Goal: Transaction & Acquisition: Purchase product/service

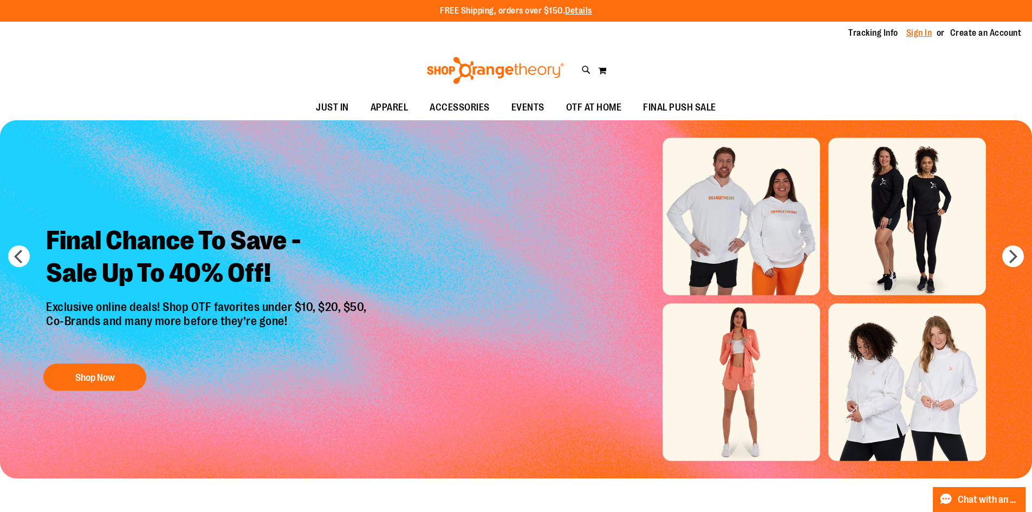
type input "**********"
click at [916, 35] on link "Sign In" at bounding box center [919, 33] width 26 height 12
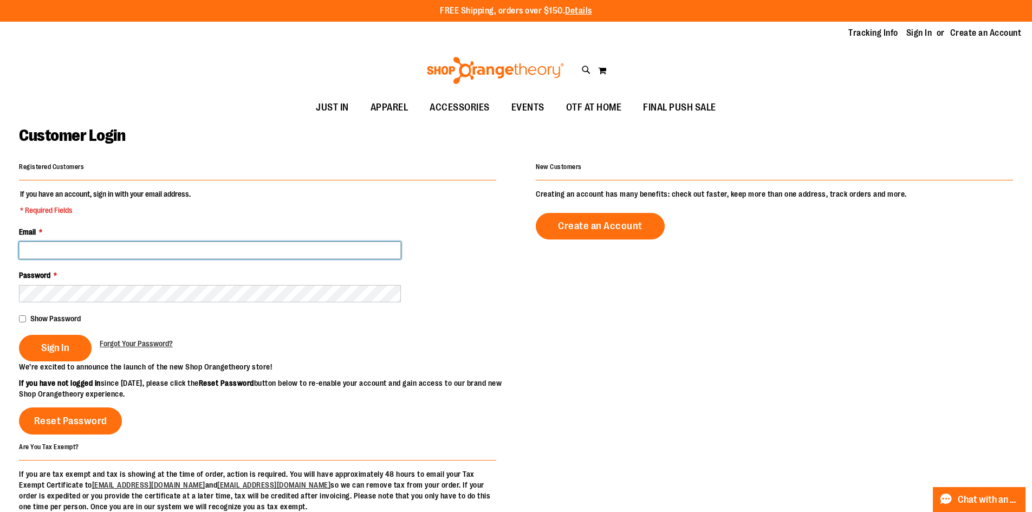
type input "**********"
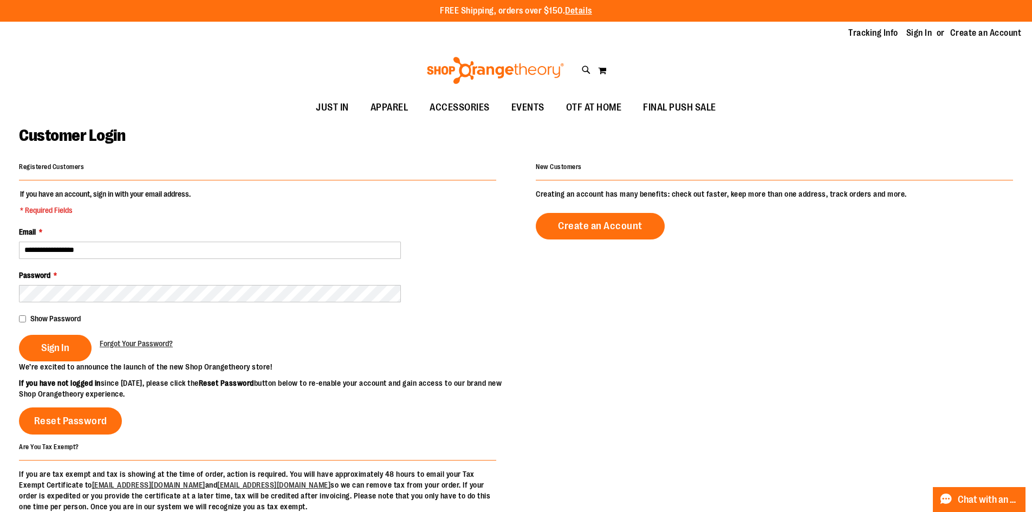
type input "**********"
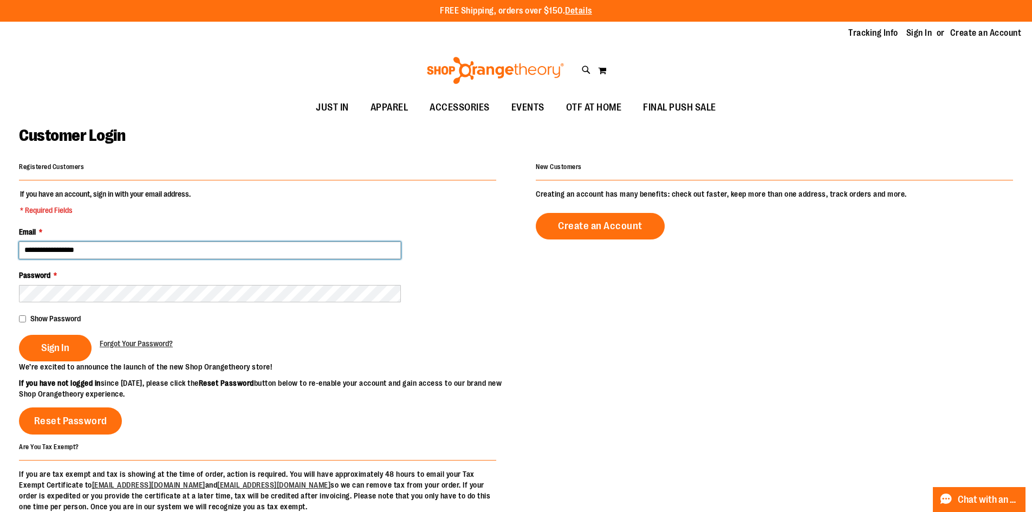
click at [102, 256] on input "**********" at bounding box center [210, 250] width 382 height 17
click at [102, 248] on input "**********" at bounding box center [210, 250] width 382 height 17
type input "**********"
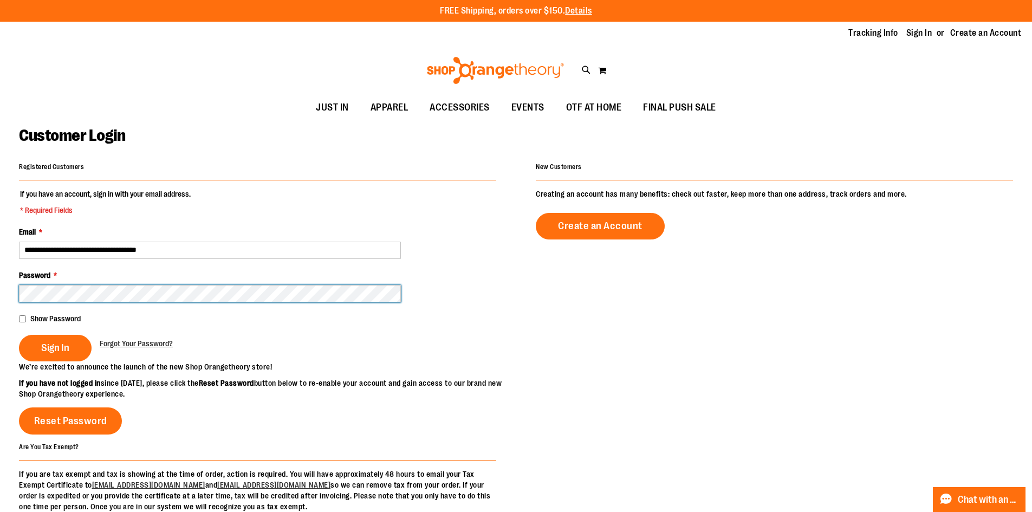
click at [19, 335] on button "Sign In" at bounding box center [55, 348] width 73 height 27
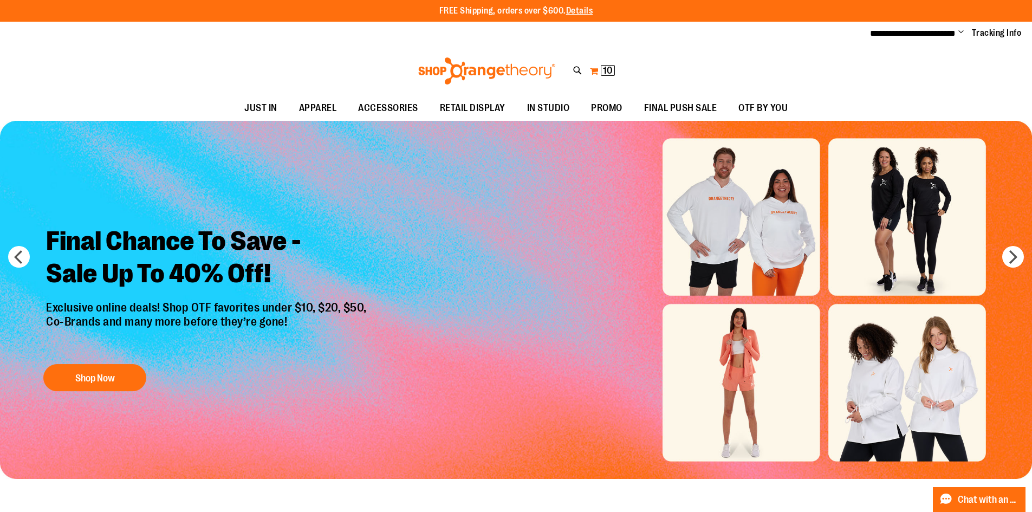
type input "**********"
click at [599, 71] on button "My Cart 10 10 items" at bounding box center [602, 70] width 26 height 17
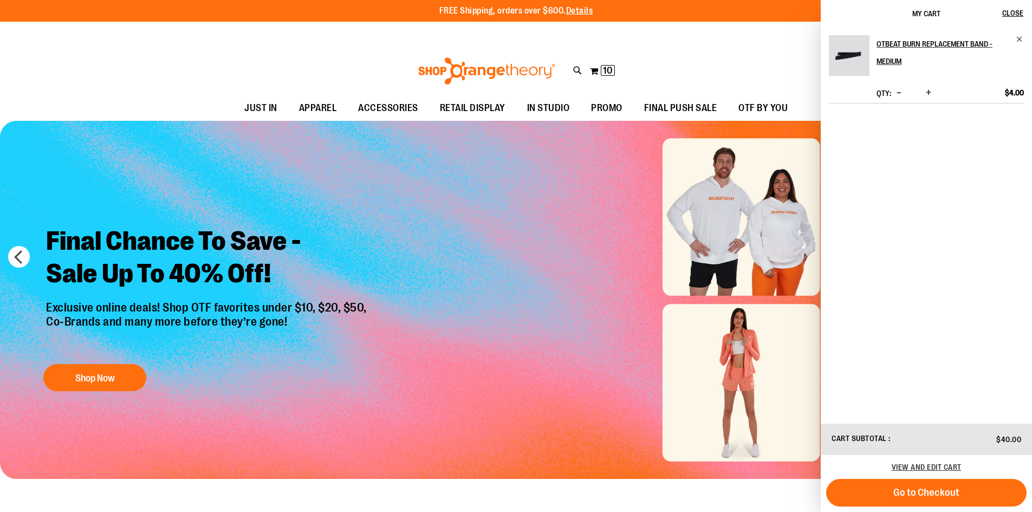
click at [591, 48] on div "Toggle Nav Search Popular Suggestions Advanced Search" at bounding box center [516, 71] width 1032 height 50
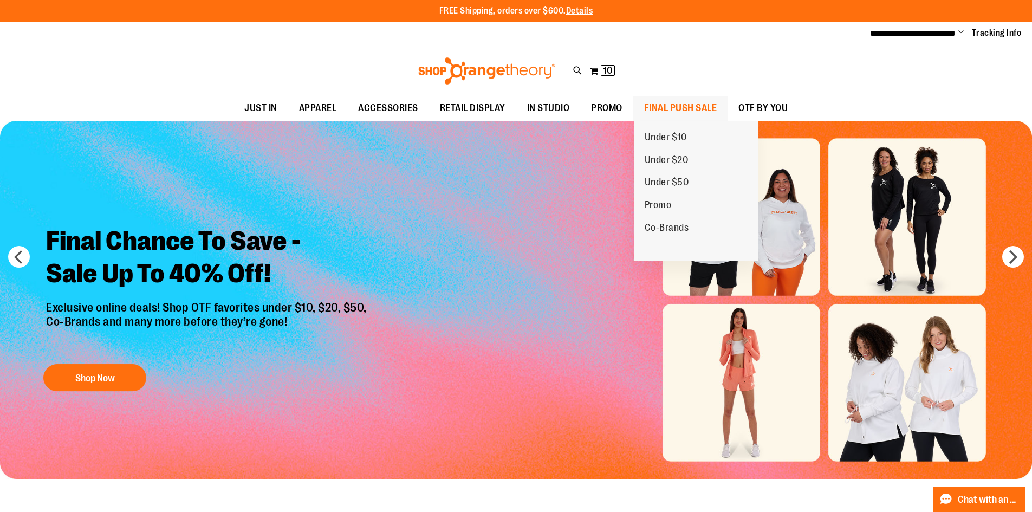
click at [696, 103] on span "FINAL PUSH SALE" at bounding box center [680, 108] width 73 height 24
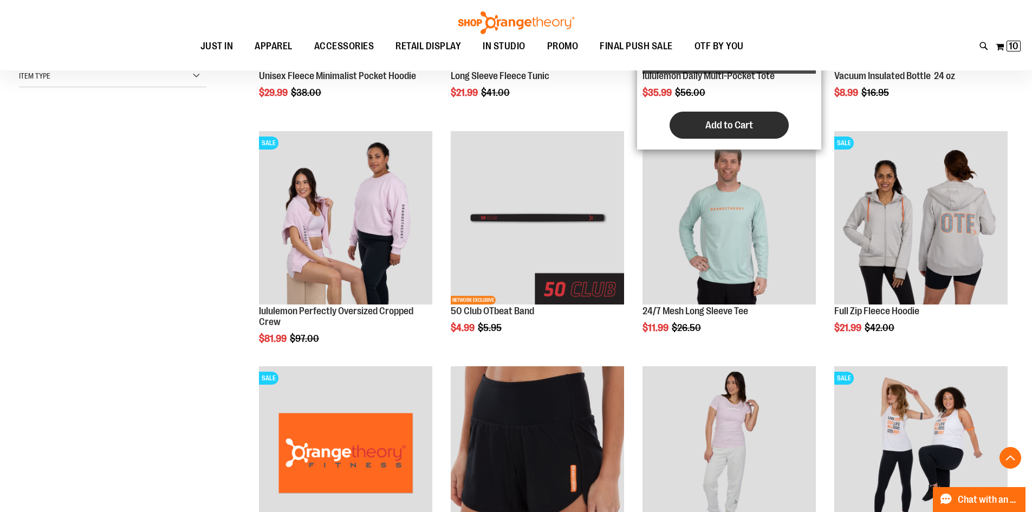
scroll to position [379, 0]
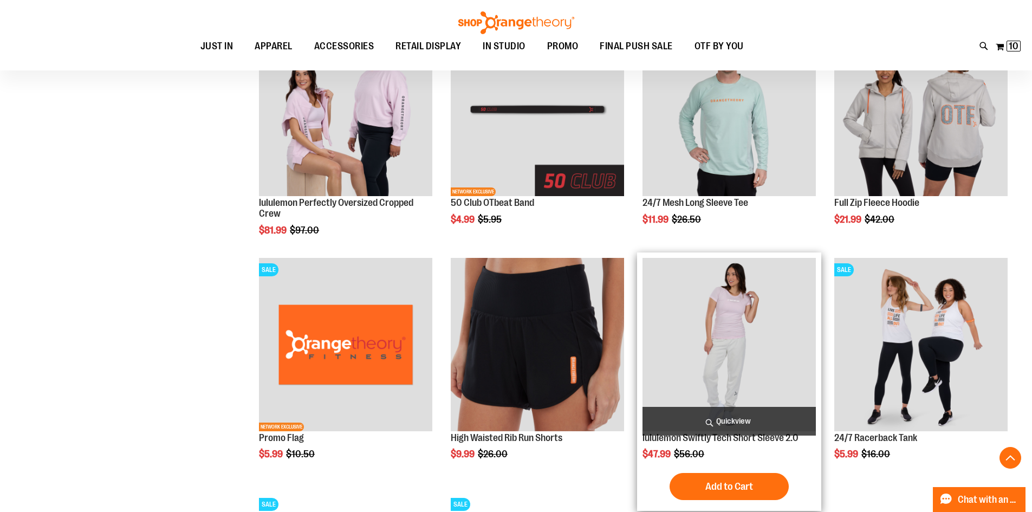
scroll to position [379, 0]
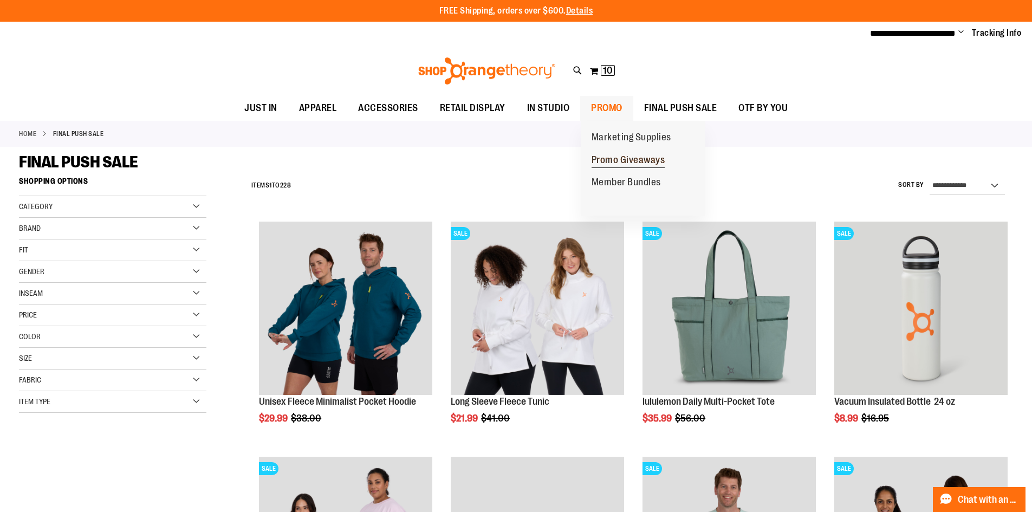
type input "**********"
click at [616, 157] on span "Promo Giveaways" at bounding box center [628, 161] width 74 height 14
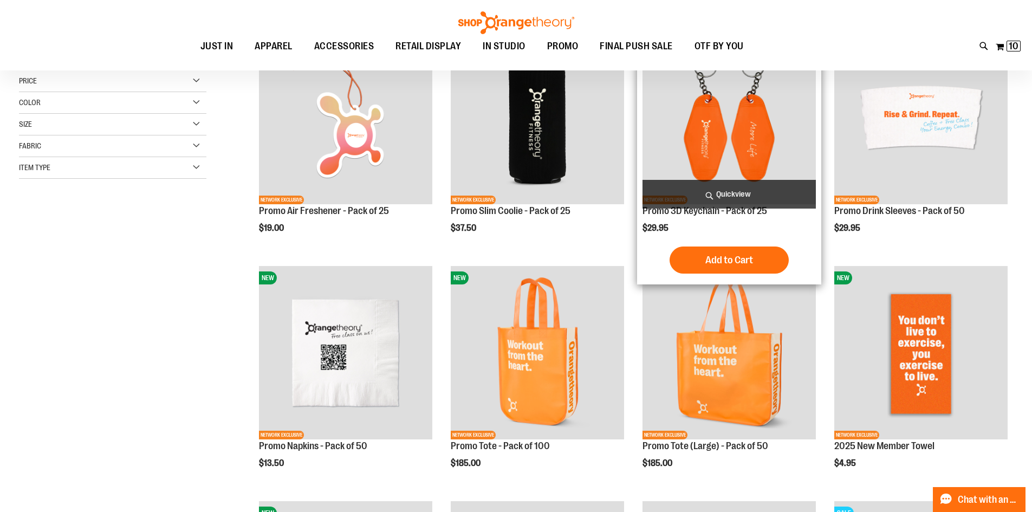
scroll to position [217, 0]
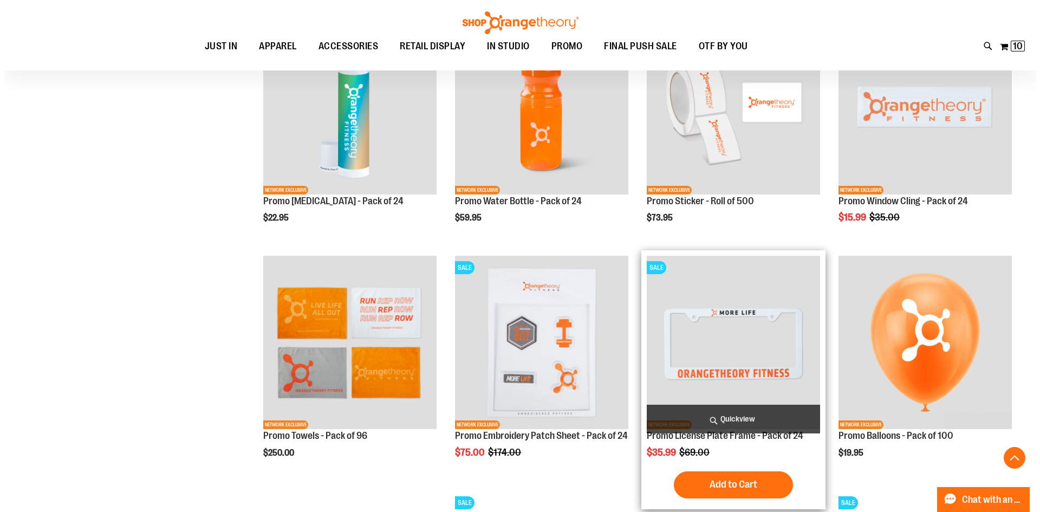
scroll to position [650, 0]
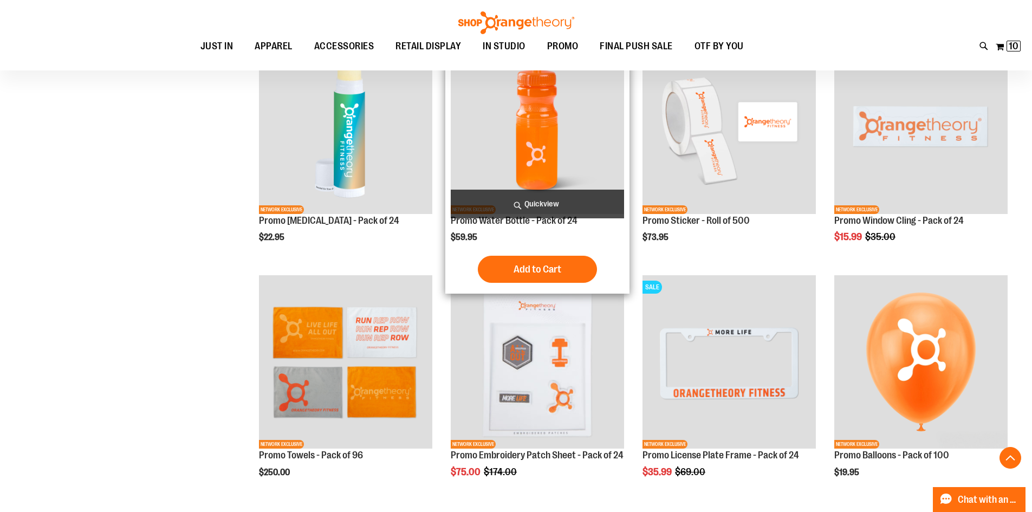
type input "**********"
click at [547, 209] on span "Quickview" at bounding box center [537, 204] width 173 height 29
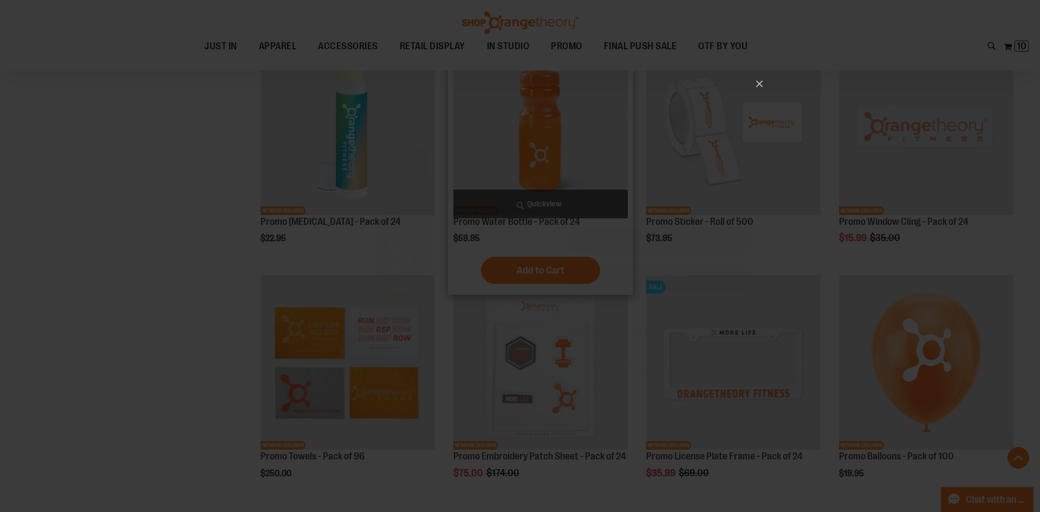
scroll to position [0, 0]
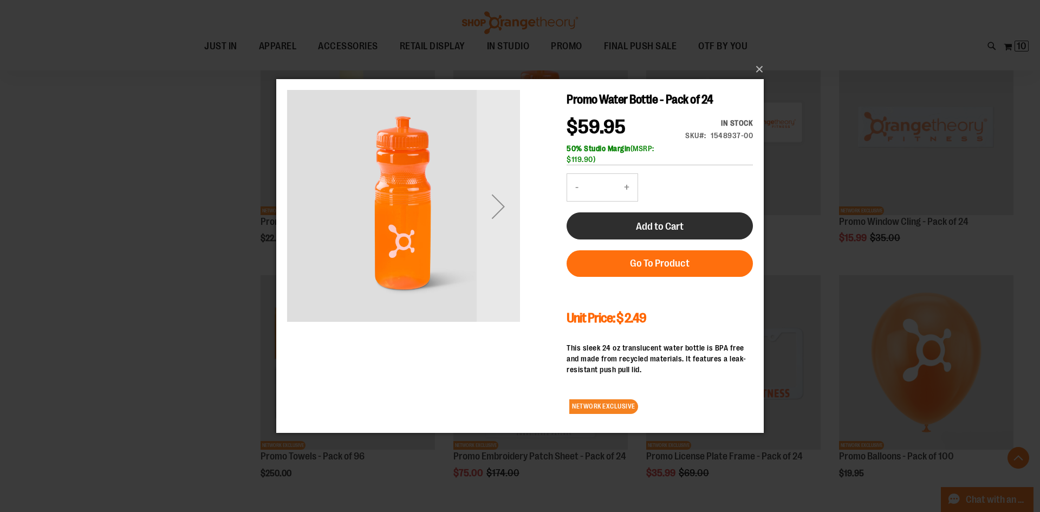
click at [654, 230] on span "Add to Cart" at bounding box center [660, 226] width 48 height 12
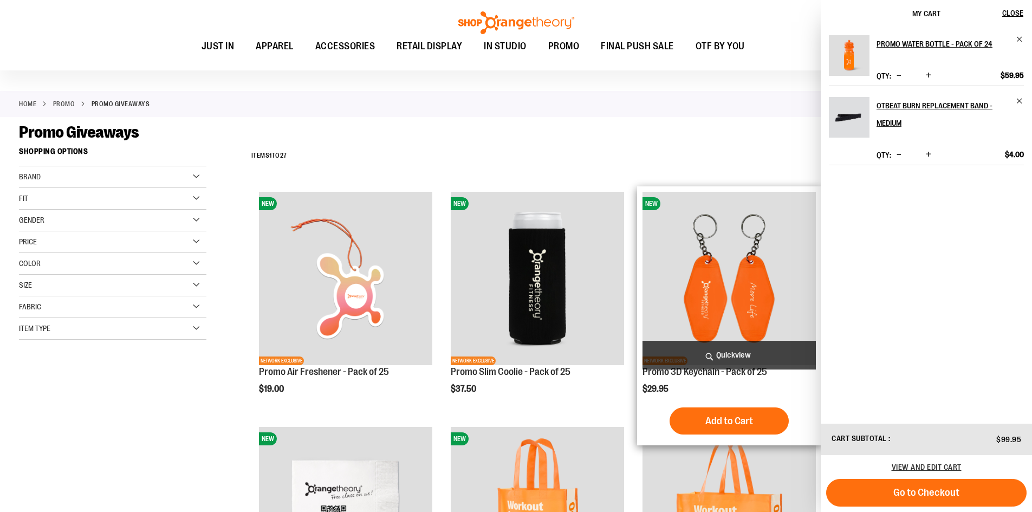
scroll to position [54, 0]
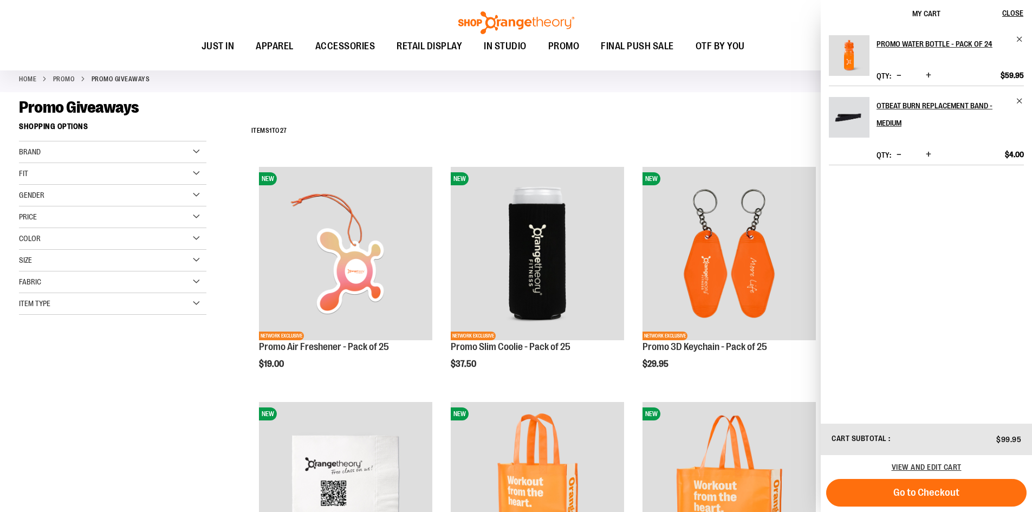
click at [762, 124] on div "**********" at bounding box center [629, 131] width 767 height 28
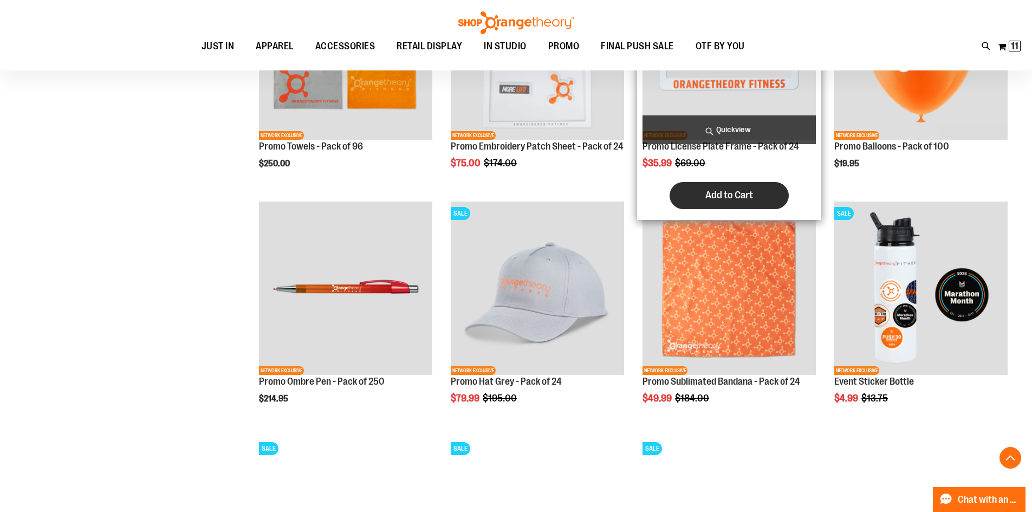
scroll to position [974, 0]
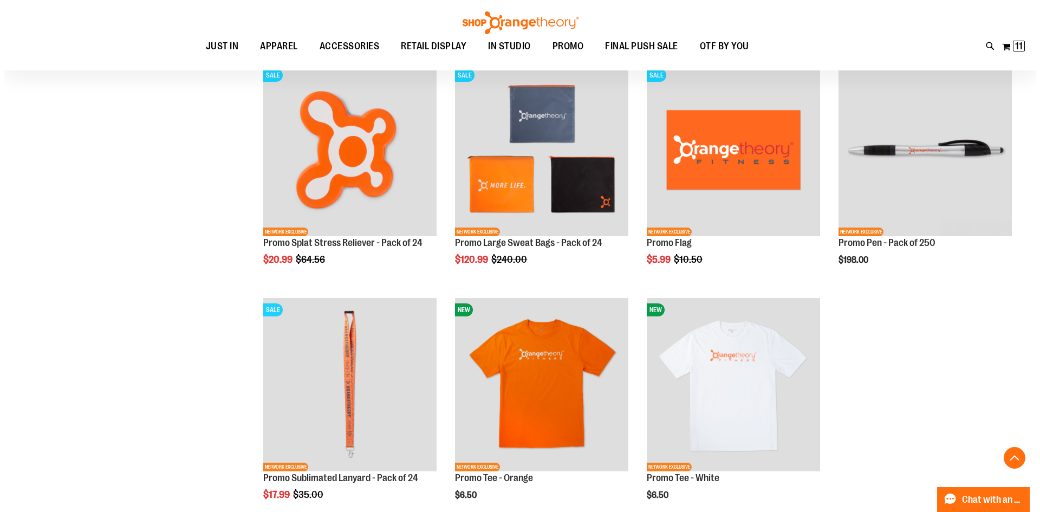
scroll to position [1295, 0]
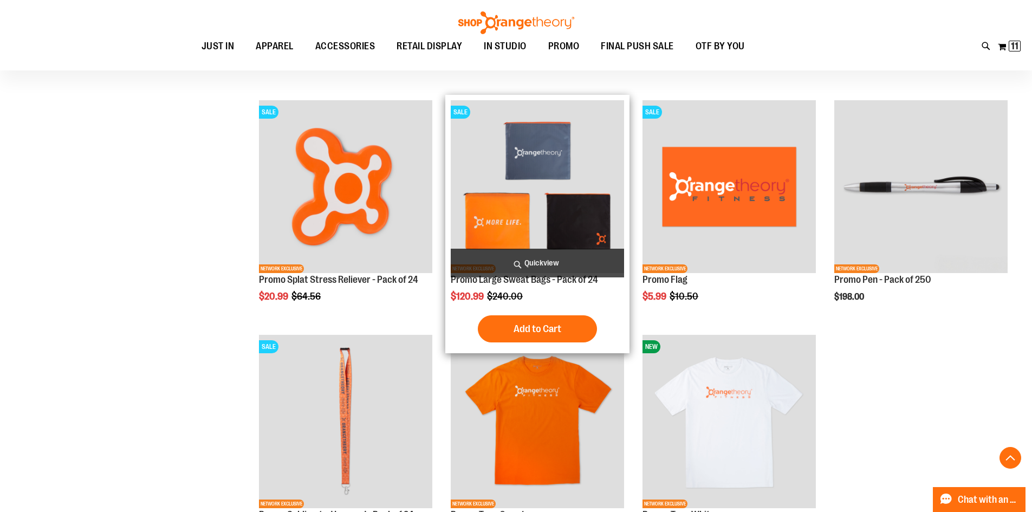
click at [536, 256] on span "Quickview" at bounding box center [537, 263] width 173 height 29
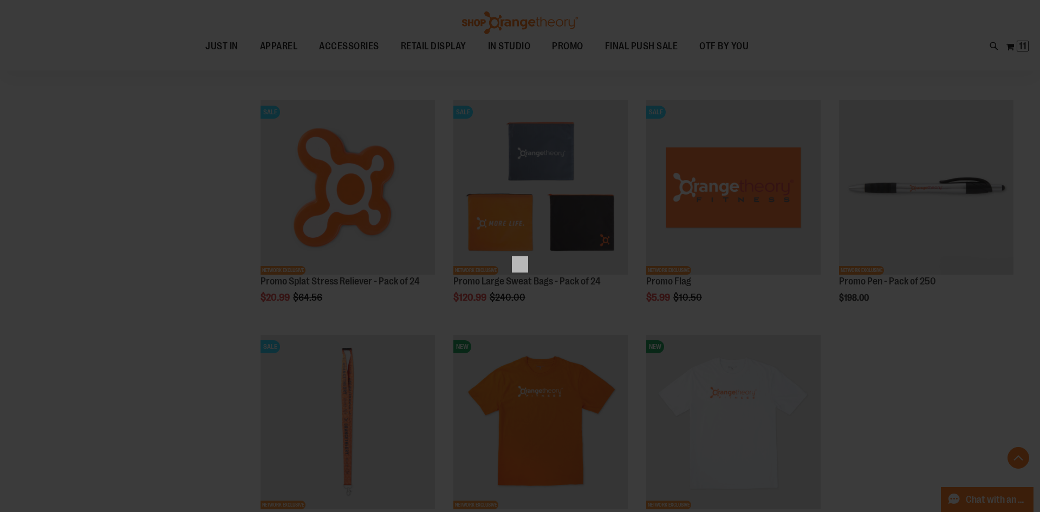
scroll to position [0, 0]
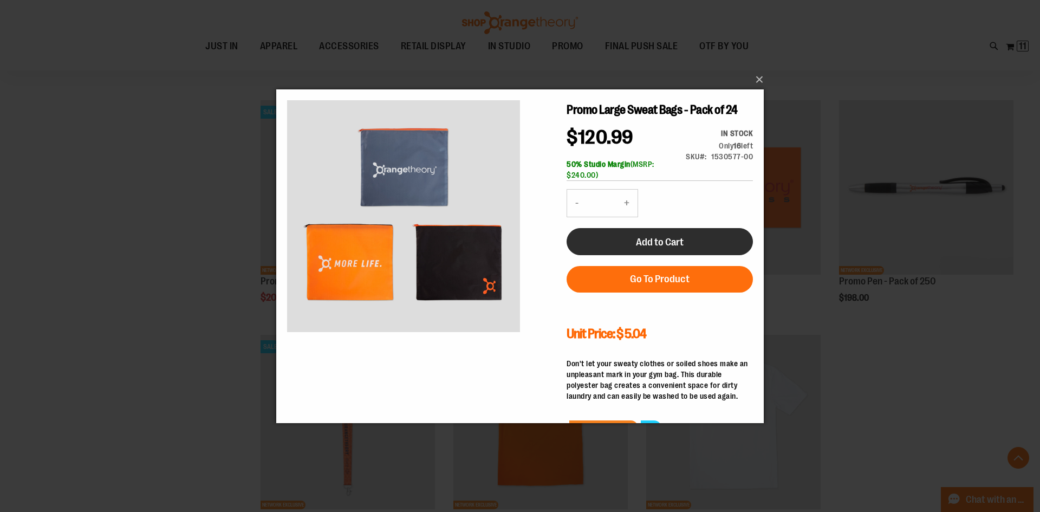
click at [650, 250] on button "Add to Cart" at bounding box center [659, 240] width 186 height 27
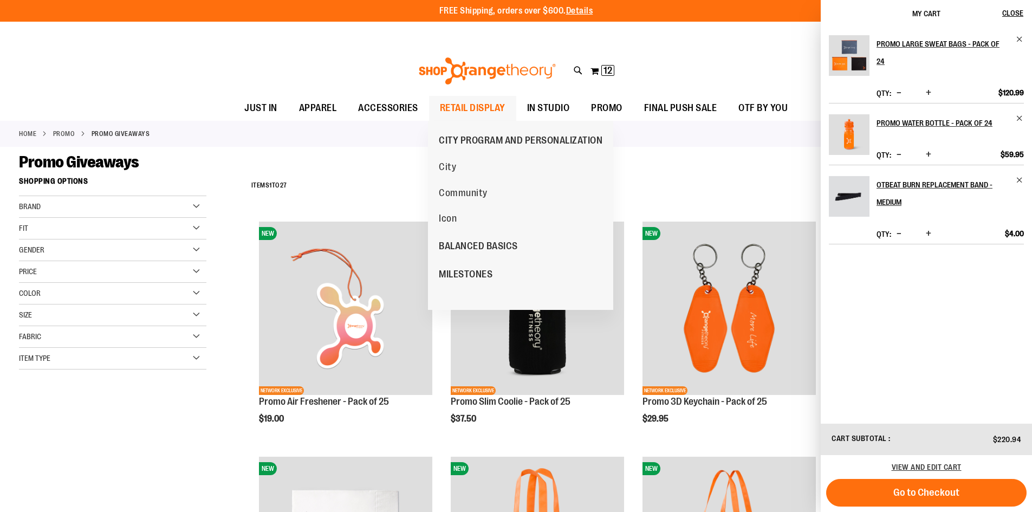
click at [450, 107] on span "RETAIL DISPLAY" at bounding box center [473, 108] width 66 height 24
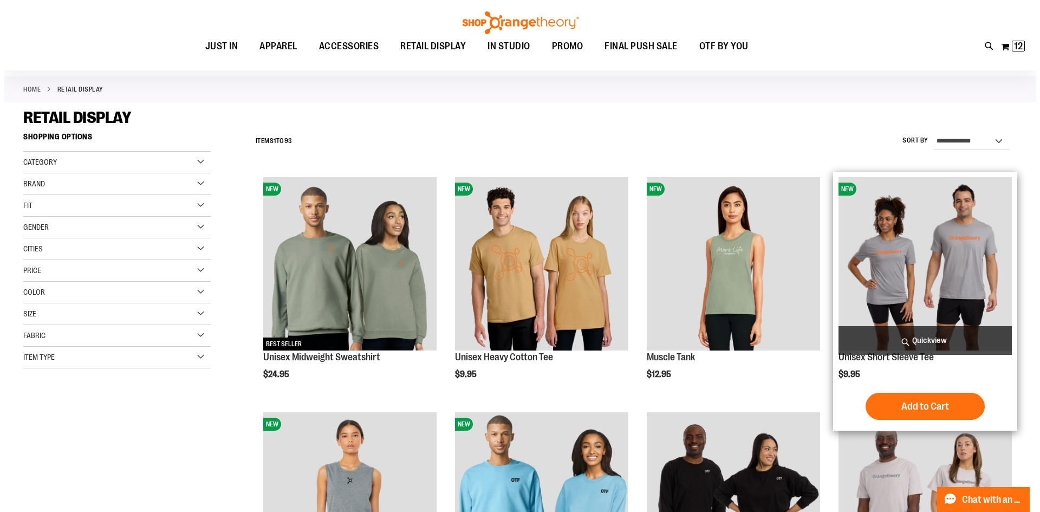
scroll to position [54, 0]
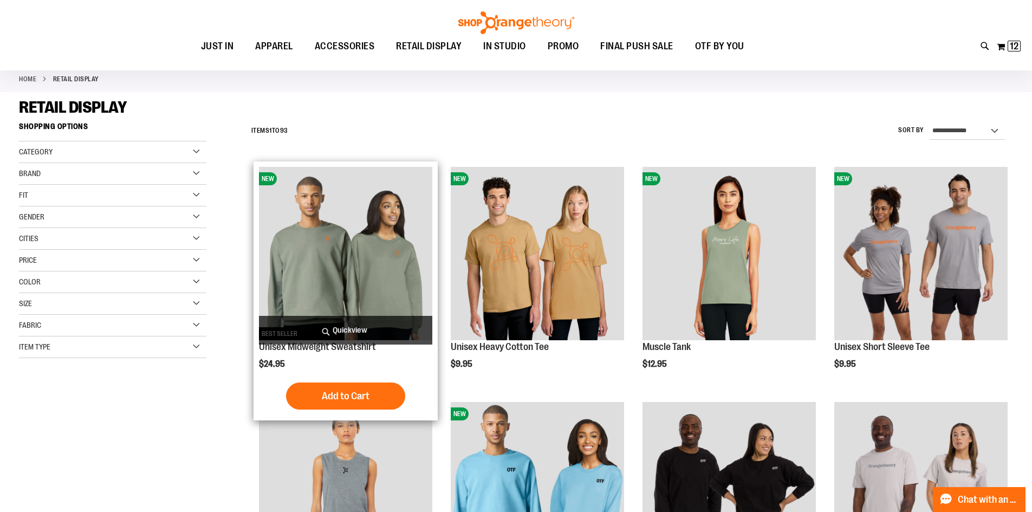
type input "**********"
click at [361, 322] on span "Quickview" at bounding box center [345, 330] width 173 height 29
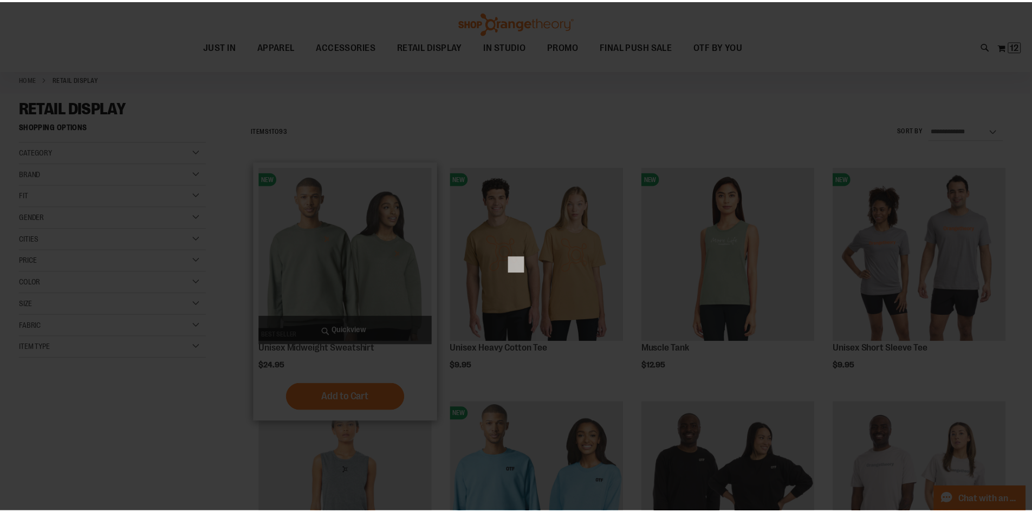
scroll to position [0, 0]
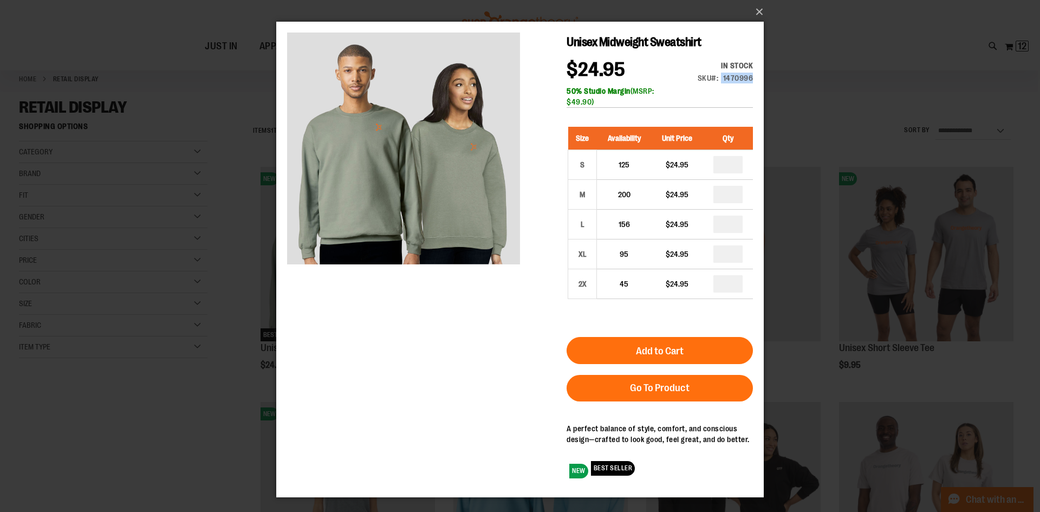
drag, startPoint x: 727, startPoint y: 77, endPoint x: 752, endPoint y: 80, distance: 25.0
click at [752, 80] on div "SKU 1470996" at bounding box center [726, 78] width 56 height 11
click at [752, 80] on div "1470996" at bounding box center [738, 78] width 30 height 11
drag, startPoint x: 752, startPoint y: 80, endPoint x: 695, endPoint y: 79, distance: 56.9
click at [695, 79] on div "In stock Only %1 left SKU 1470996" at bounding box center [716, 74] width 74 height 29
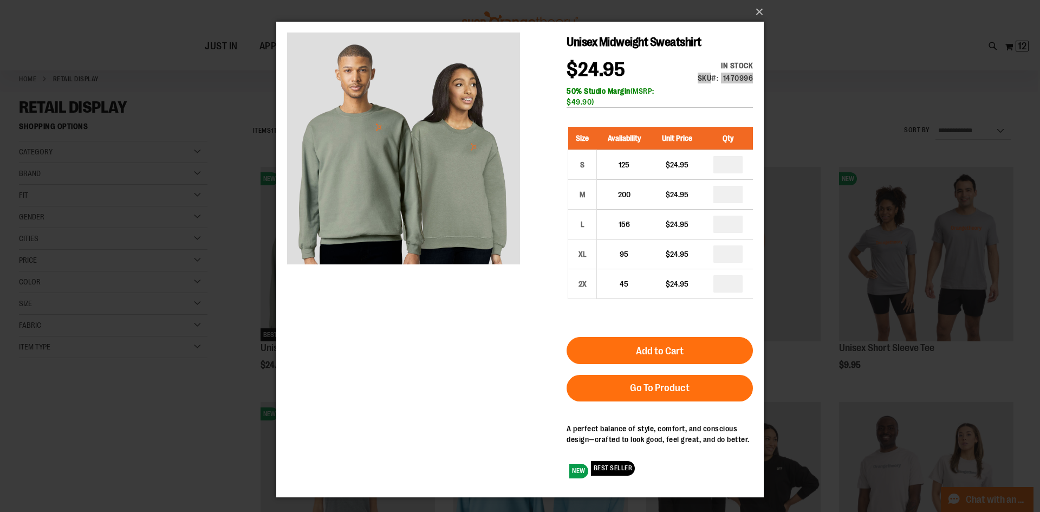
click at [840, 46] on div "×" at bounding box center [520, 256] width 1040 height 512
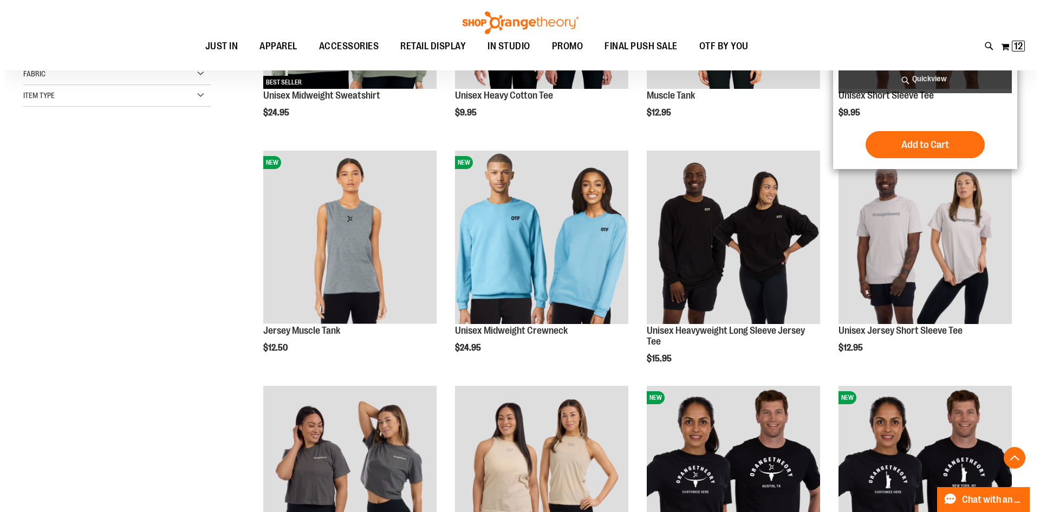
scroll to position [324, 0]
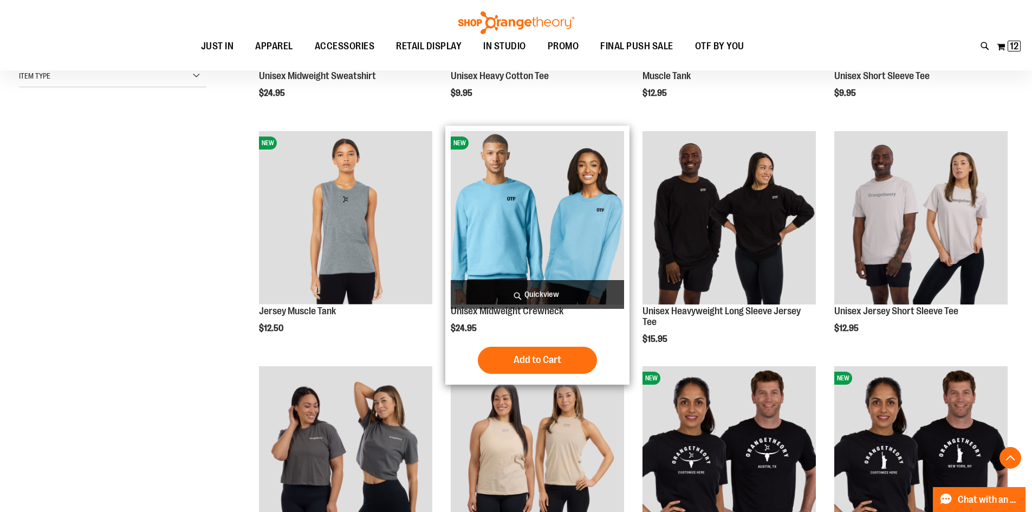
click at [514, 294] on span "Quickview" at bounding box center [537, 294] width 173 height 29
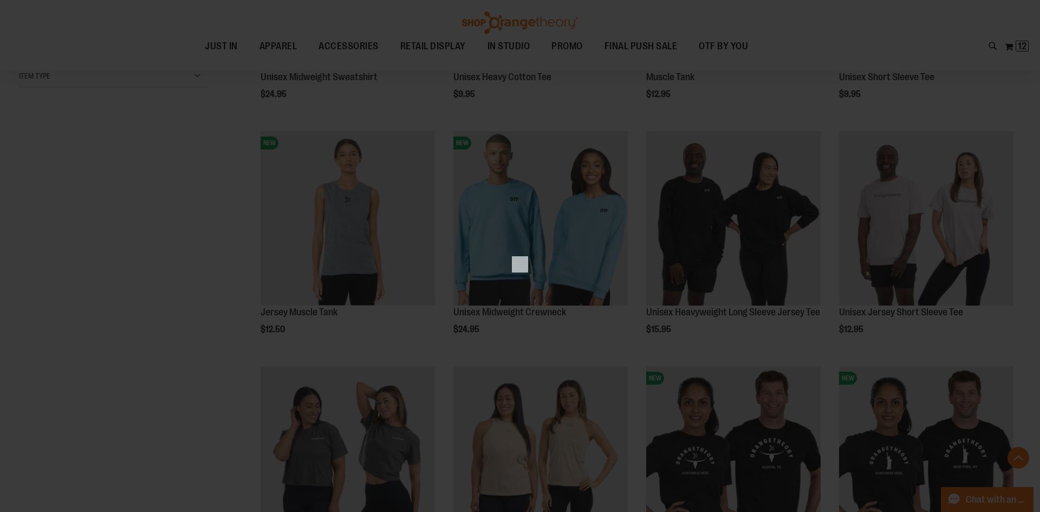
scroll to position [0, 0]
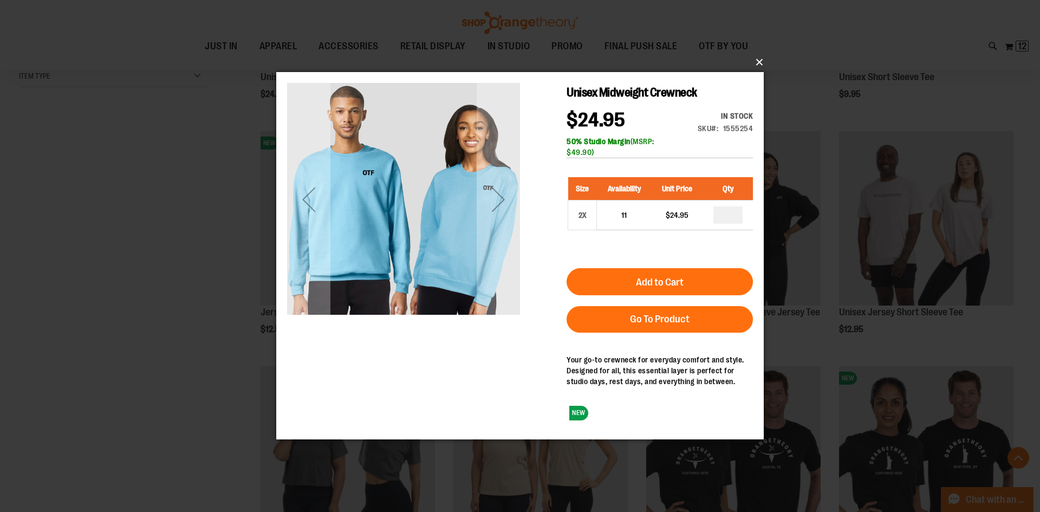
click at [755, 61] on button "×" at bounding box center [522, 62] width 487 height 24
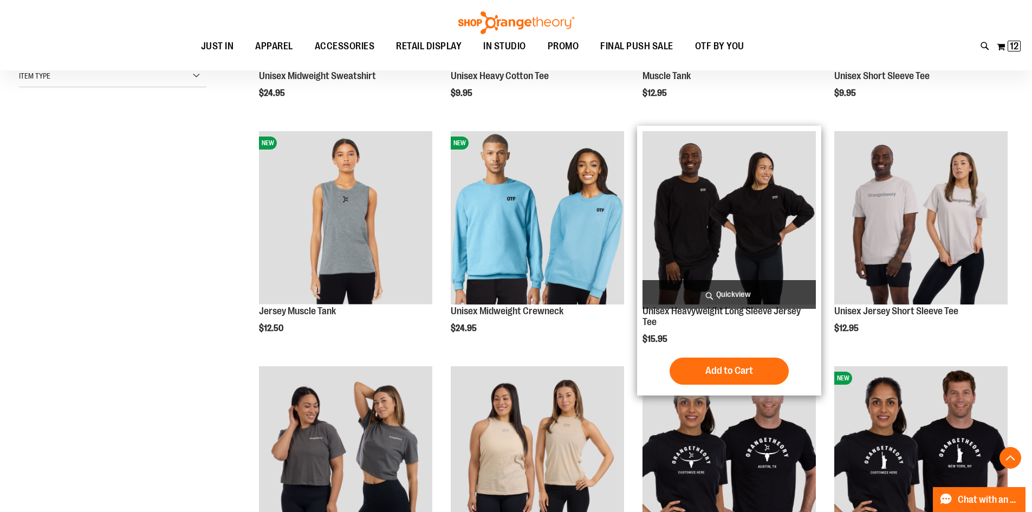
click at [729, 289] on span "Quickview" at bounding box center [728, 294] width 173 height 29
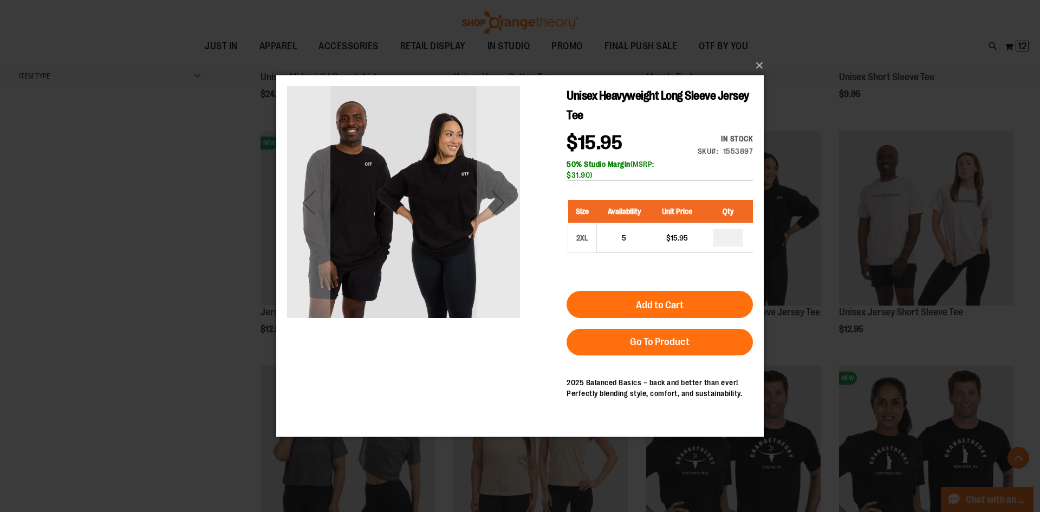
click at [762, 35] on div "×" at bounding box center [520, 256] width 1040 height 512
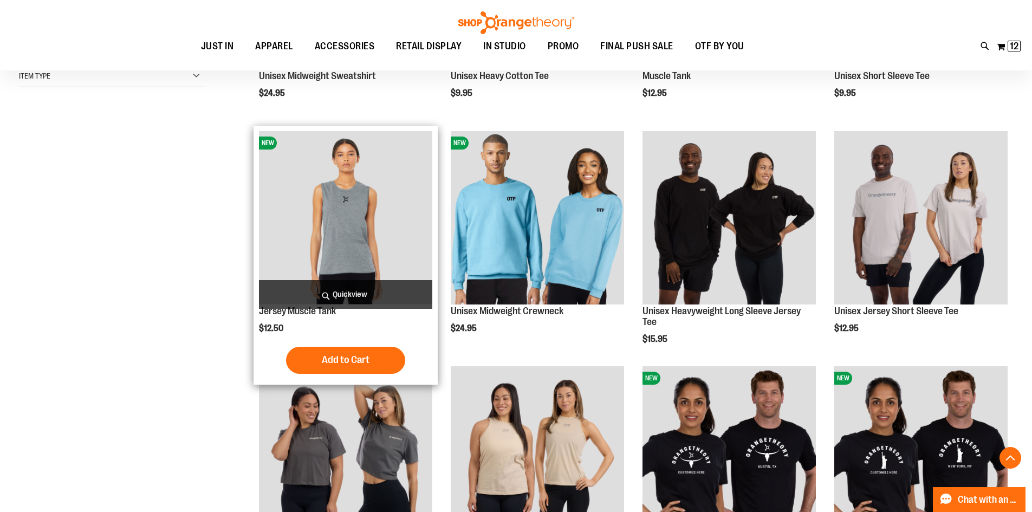
click at [370, 301] on span "Quickview" at bounding box center [345, 294] width 173 height 29
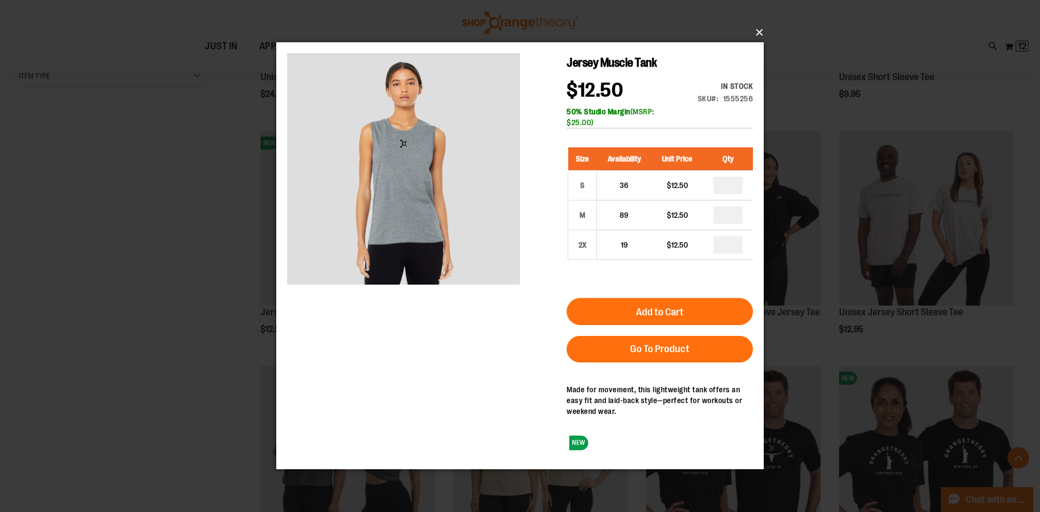
click at [760, 33] on button "×" at bounding box center [522, 33] width 487 height 24
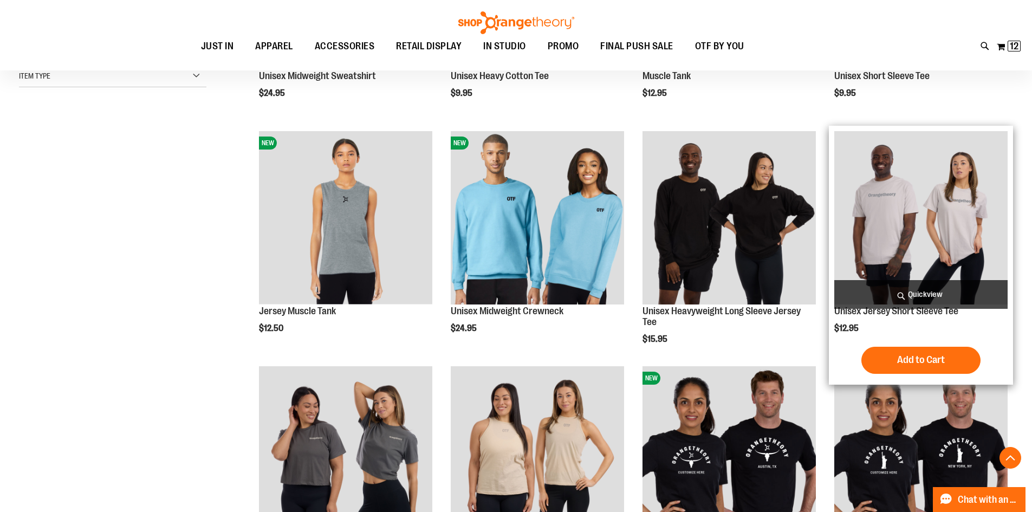
scroll to position [379, 0]
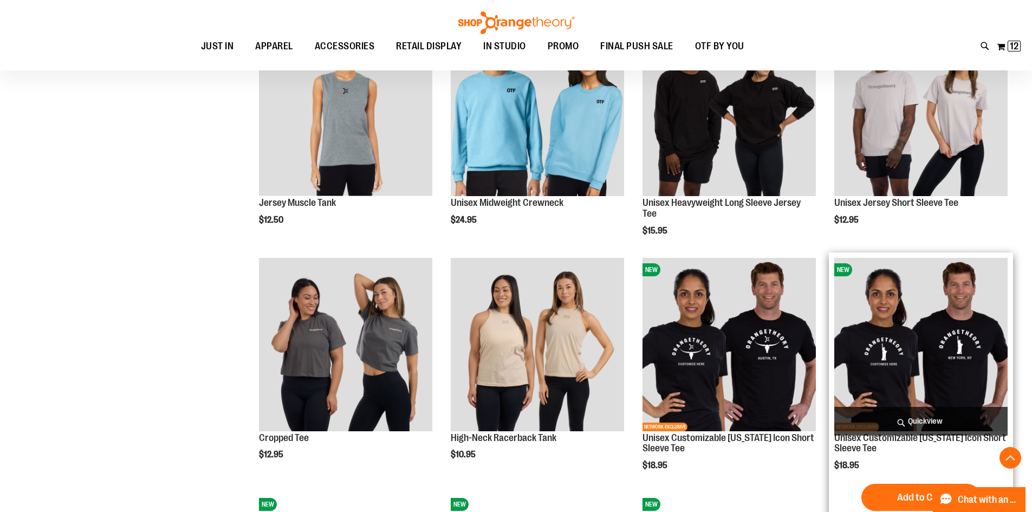
scroll to position [216, 0]
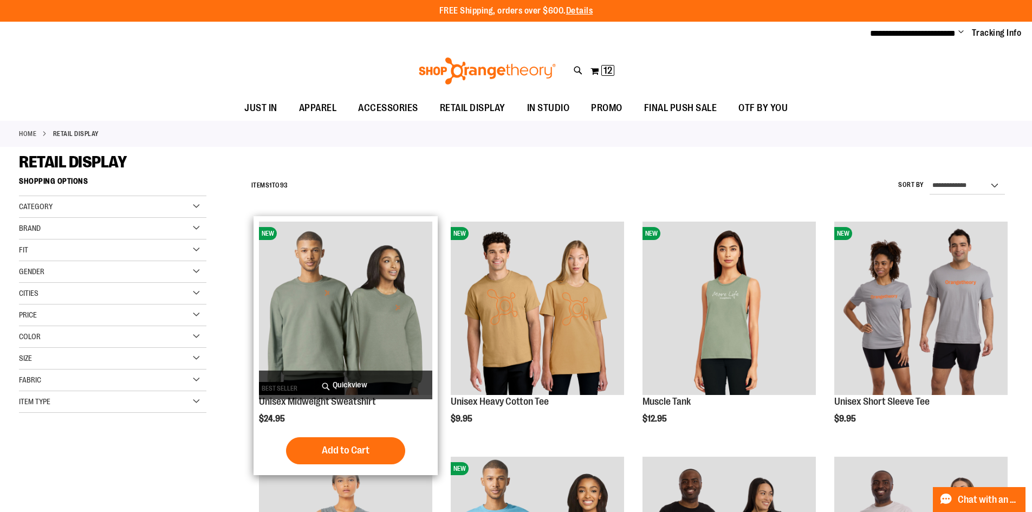
click at [315, 376] on span "Quickview" at bounding box center [345, 384] width 173 height 29
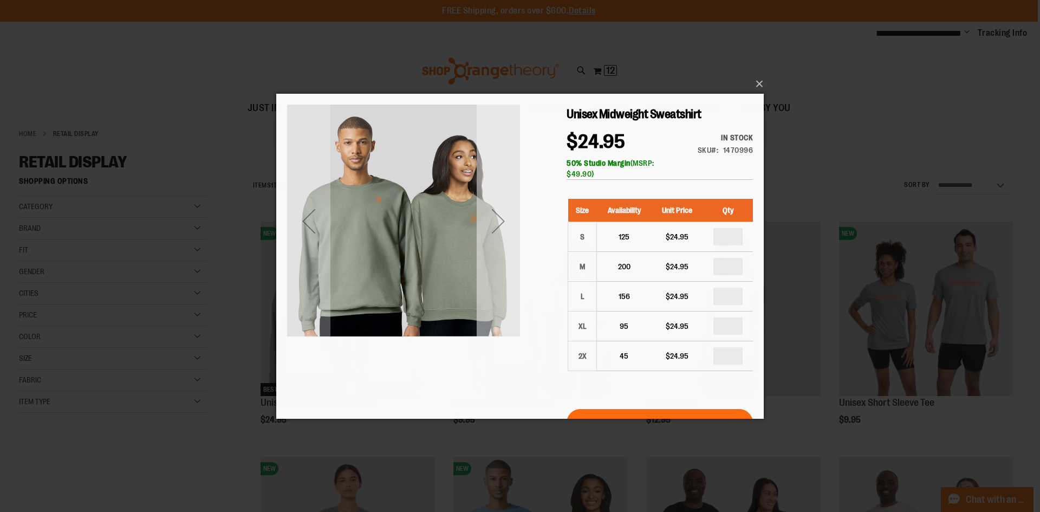
click at [509, 227] on div "Next" at bounding box center [498, 220] width 43 height 43
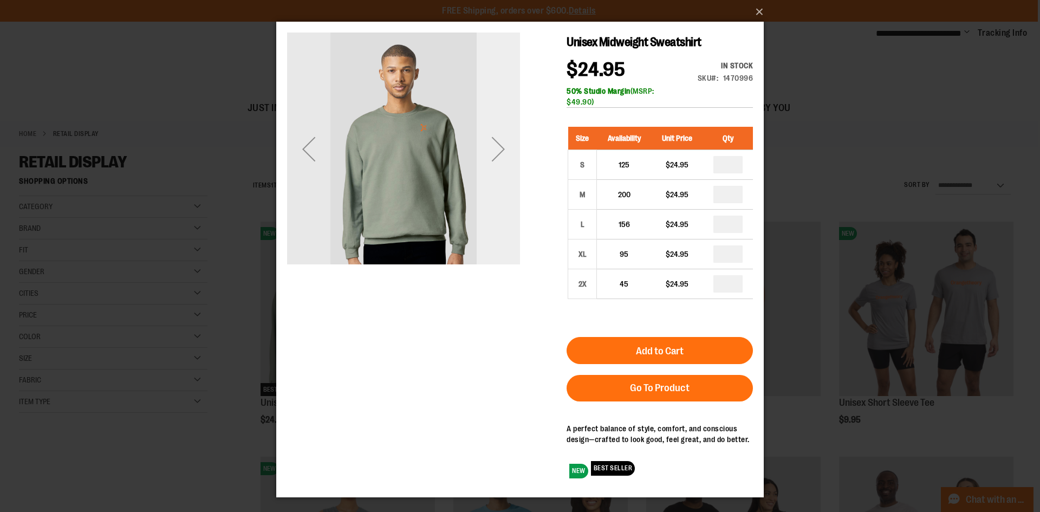
click at [509, 224] on div "Next" at bounding box center [498, 148] width 43 height 233
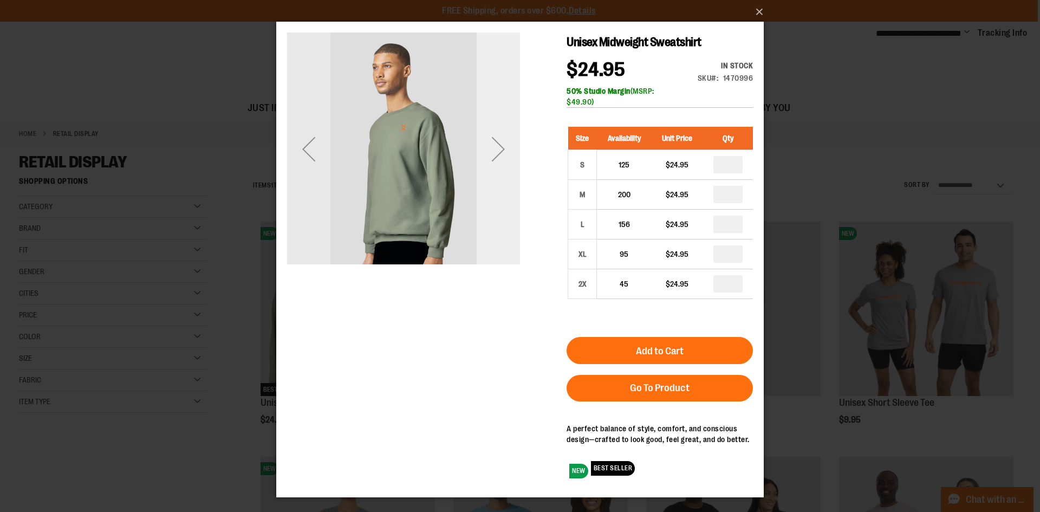
click at [509, 224] on div "Next" at bounding box center [498, 148] width 43 height 233
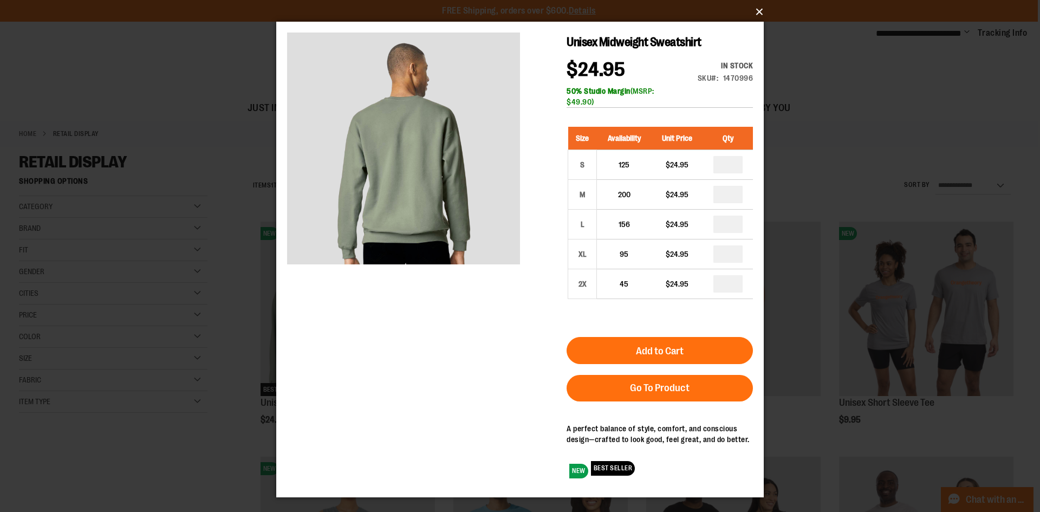
click at [760, 10] on button "×" at bounding box center [522, 12] width 487 height 24
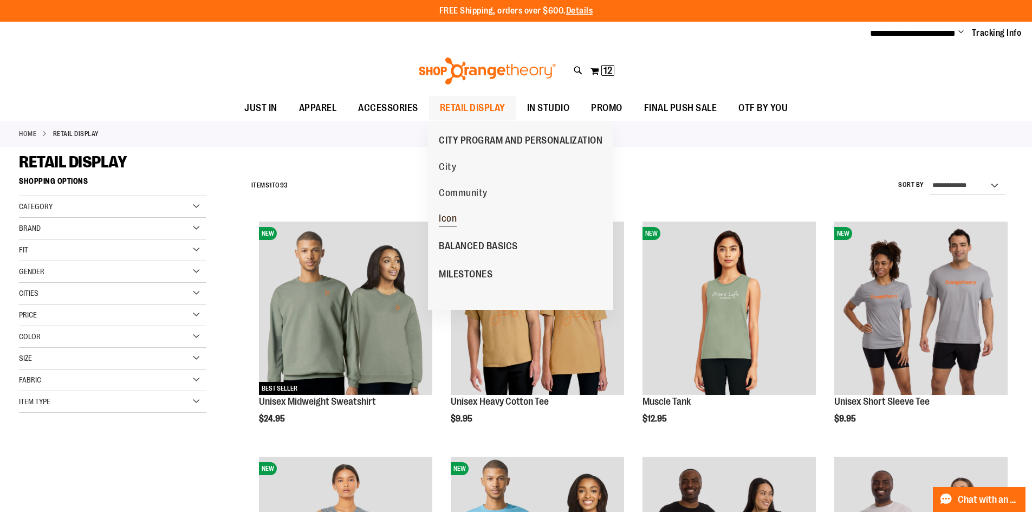
click at [451, 218] on span "Icon" at bounding box center [448, 220] width 18 height 14
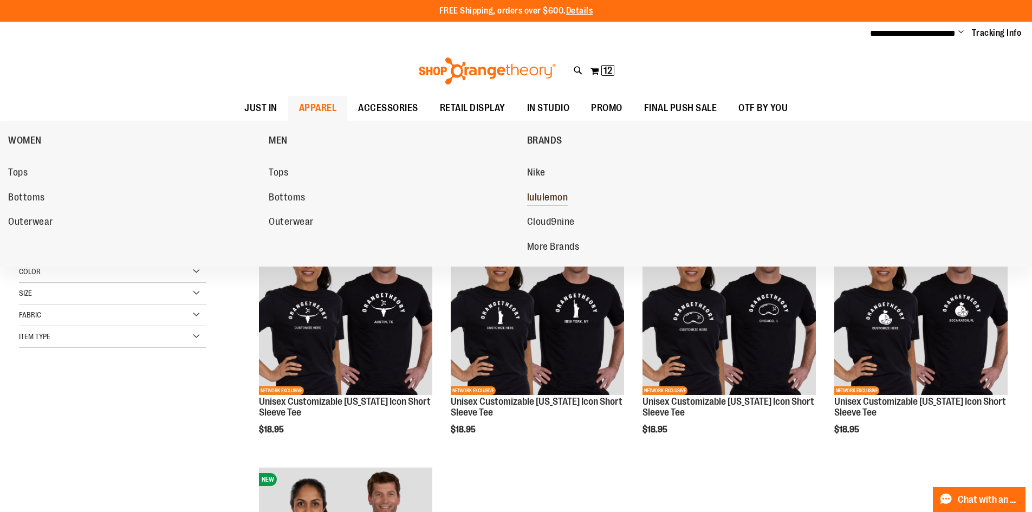
type input "**********"
click at [544, 199] on span "lululemon" at bounding box center [547, 199] width 41 height 14
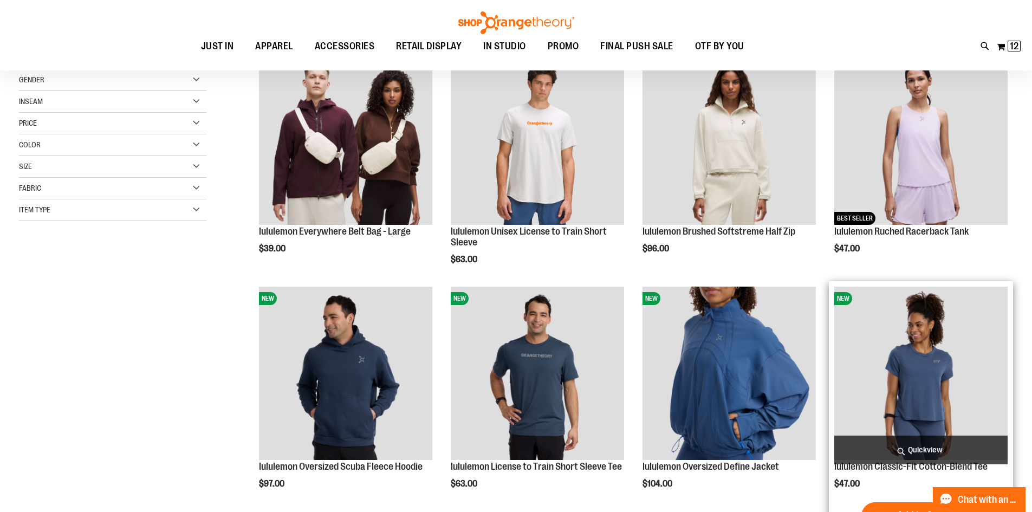
scroll to position [216, 0]
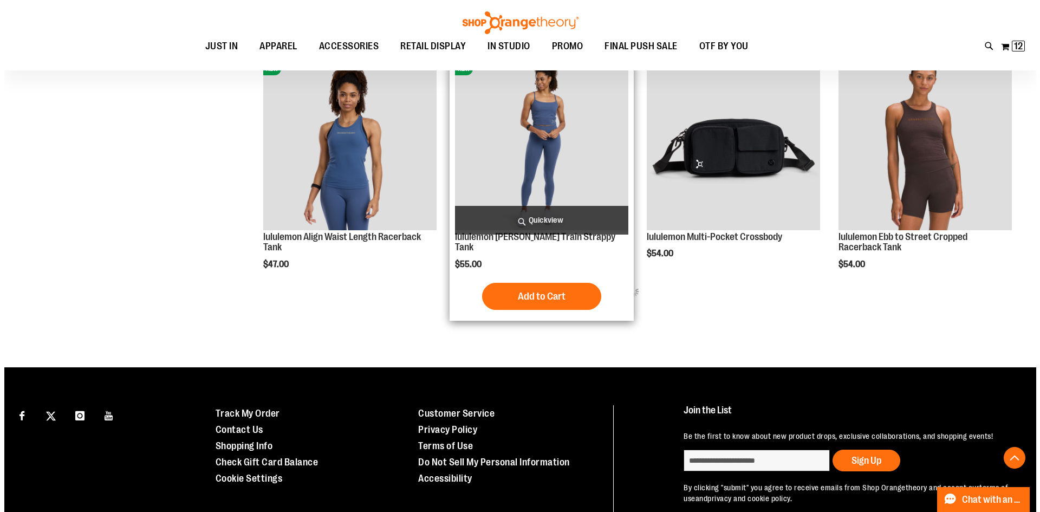
scroll to position [649, 0]
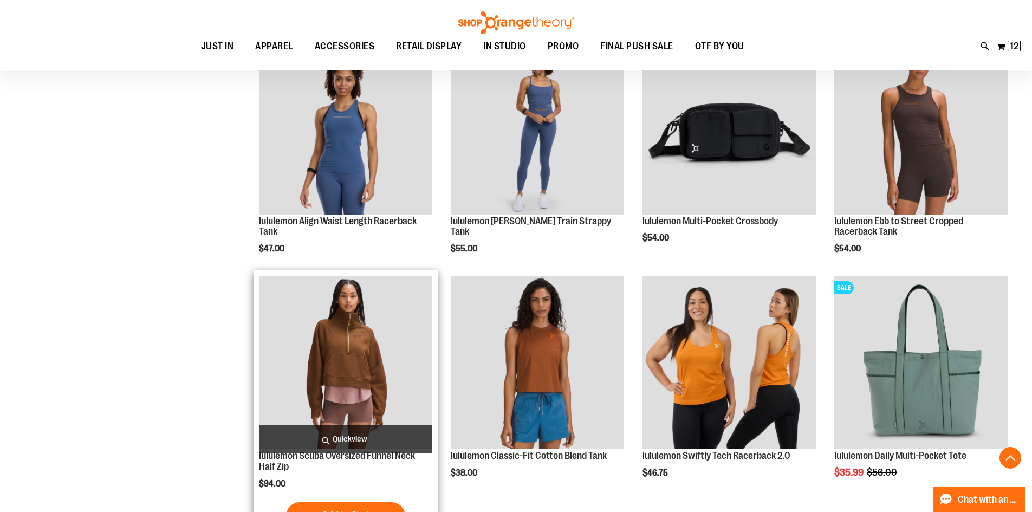
type input "**********"
click at [339, 439] on span "Quickview" at bounding box center [345, 439] width 173 height 29
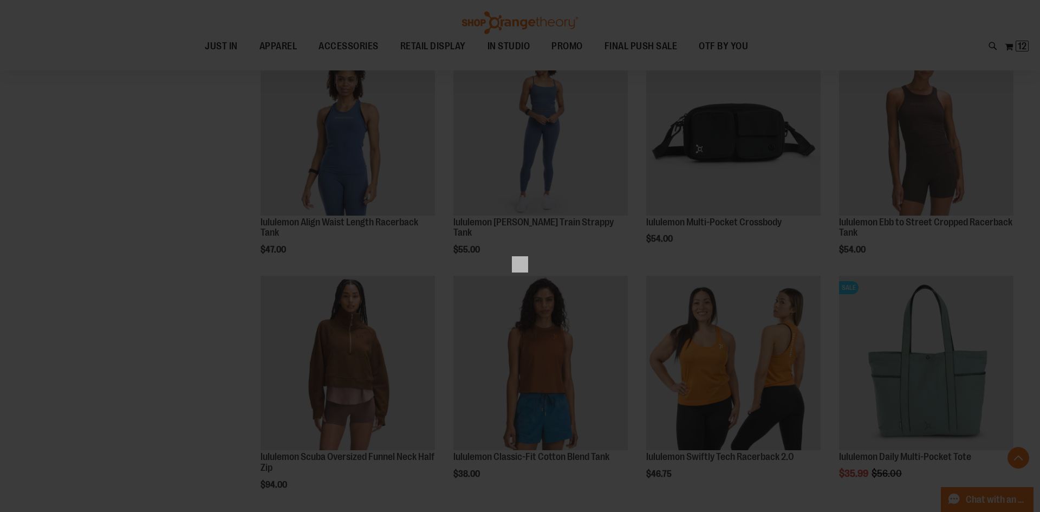
scroll to position [0, 0]
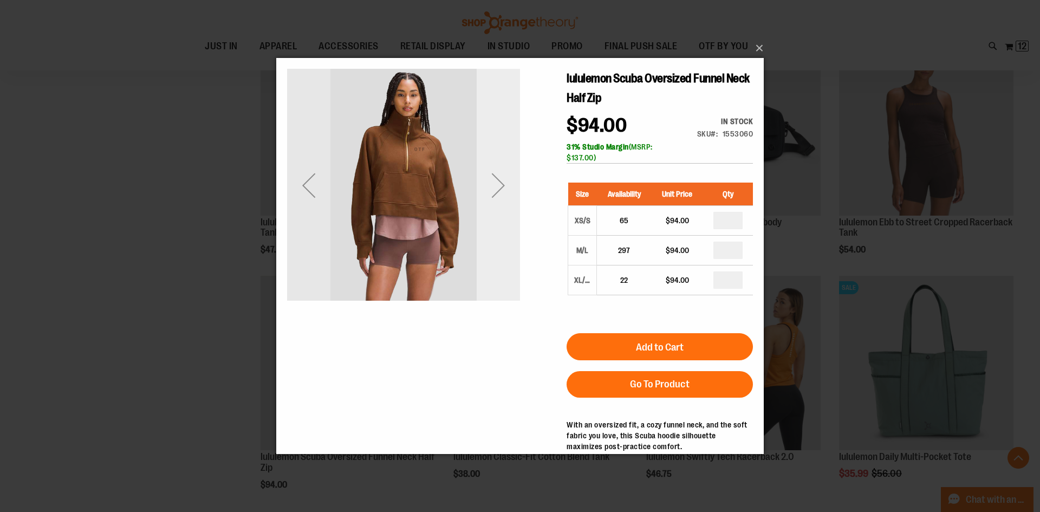
click at [511, 240] on div "Next" at bounding box center [498, 185] width 43 height 233
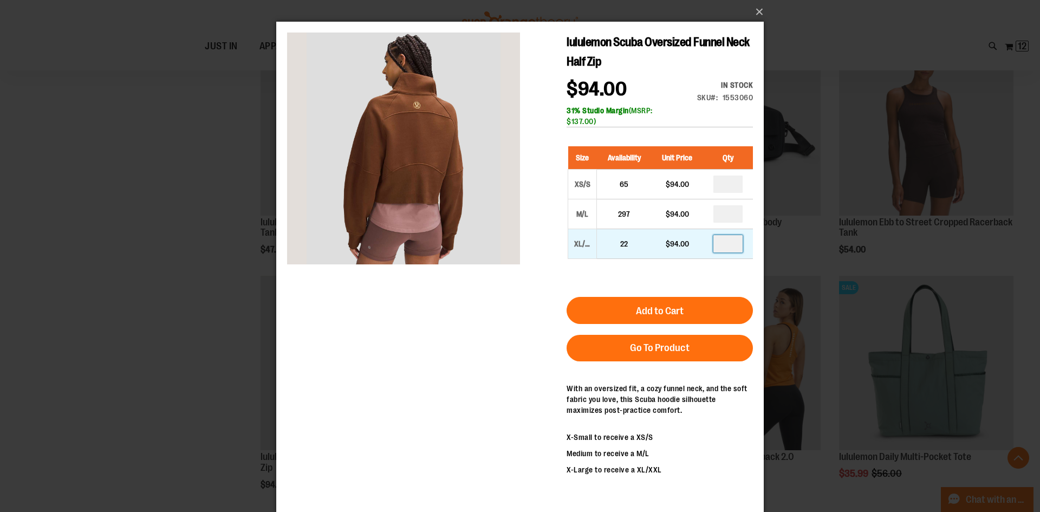
click at [727, 246] on input "number" at bounding box center [727, 243] width 29 height 17
type input "*"
click at [527, 319] on div "lululemon Scuba Oversized Funnel Neck Half Zip $94.00 In stock Only %1 left SKU…" at bounding box center [520, 267] width 466 height 470
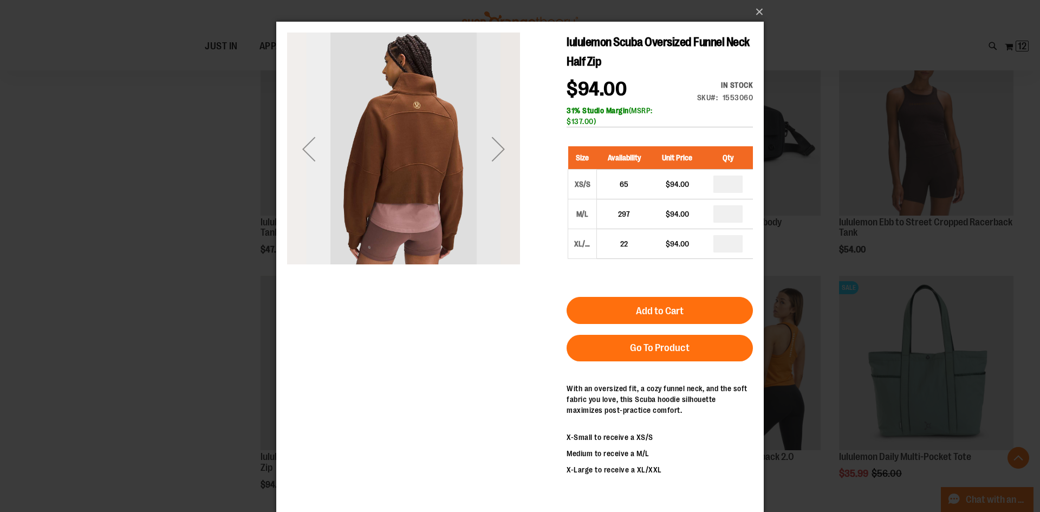
click at [308, 148] on div "Previous" at bounding box center [308, 148] width 43 height 43
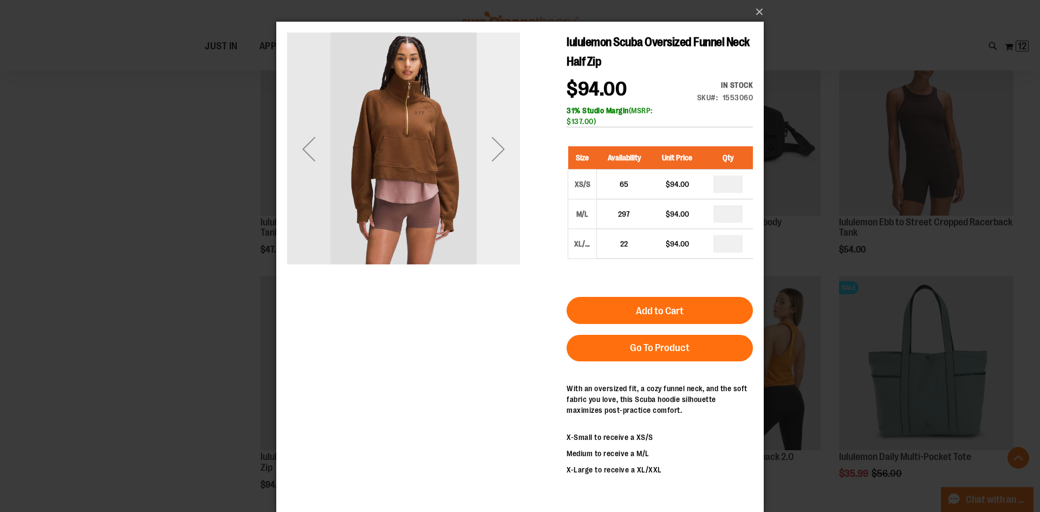
click at [503, 165] on div "Next" at bounding box center [498, 148] width 43 height 43
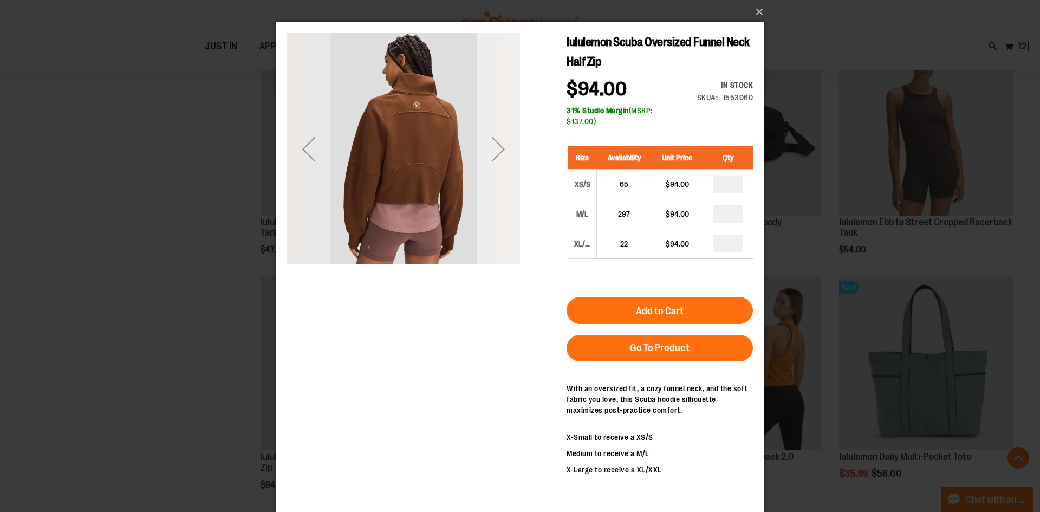
click at [503, 165] on div "Next" at bounding box center [498, 148] width 43 height 43
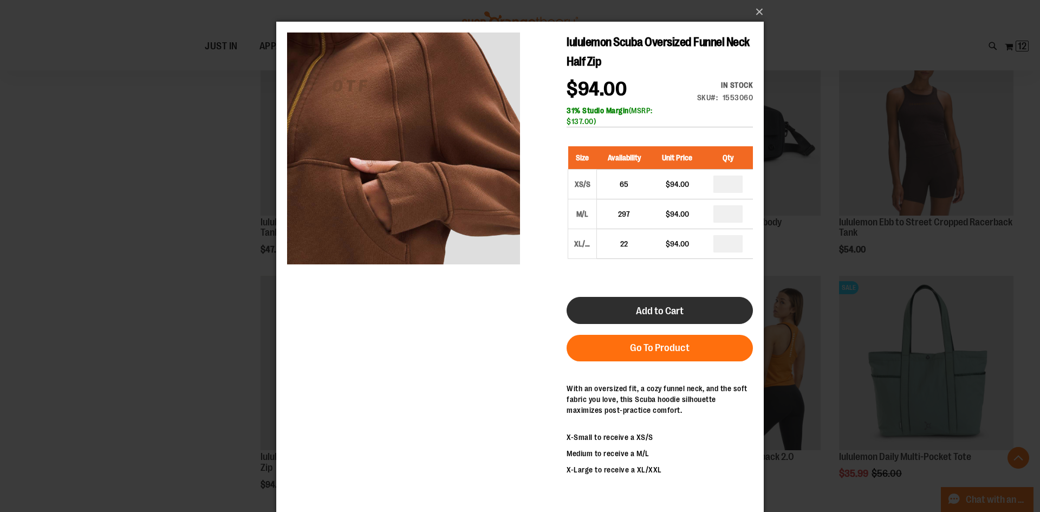
click at [727, 315] on button "Add to Cart" at bounding box center [659, 310] width 186 height 27
click at [761, 12] on button "×" at bounding box center [522, 12] width 487 height 24
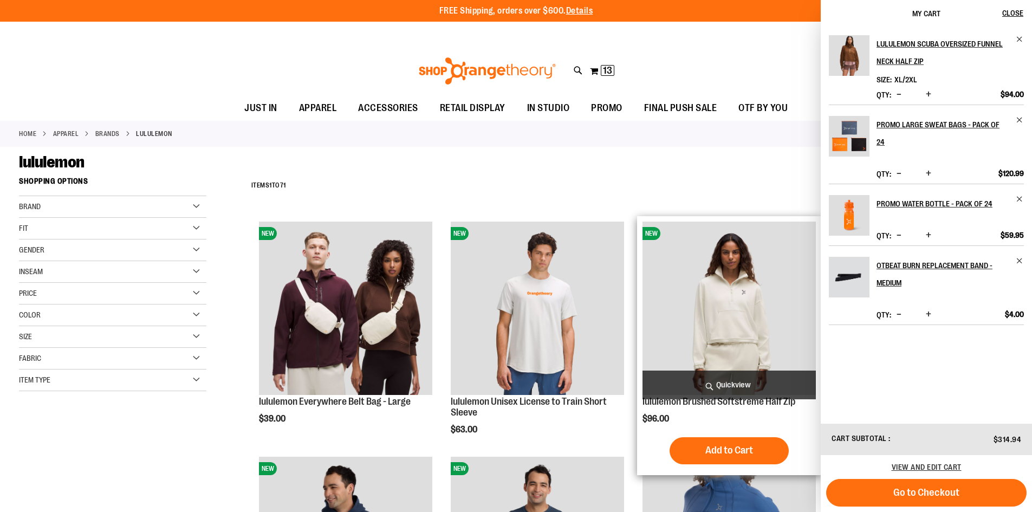
click at [724, 344] on img "product" at bounding box center [728, 308] width 173 height 173
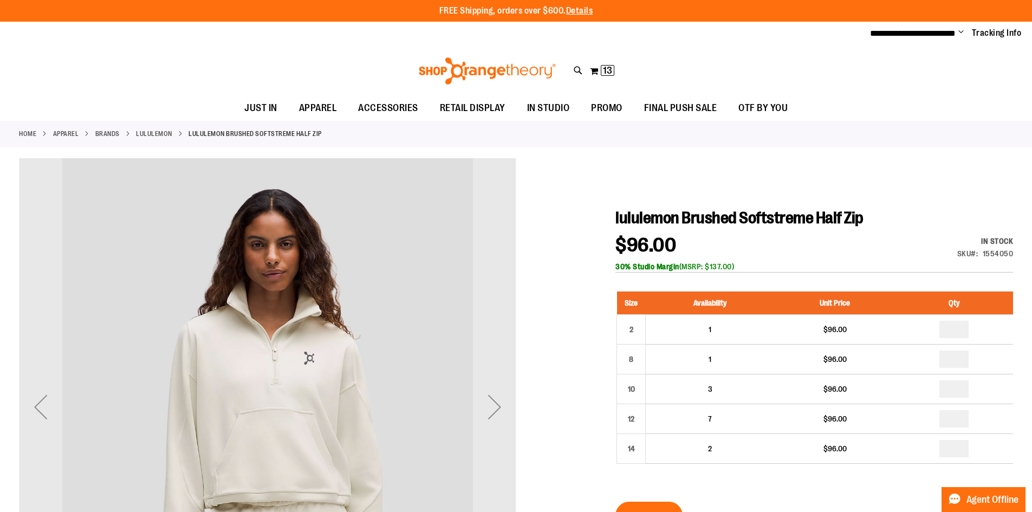
scroll to position [54, 0]
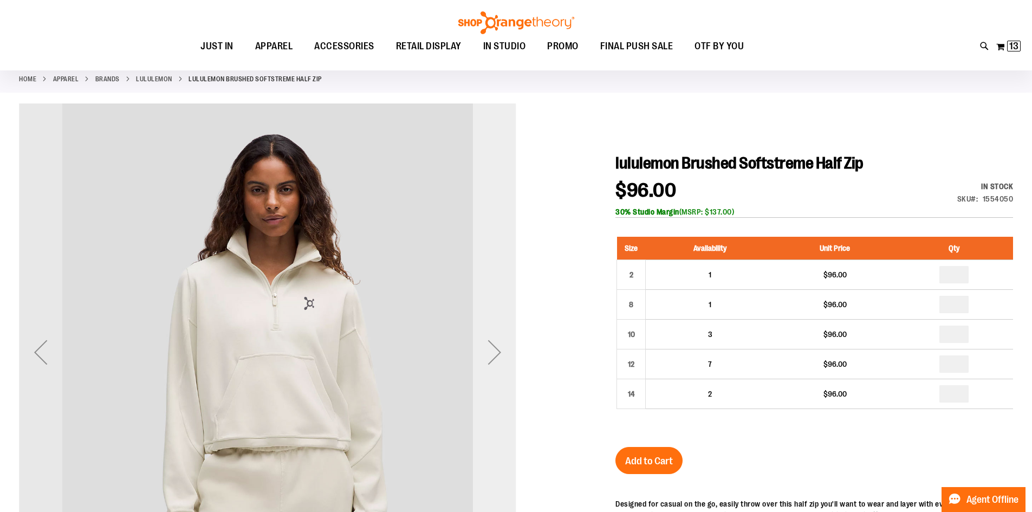
type input "**********"
click at [481, 380] on div "Next" at bounding box center [494, 351] width 43 height 497
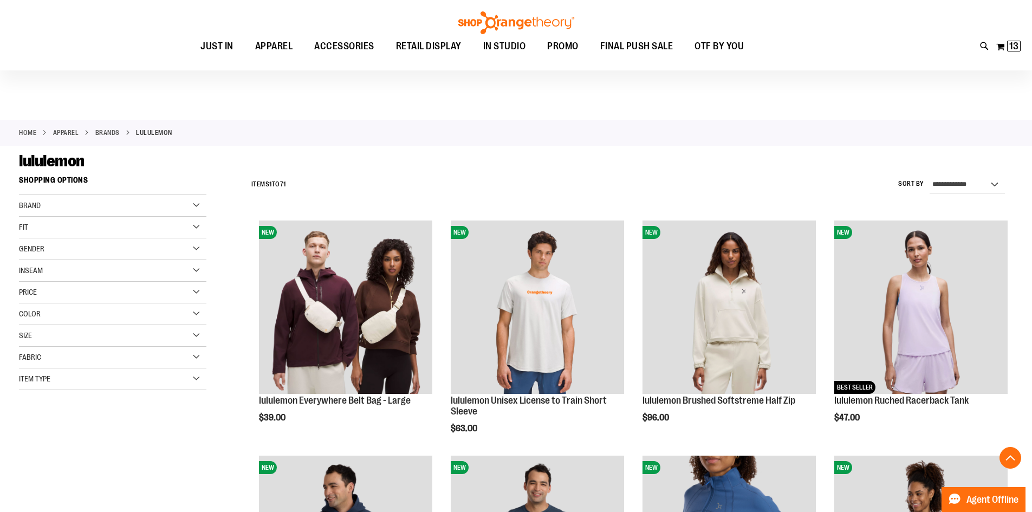
scroll to position [680, 0]
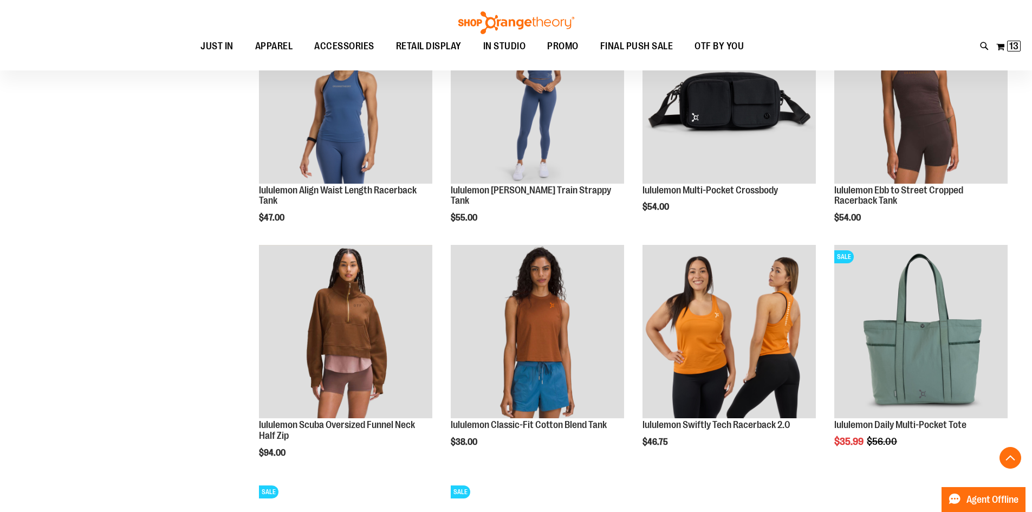
type input "**********"
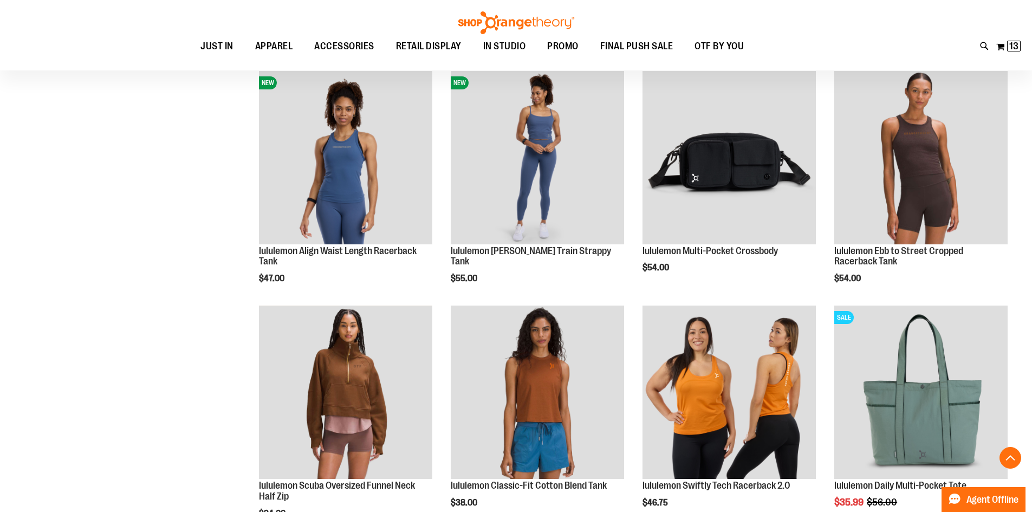
scroll to position [616, 0]
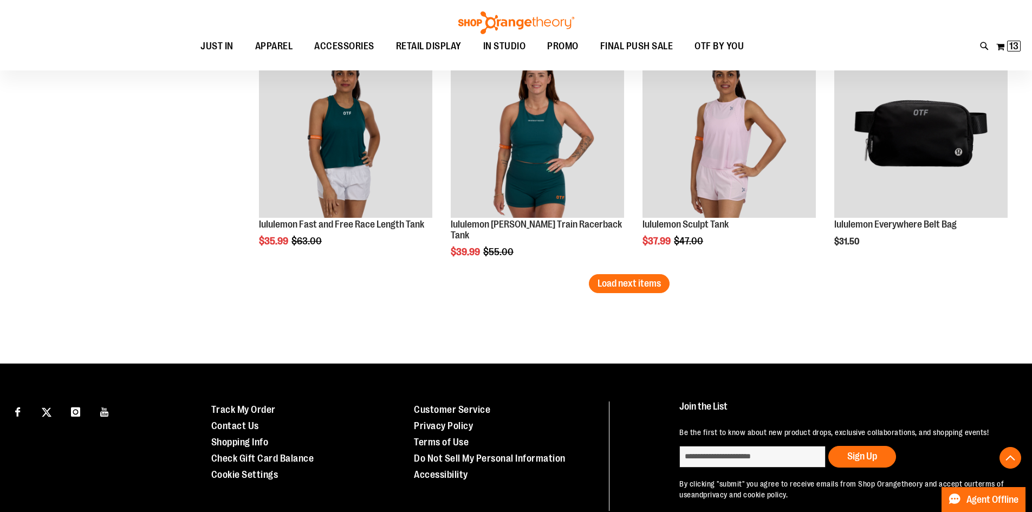
scroll to position [2107, 0]
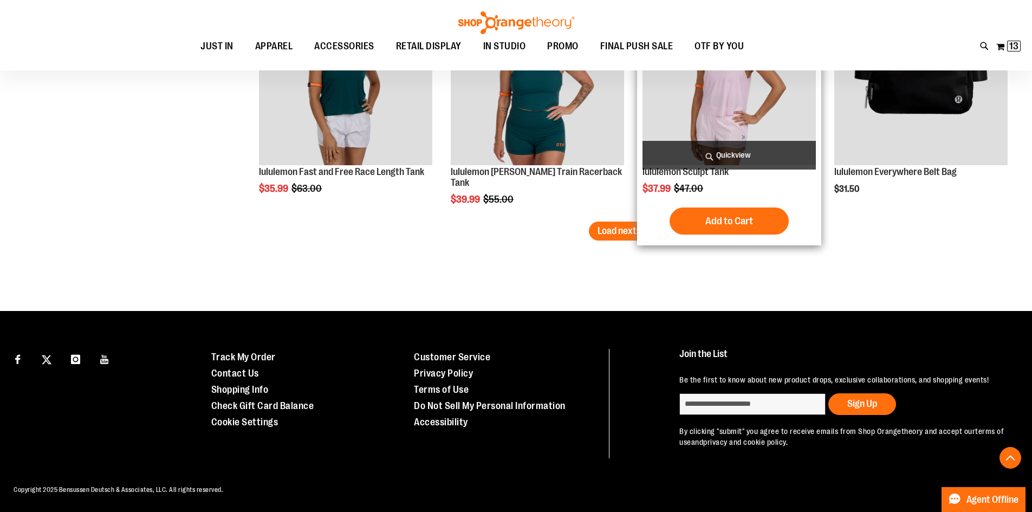
click at [656, 218] on div "Add to Cart In stock" at bounding box center [728, 220] width 173 height 27
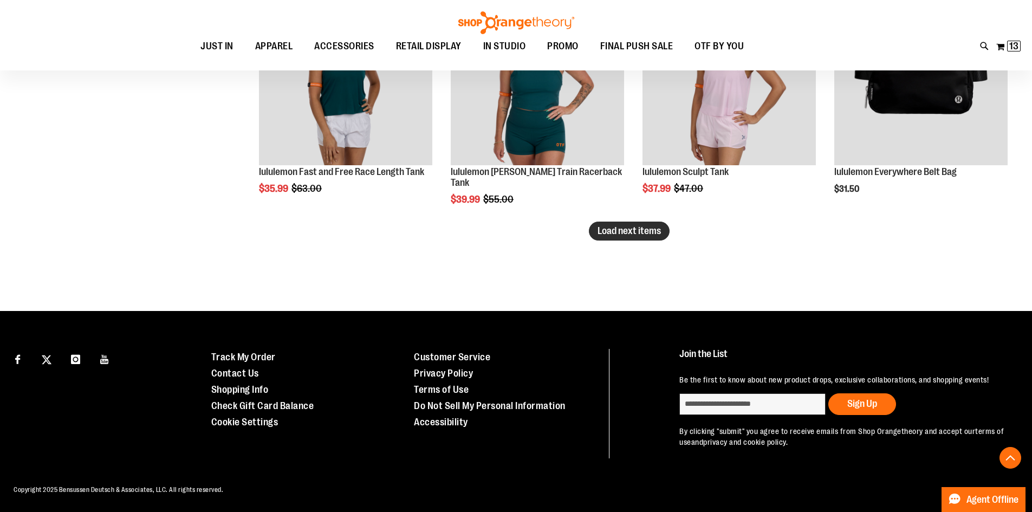
click at [633, 237] on button "Load next items" at bounding box center [629, 231] width 81 height 19
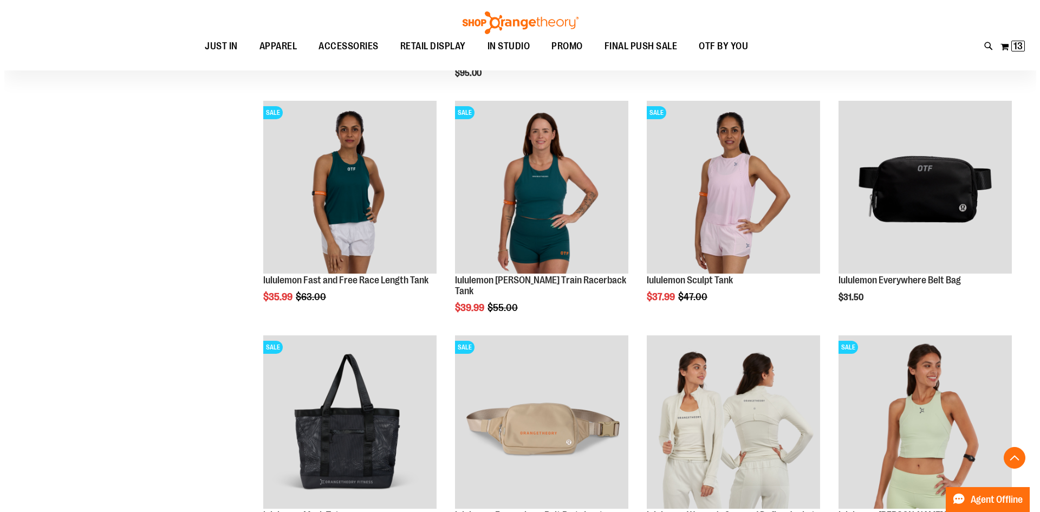
scroll to position [2053, 0]
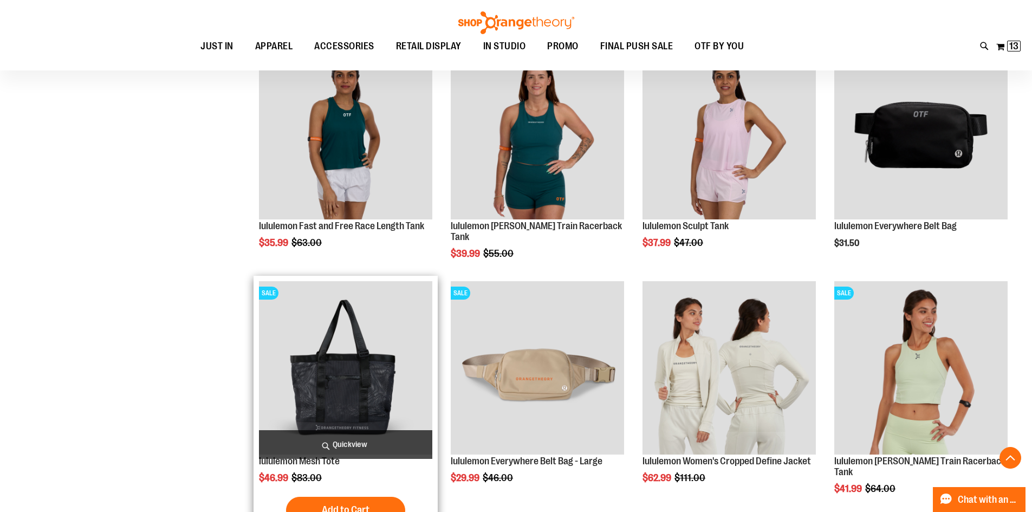
click at [340, 445] on span "Quickview" at bounding box center [345, 444] width 173 height 29
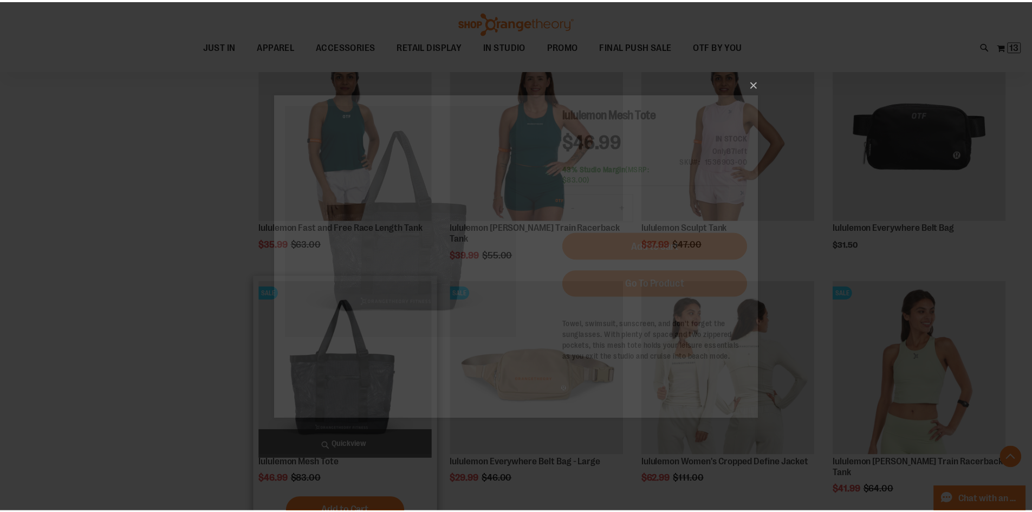
scroll to position [0, 0]
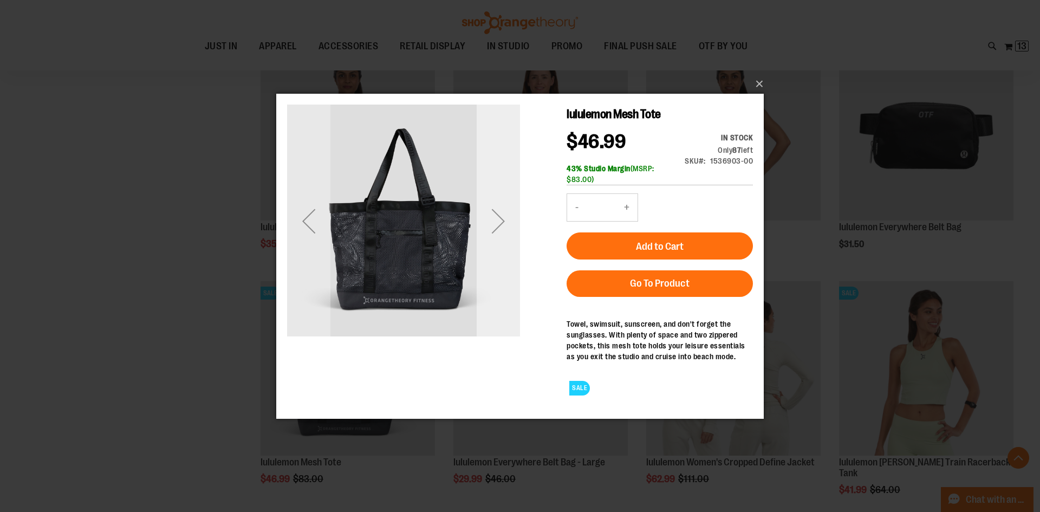
click at [498, 248] on div "Next" at bounding box center [498, 220] width 43 height 233
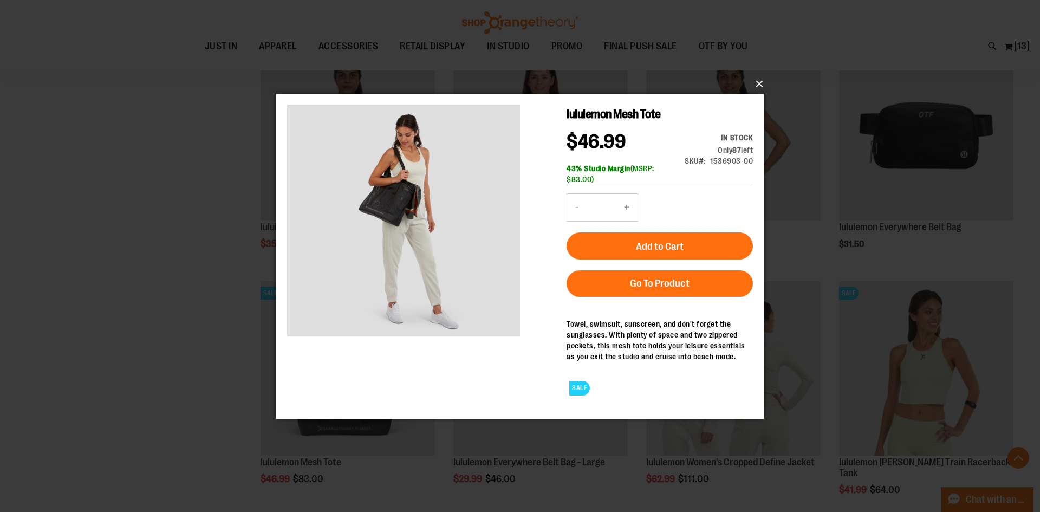
click at [760, 80] on button "×" at bounding box center [522, 84] width 487 height 24
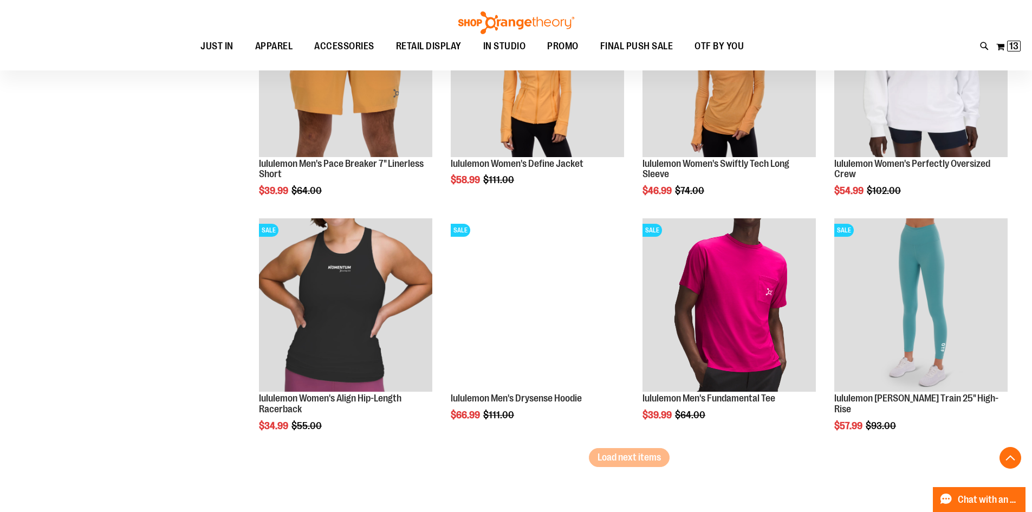
scroll to position [2595, 0]
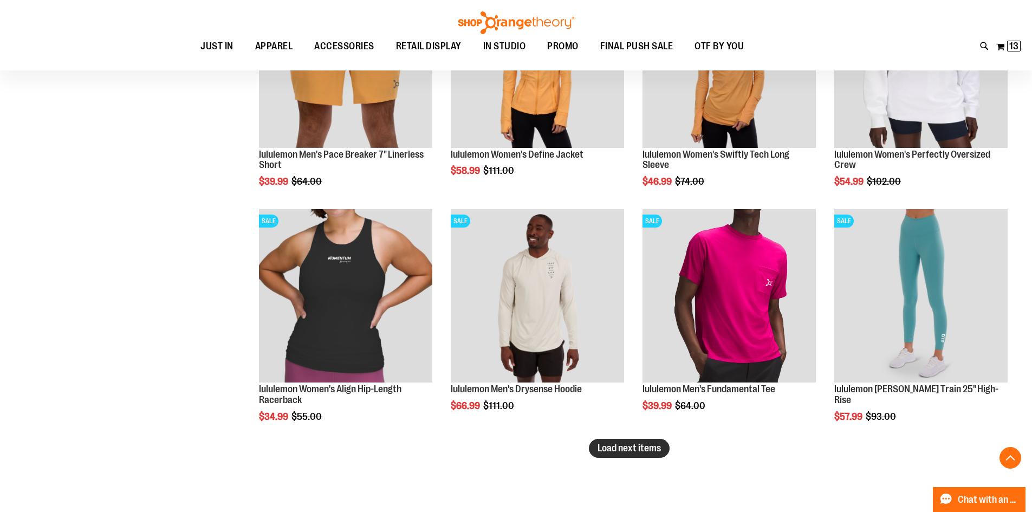
click at [644, 446] on span "Load next items" at bounding box center [628, 447] width 63 height 11
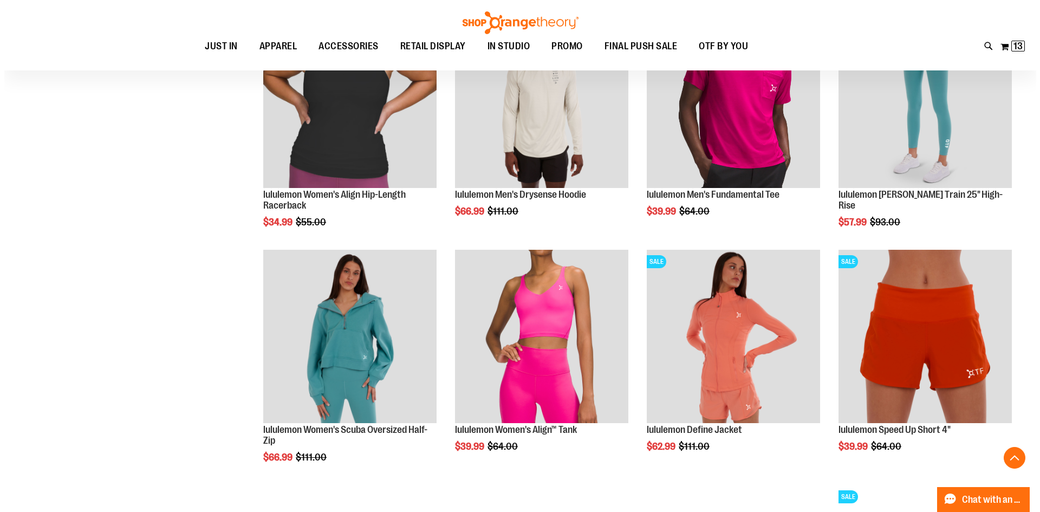
scroll to position [2811, 0]
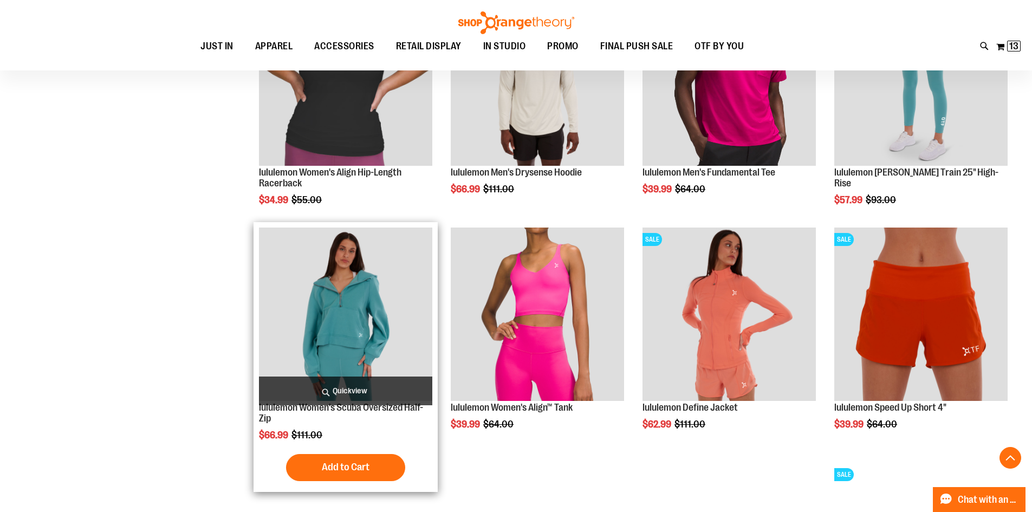
click at [310, 391] on span "Quickview" at bounding box center [345, 390] width 173 height 29
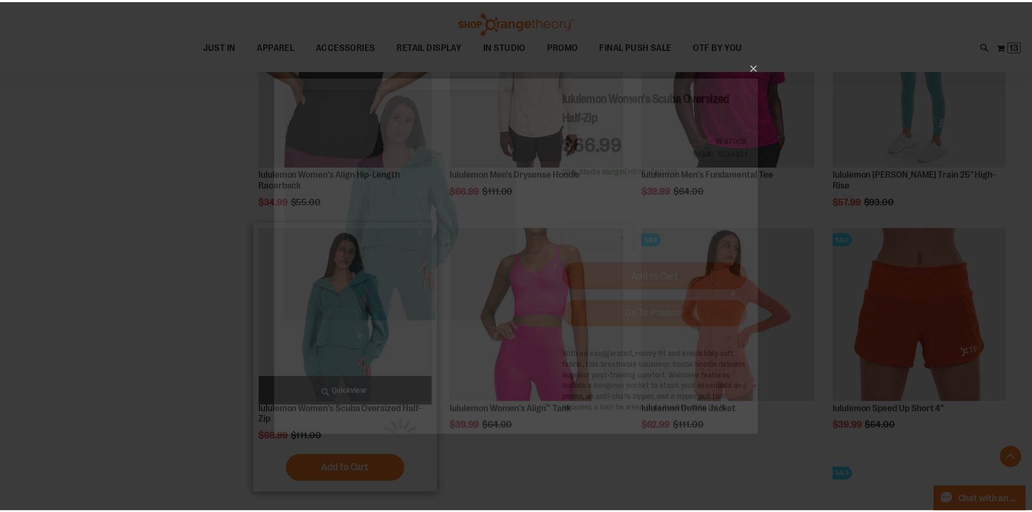
scroll to position [0, 0]
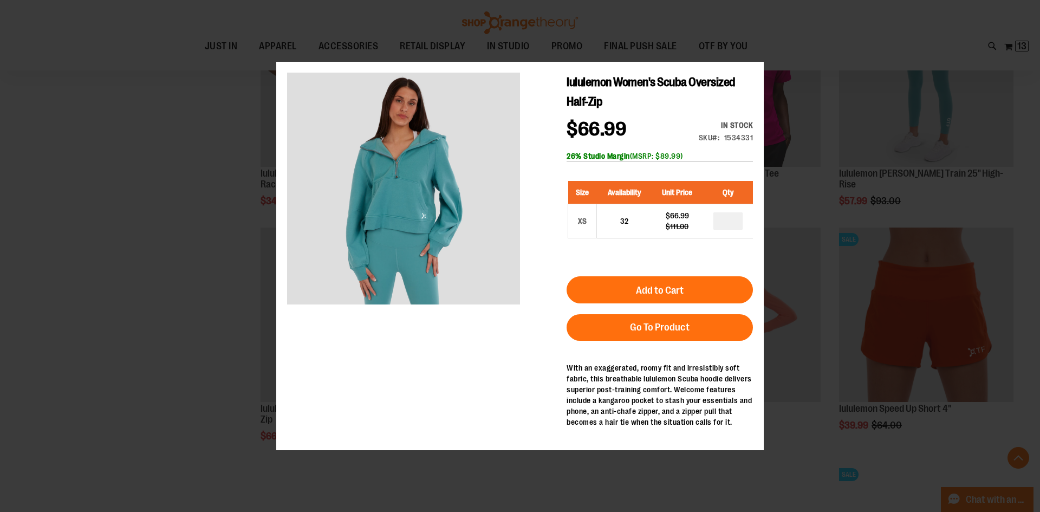
click at [195, 391] on div "×" at bounding box center [520, 256] width 1040 height 512
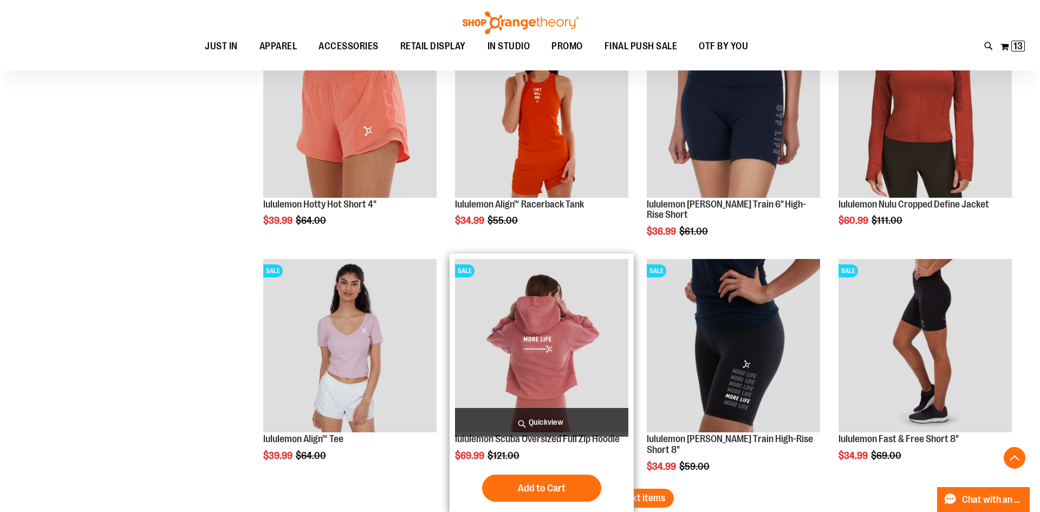
scroll to position [3299, 0]
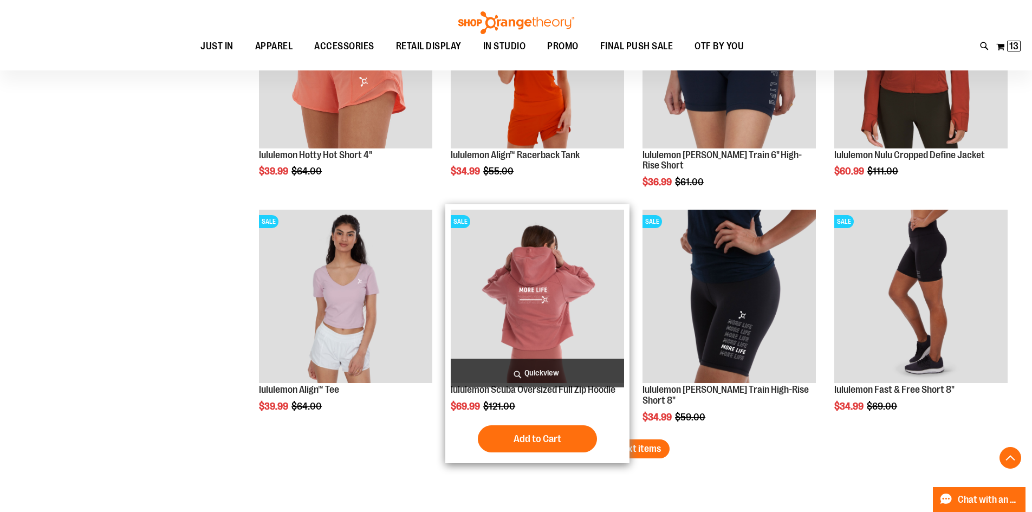
click at [529, 370] on span "Quickview" at bounding box center [537, 373] width 173 height 29
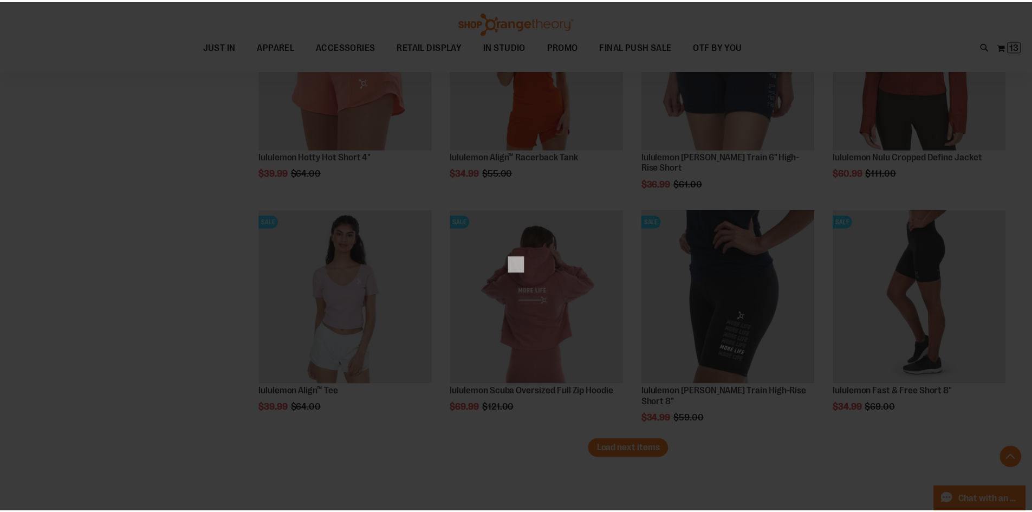
scroll to position [0, 0]
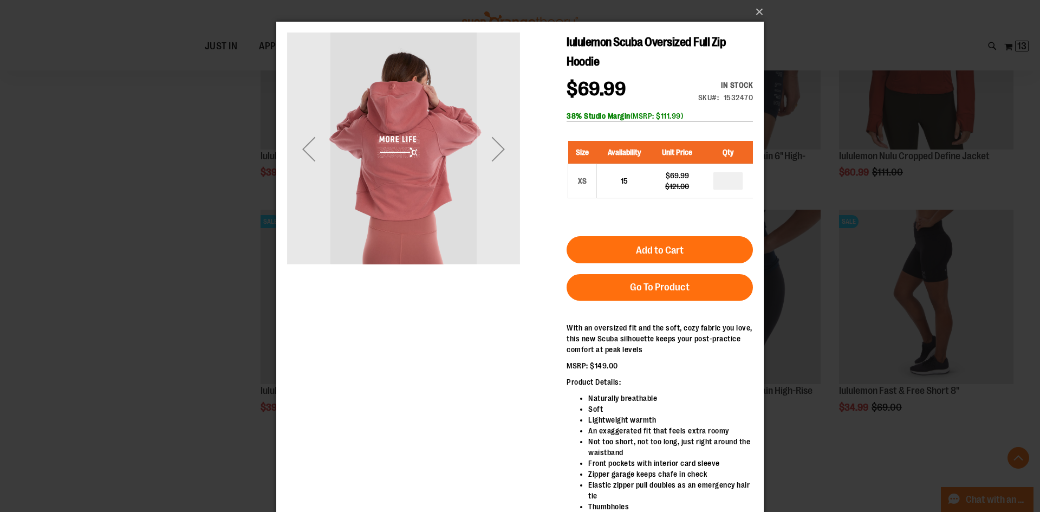
click at [168, 413] on div "×" at bounding box center [520, 256] width 1040 height 512
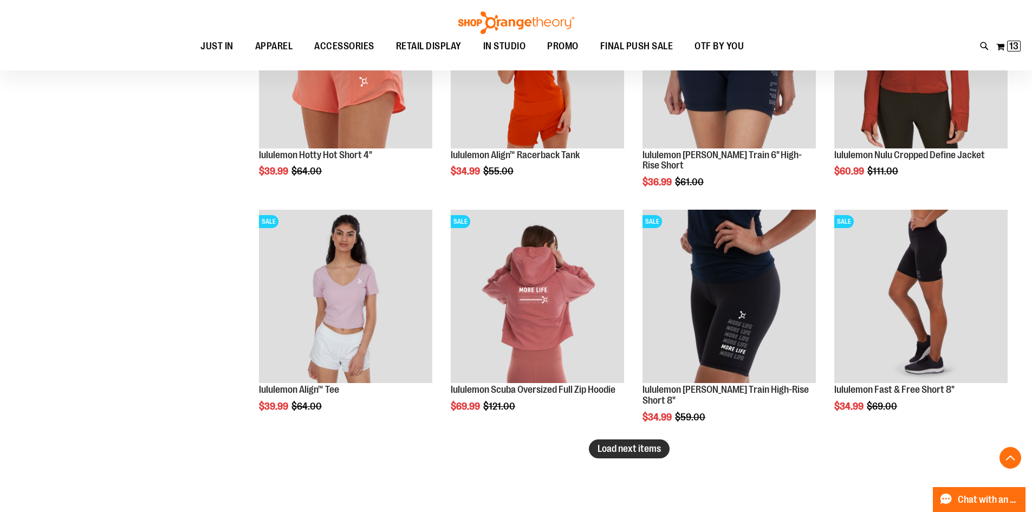
click at [660, 450] on span "Load next items" at bounding box center [628, 448] width 63 height 11
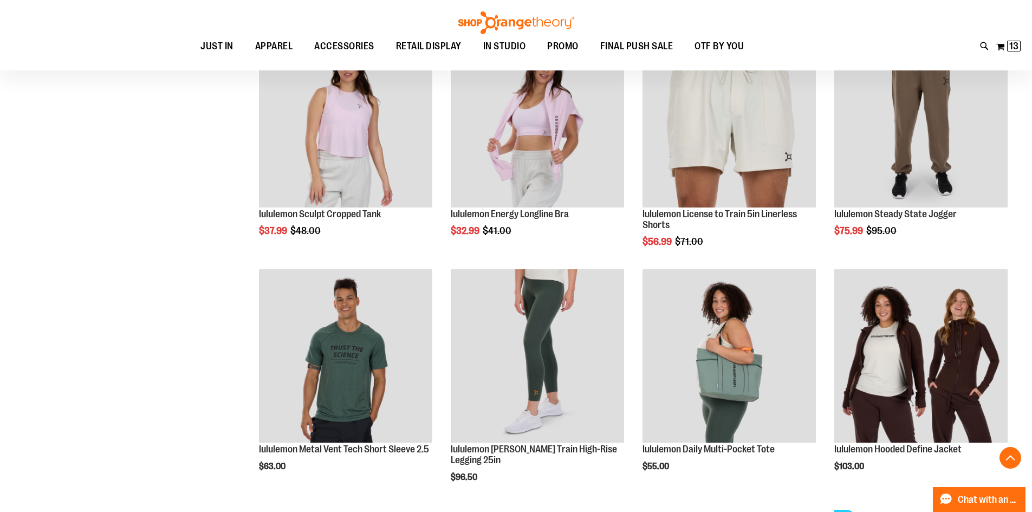
scroll to position [1211, 0]
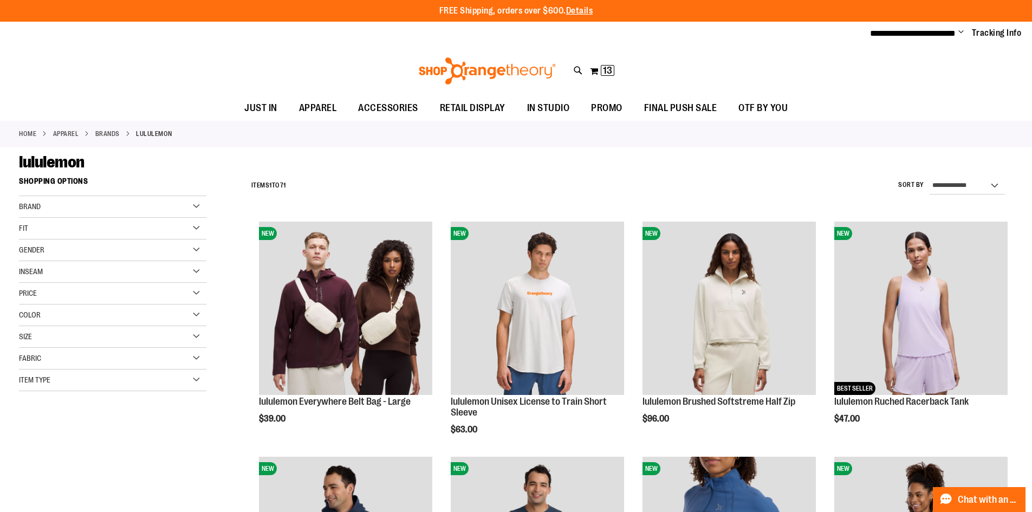
drag, startPoint x: 595, startPoint y: 72, endPoint x: 595, endPoint y: 81, distance: 8.7
click at [595, 81] on div "Toggle Nav Search Popular Suggestions Advanced Search" at bounding box center [516, 71] width 1032 height 50
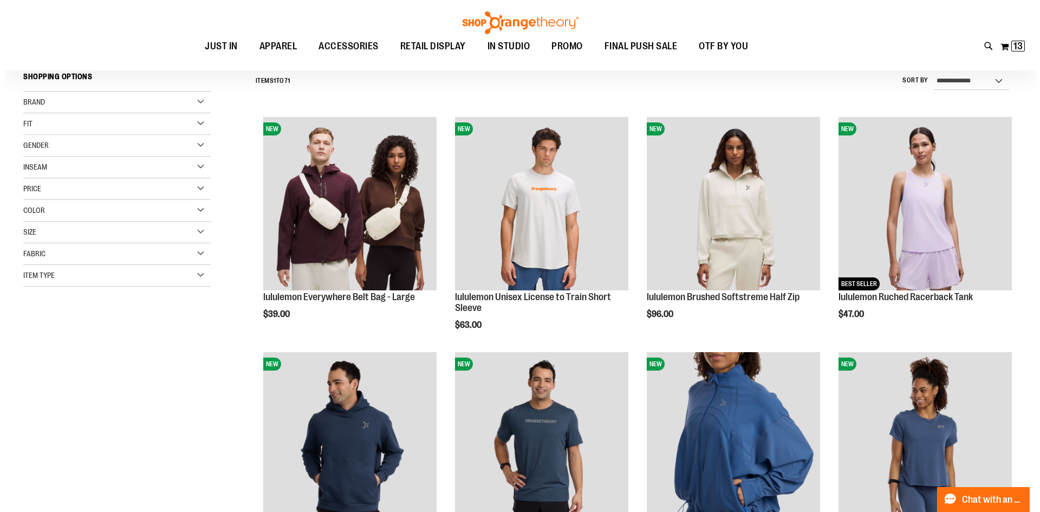
scroll to position [108, 0]
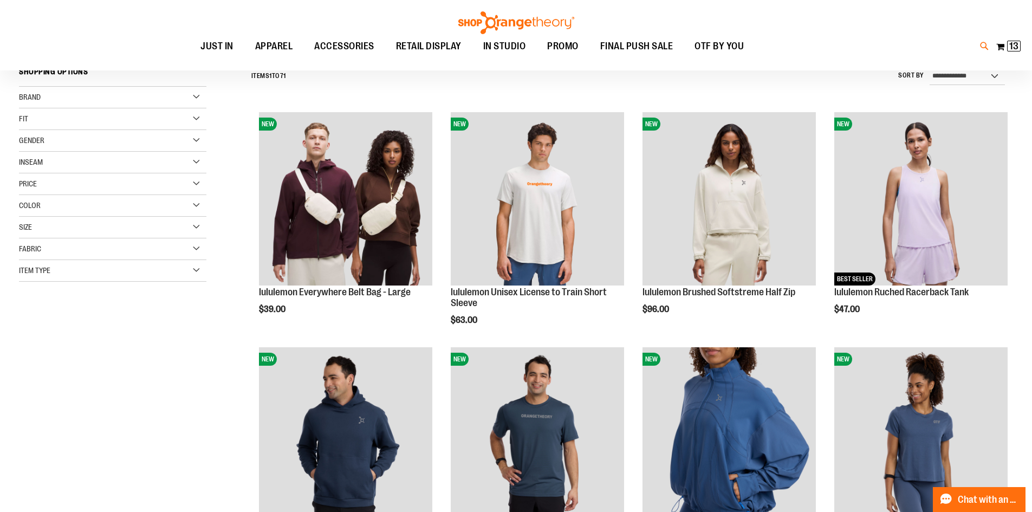
click at [985, 47] on icon at bounding box center [984, 46] width 9 height 12
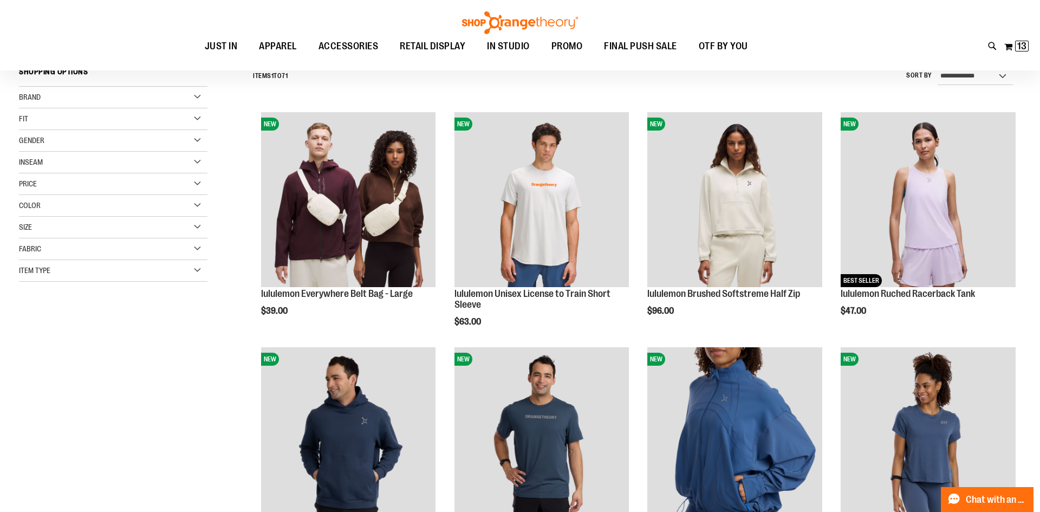
click at [716, 60] on input "Search" at bounding box center [519, 61] width 825 height 36
type input "*"
type input "******"
click at [150, 426] on link "See all results" at bounding box center [137, 426] width 49 height 9
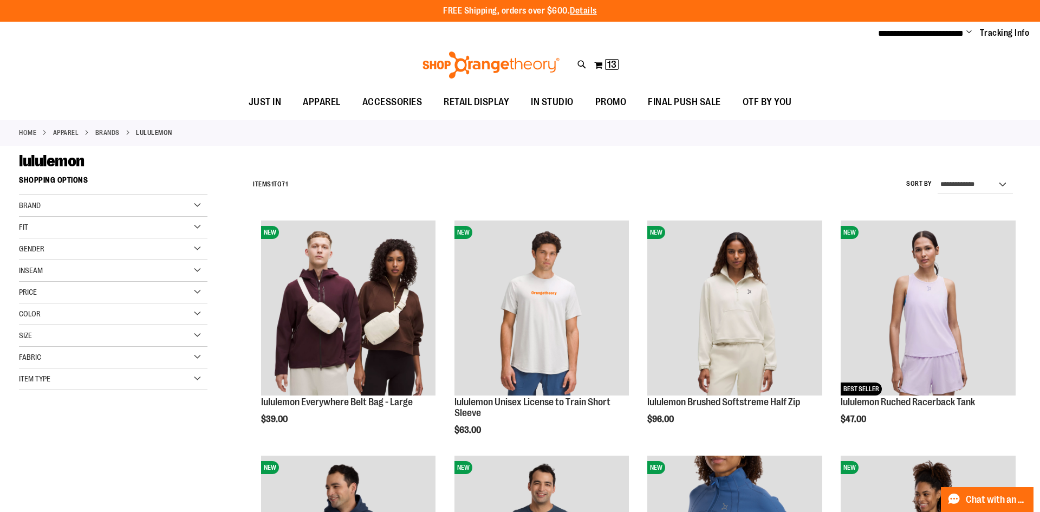
type input "******"
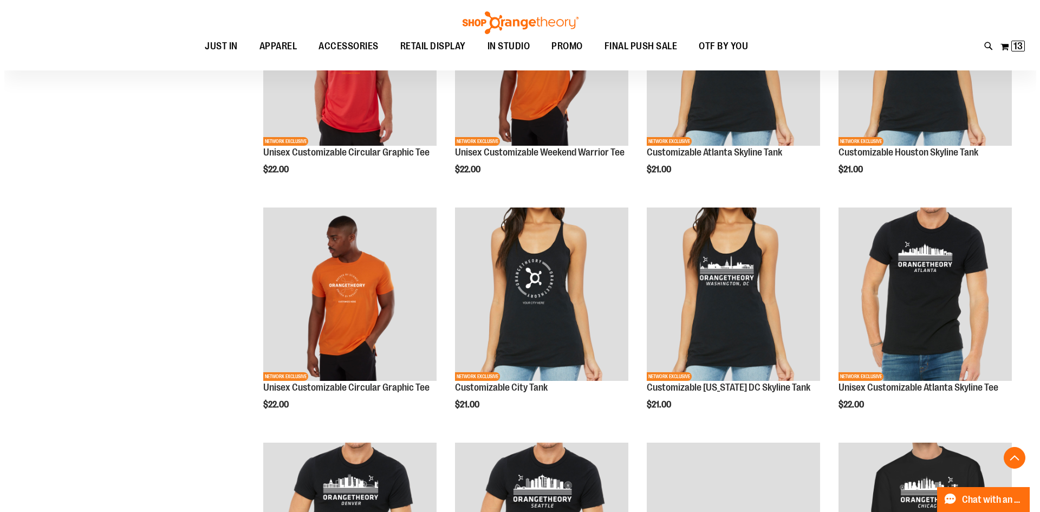
scroll to position [1516, 0]
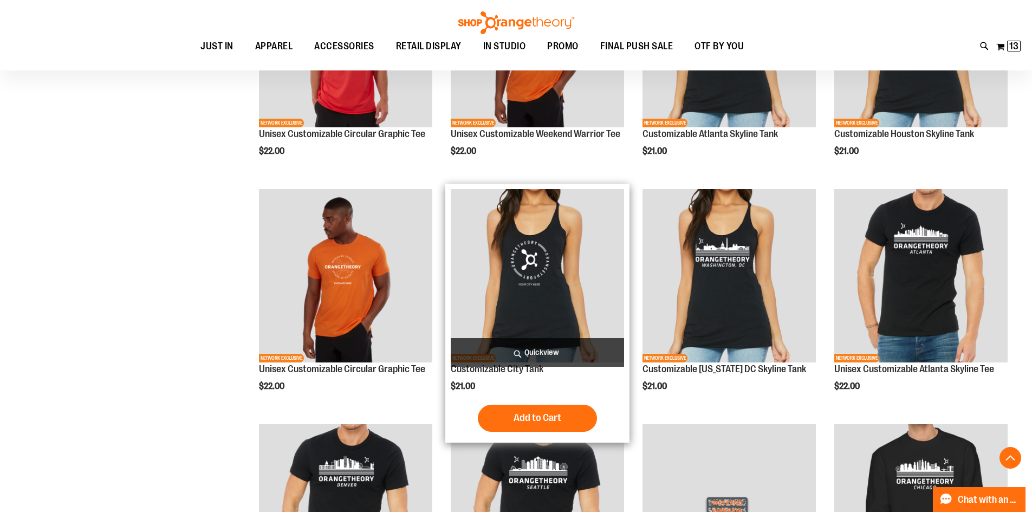
type input "**********"
click at [537, 353] on span "Quickview" at bounding box center [537, 352] width 173 height 29
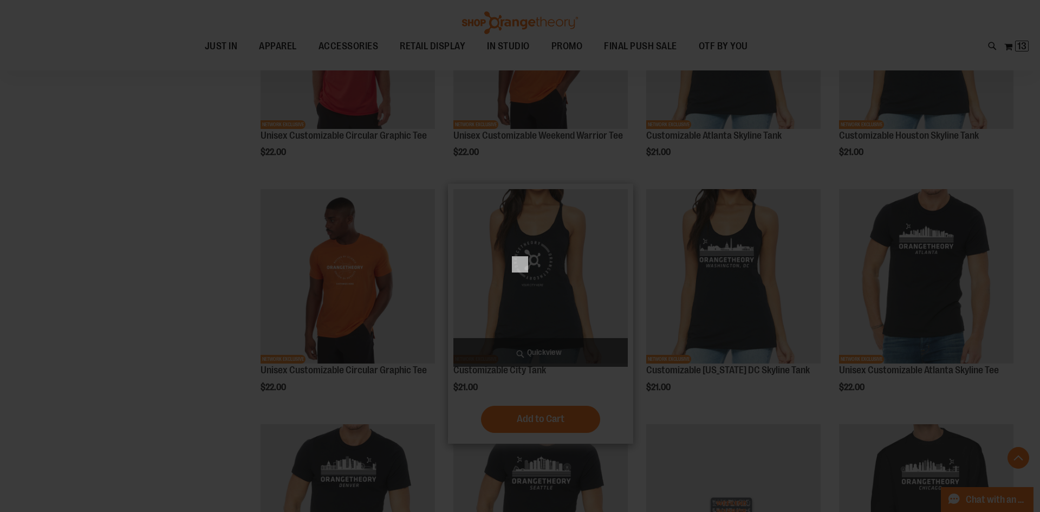
scroll to position [0, 0]
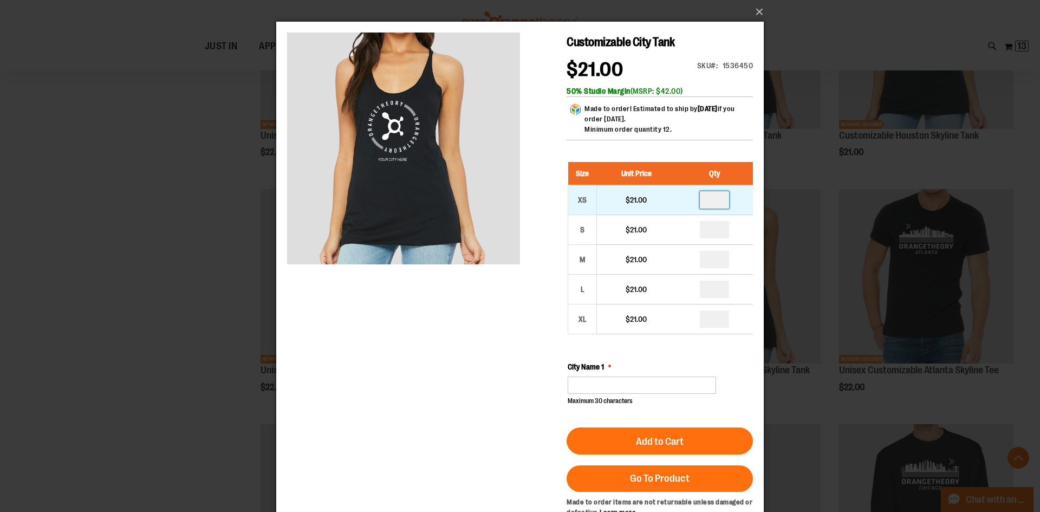
click at [722, 201] on input "number" at bounding box center [714, 199] width 29 height 17
type input "*"
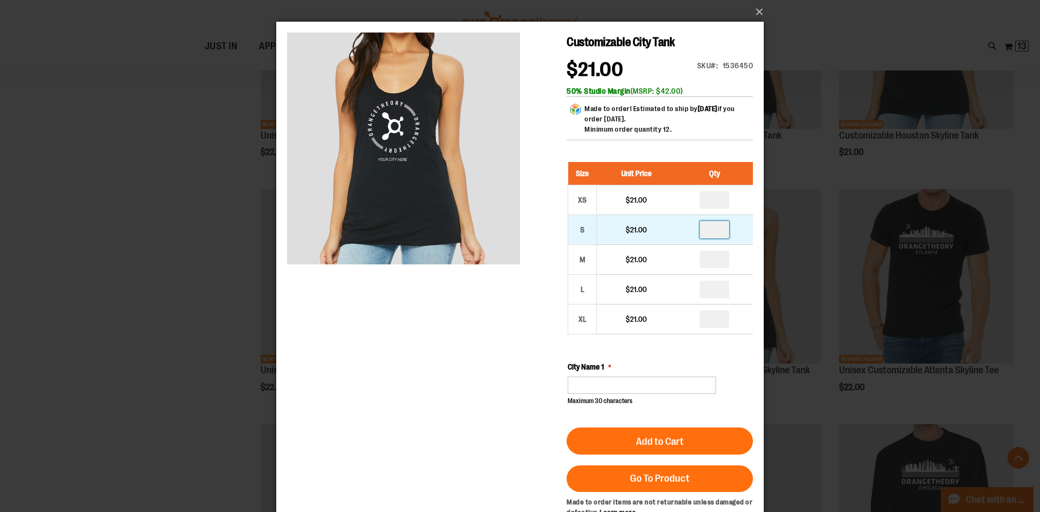
click at [722, 229] on input "number" at bounding box center [714, 229] width 29 height 17
type input "*"
click at [707, 227] on input "number" at bounding box center [714, 229] width 29 height 17
type input "*"
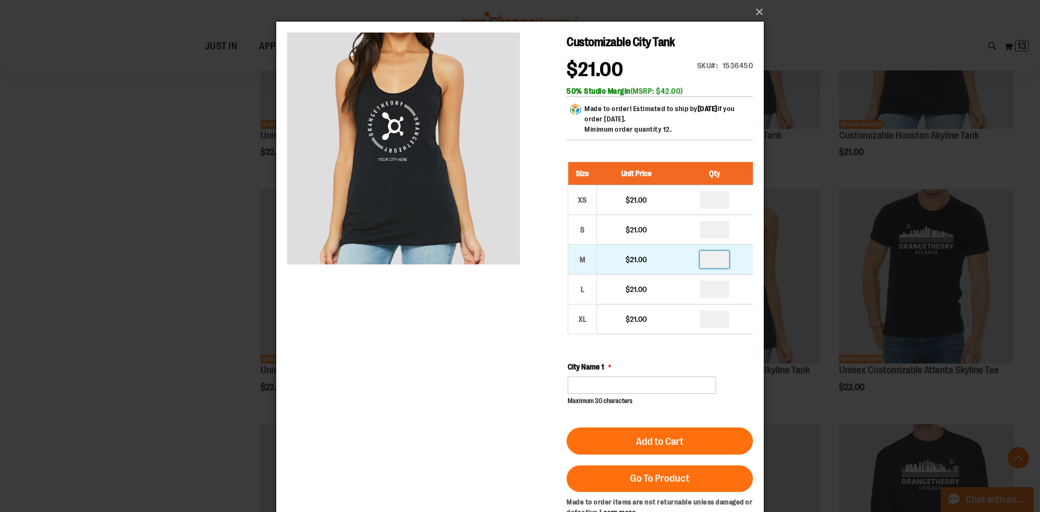
drag, startPoint x: 719, startPoint y: 263, endPoint x: 670, endPoint y: 270, distance: 49.2
click at [714, 265] on input "number" at bounding box center [714, 259] width 29 height 17
type input "*"
type input "**"
click at [720, 293] on input "number" at bounding box center [714, 289] width 29 height 17
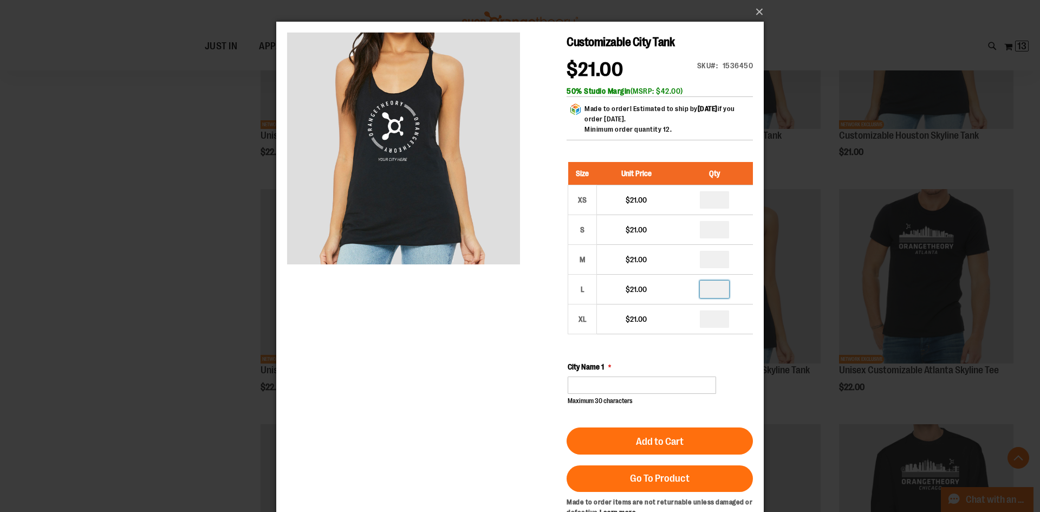
type input "*"
click at [482, 347] on div "Customizable City Tank $21.00 Only %1 left SKU 1536450 50% Studio Margin (MSRP:…" at bounding box center [520, 374] width 466 height 684
click at [577, 386] on input "City Name 1" at bounding box center [642, 384] width 148 height 17
type input "*********"
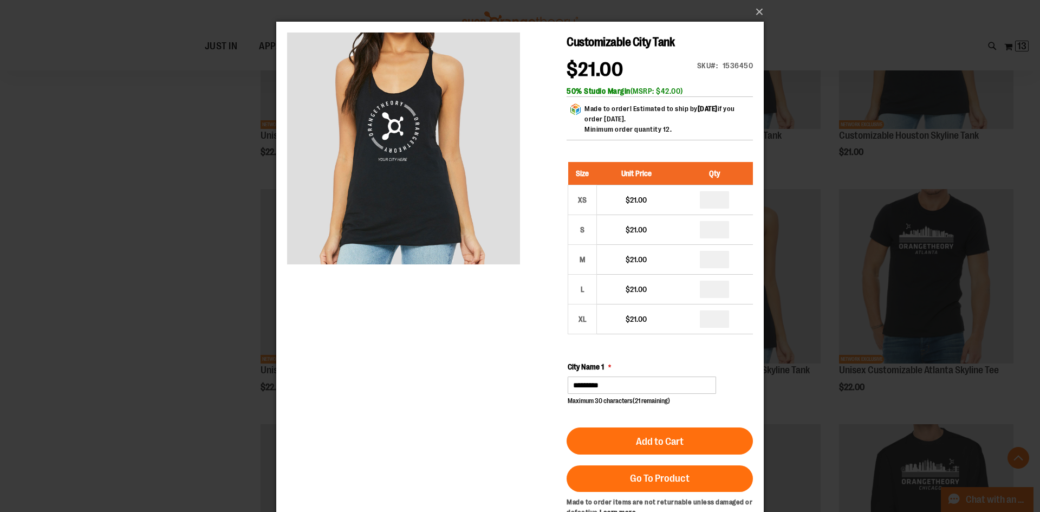
click at [525, 399] on div "Customizable City Tank $21.00 Only %1 left SKU 1536450 50% Studio Margin (MSRP:…" at bounding box center [520, 374] width 466 height 684
click at [719, 205] on input "*" at bounding box center [714, 199] width 29 height 17
click at [666, 444] on span "Add to Cart" at bounding box center [660, 441] width 48 height 12
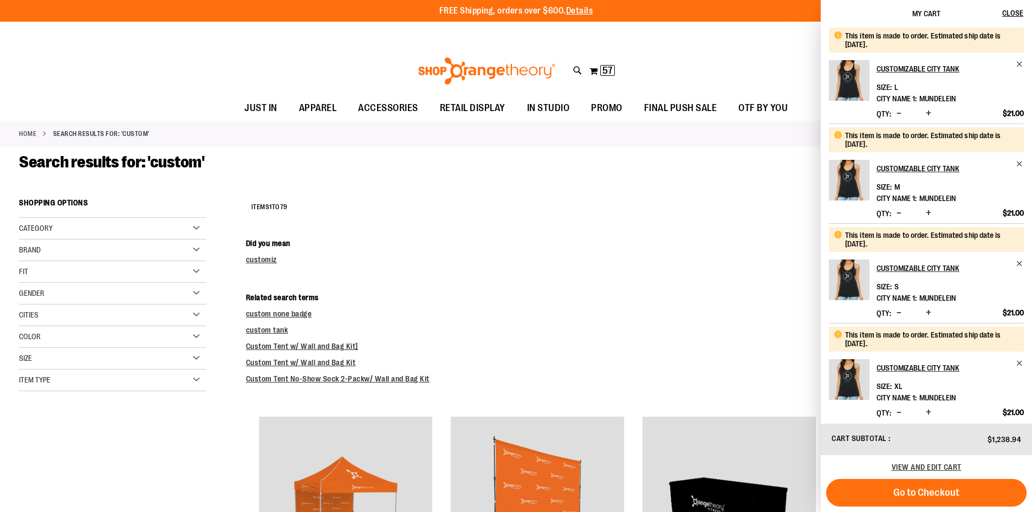
click at [531, 298] on dt "Related search terms" at bounding box center [629, 297] width 767 height 11
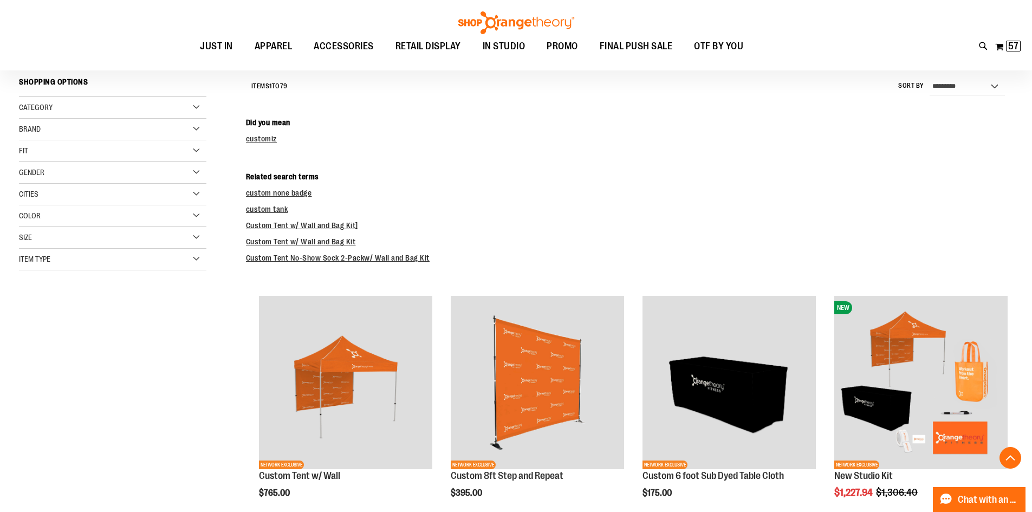
scroll to position [1821, 0]
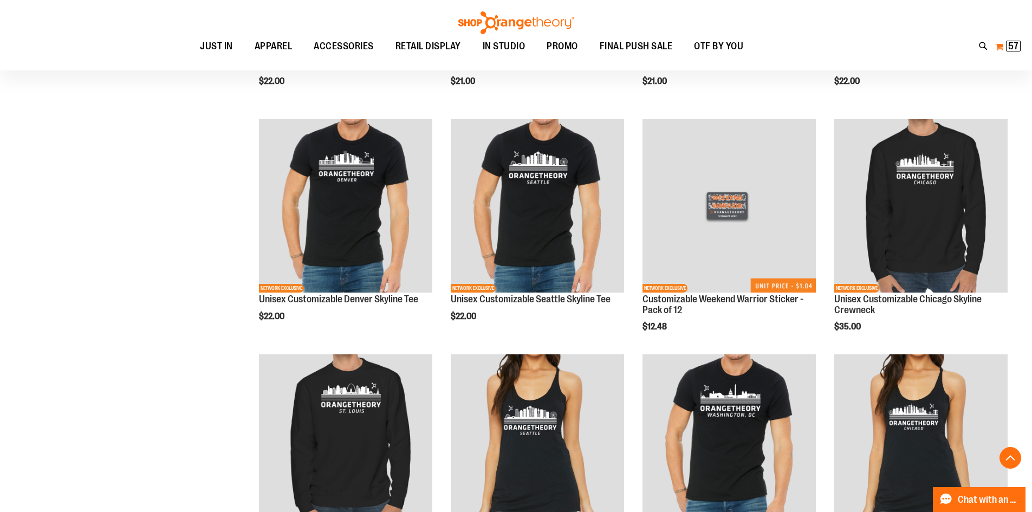
click at [1006, 44] on span "57 57 items" at bounding box center [1013, 46] width 15 height 11
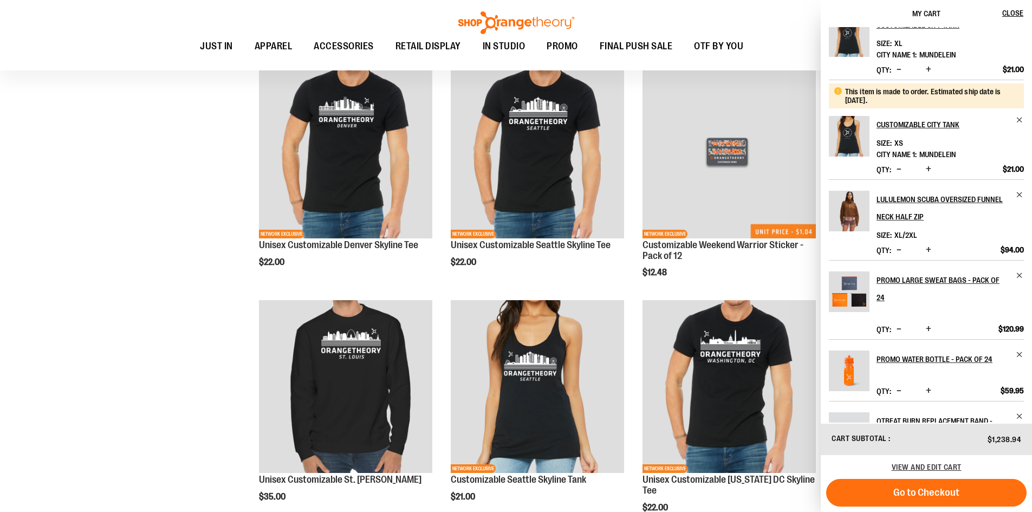
scroll to position [392, 0]
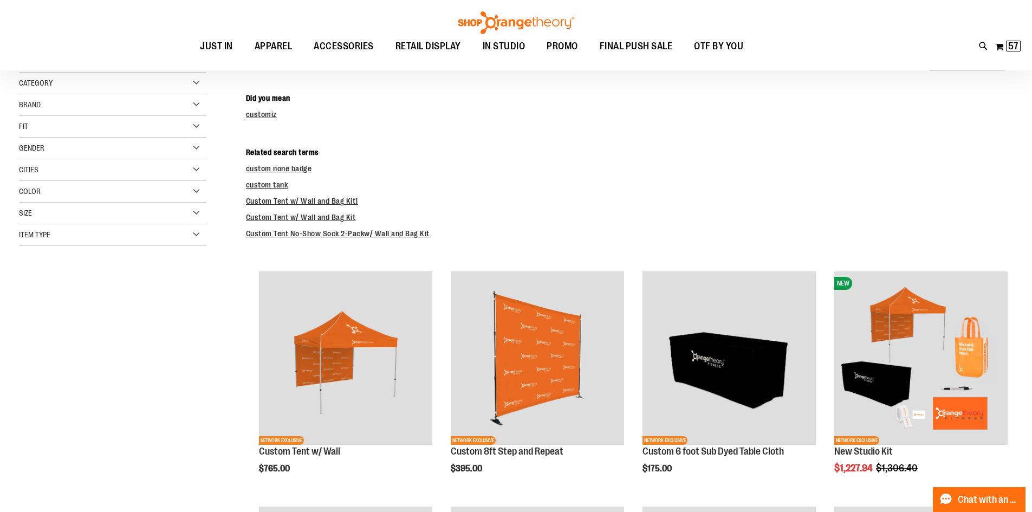
scroll to position [0, 0]
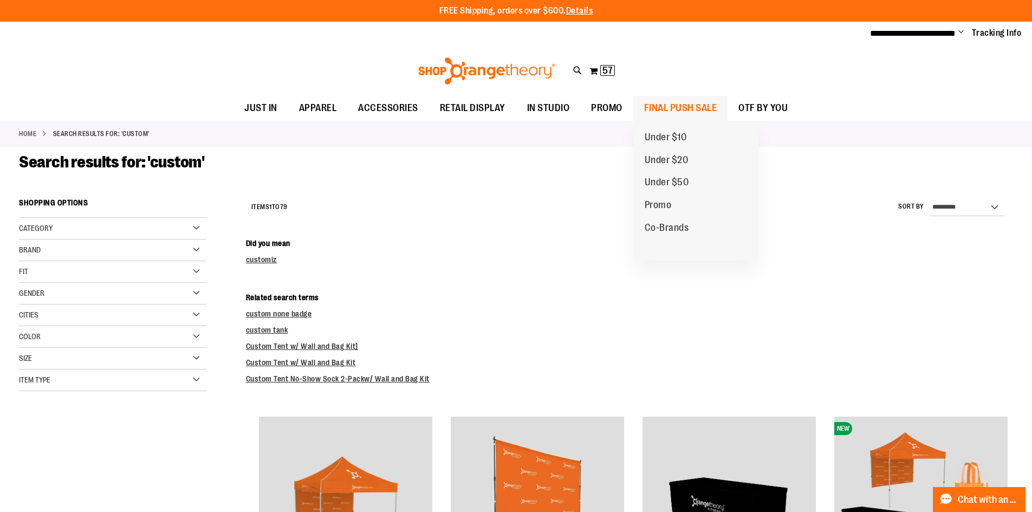
click at [665, 107] on span "FINAL PUSH SALE" at bounding box center [680, 108] width 73 height 24
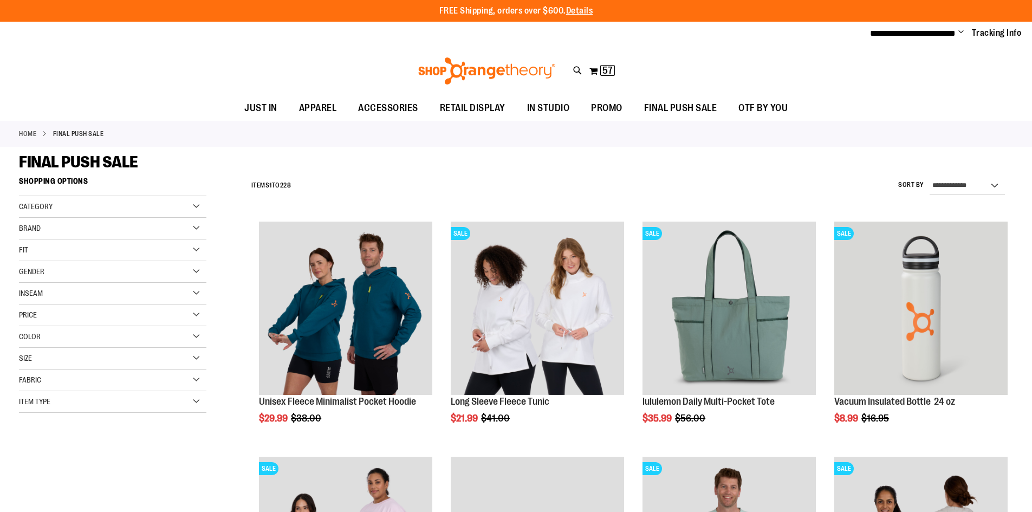
click at [270, 102] on span "JUST IN" at bounding box center [260, 108] width 33 height 24
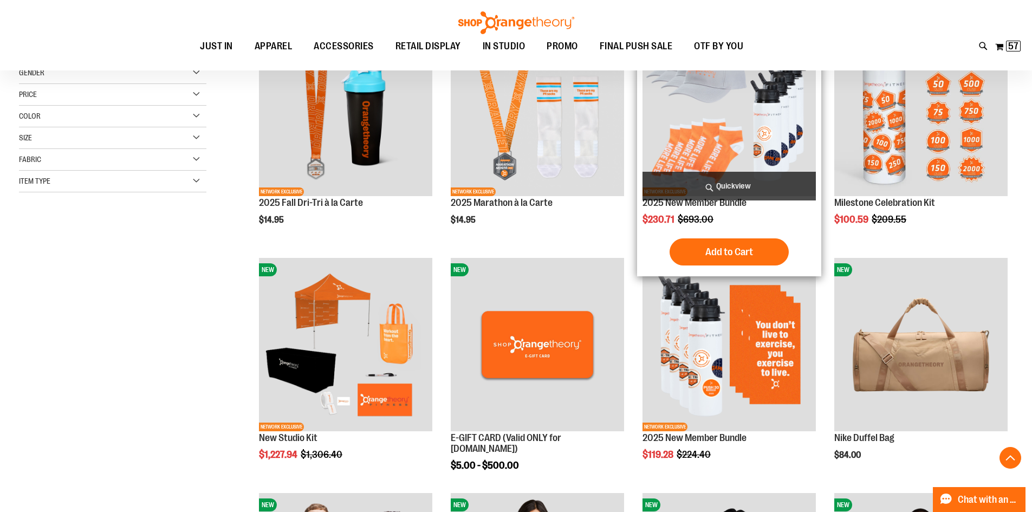
scroll to position [216, 0]
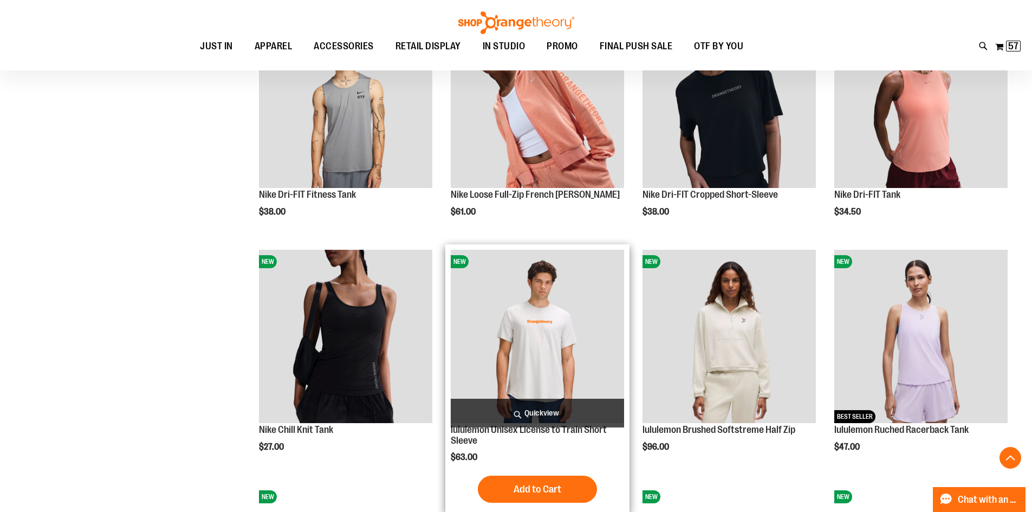
scroll to position [974, 0]
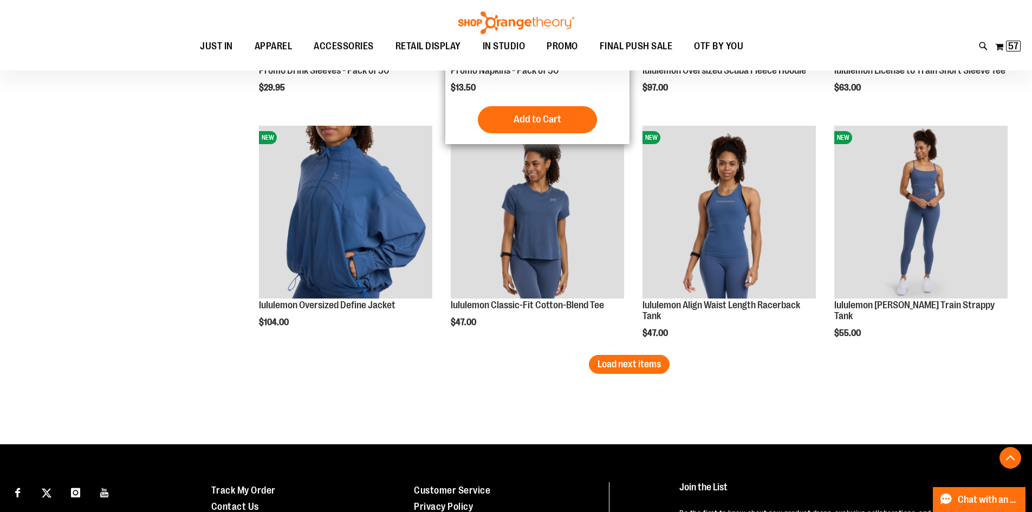
scroll to position [2003, 0]
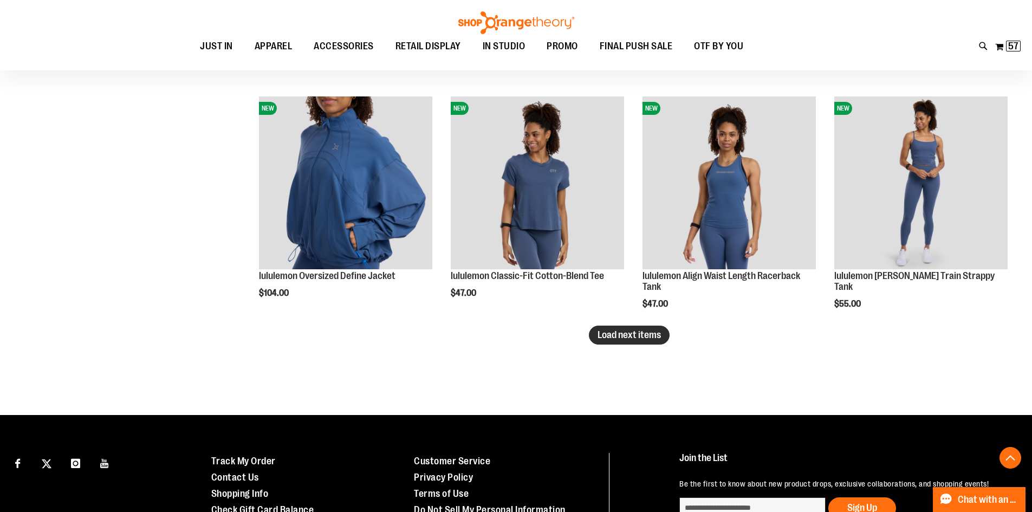
type input "**********"
click at [620, 335] on span "Load next items" at bounding box center [628, 334] width 63 height 11
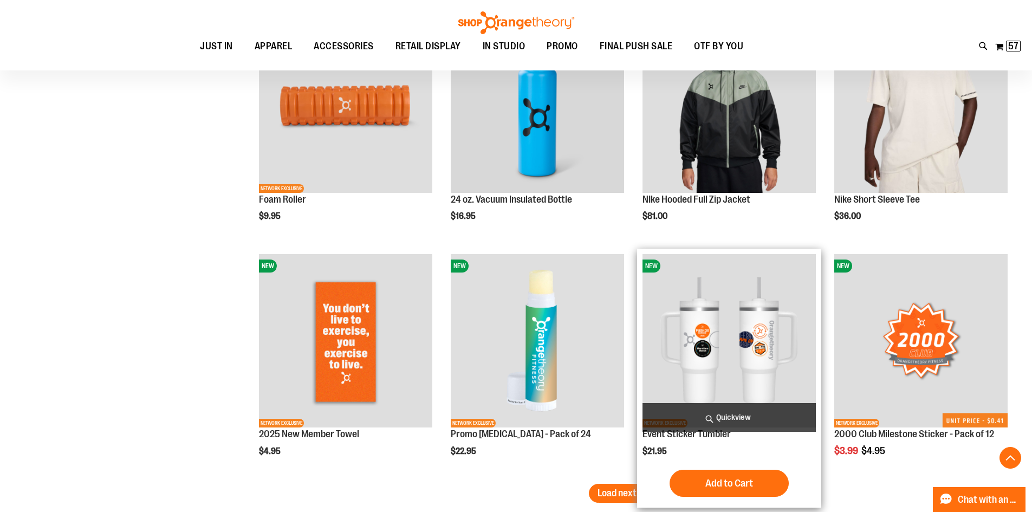
scroll to position [2653, 0]
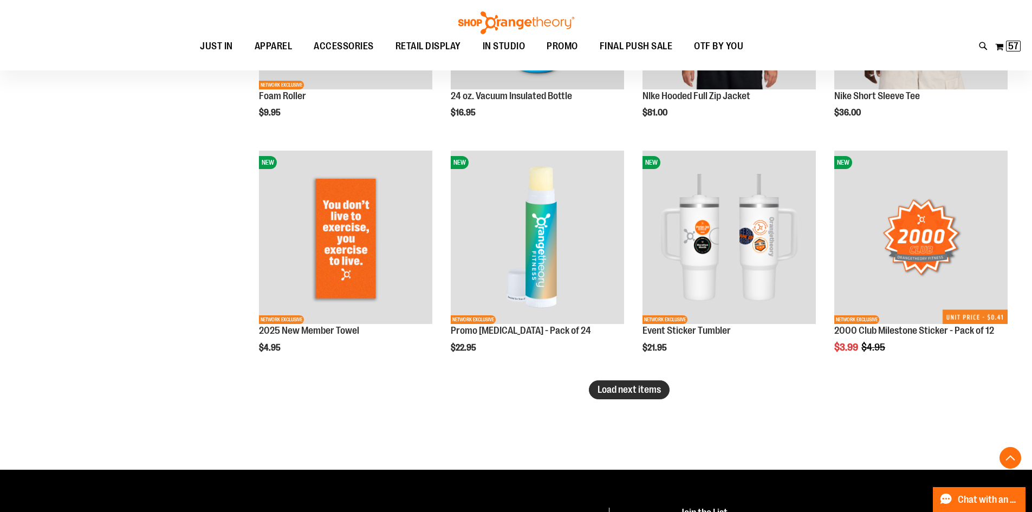
click at [650, 393] on span "Load next items" at bounding box center [628, 389] width 63 height 11
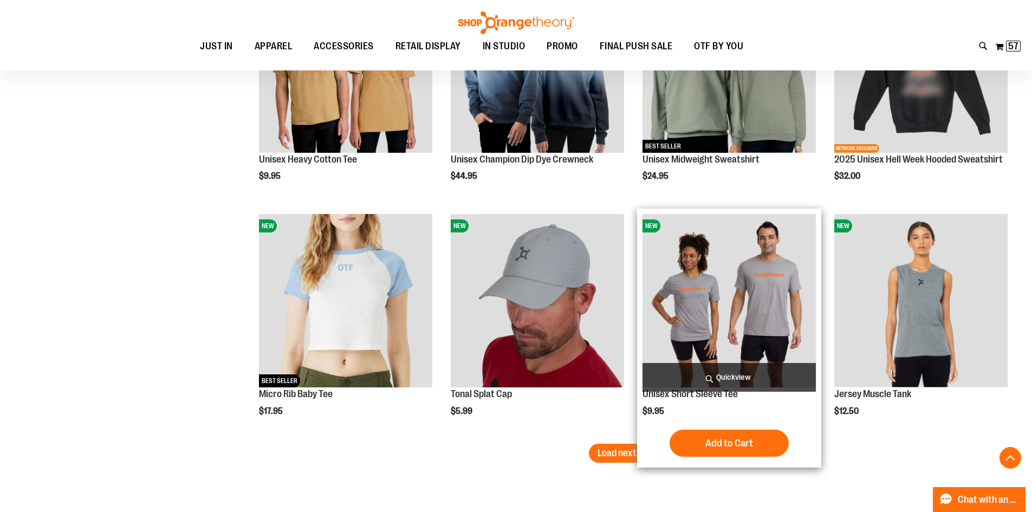
scroll to position [3346, 0]
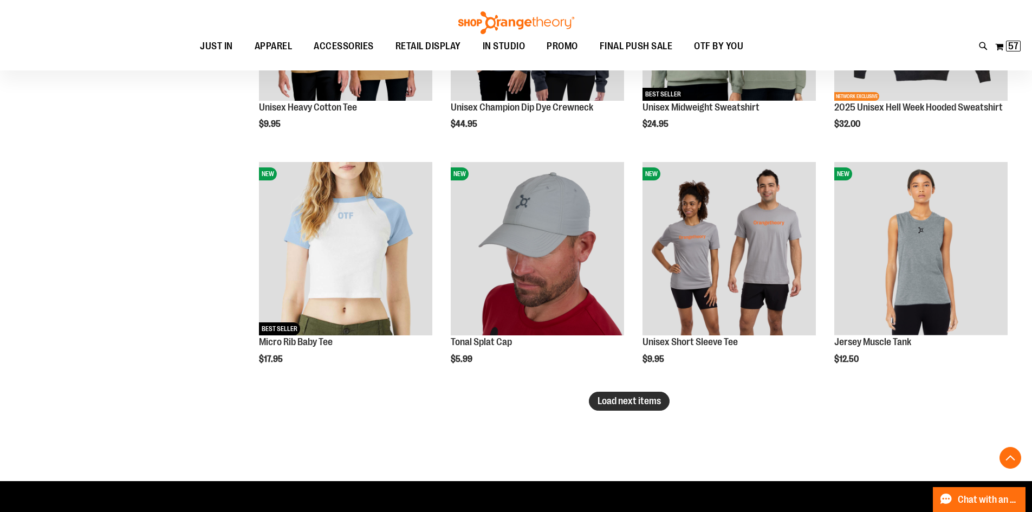
click at [604, 399] on span "Load next items" at bounding box center [628, 400] width 63 height 11
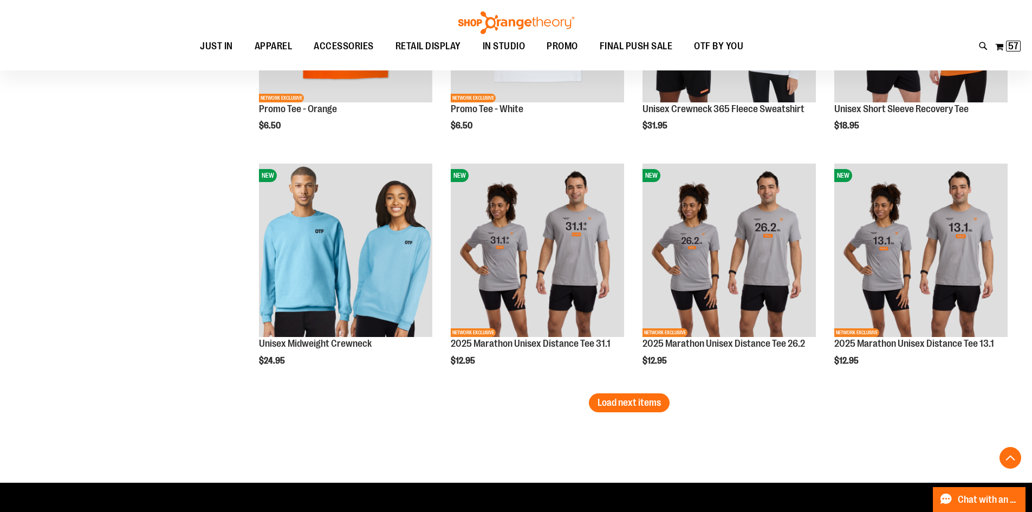
scroll to position [4050, 0]
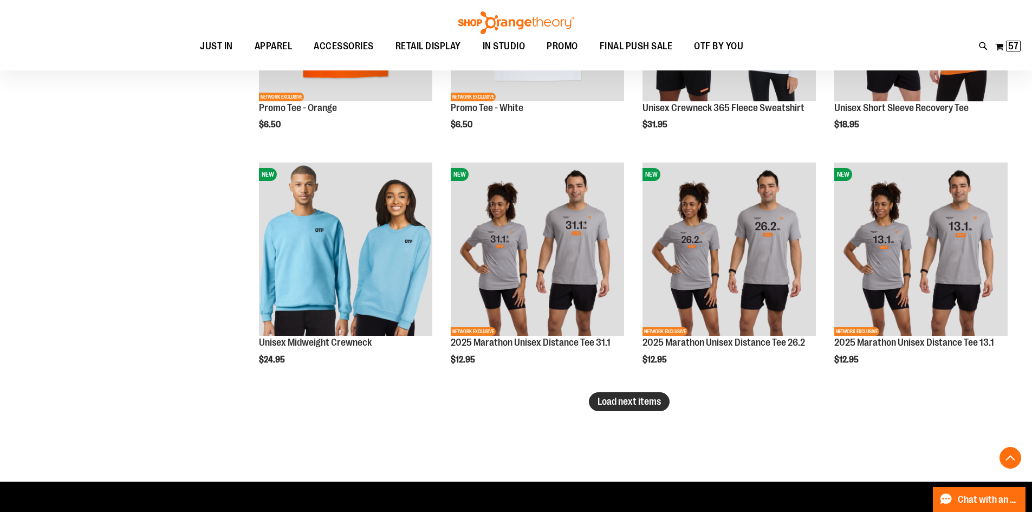
click at [617, 409] on button "Load next items" at bounding box center [629, 401] width 81 height 19
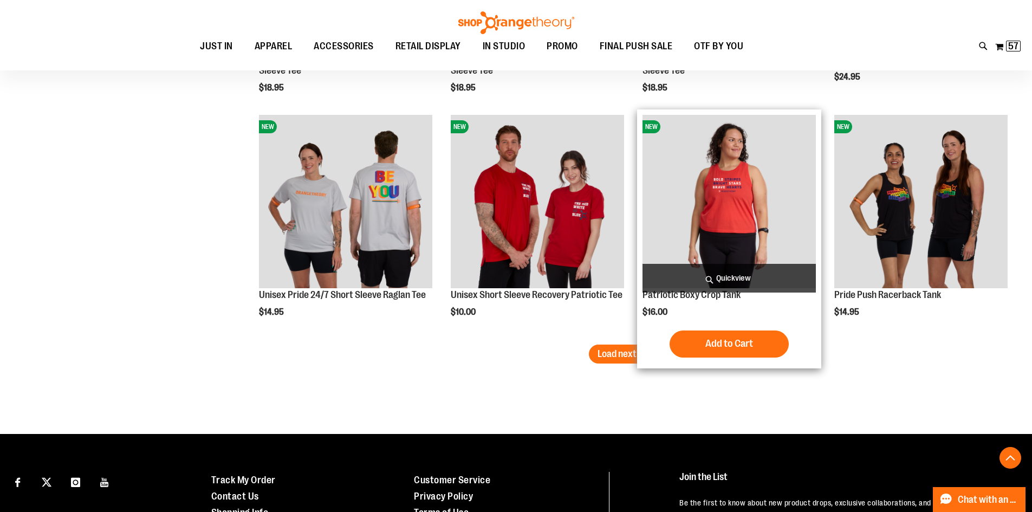
scroll to position [4809, 0]
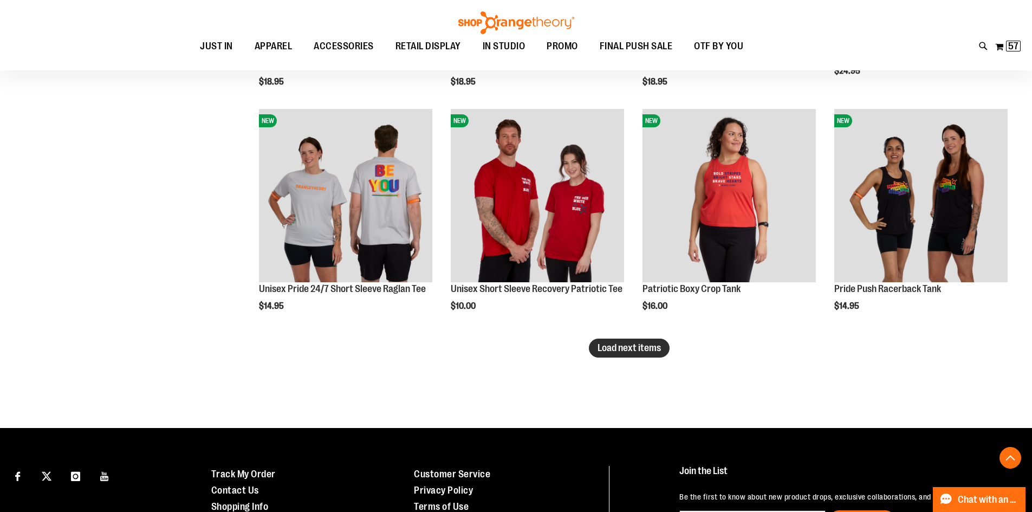
click at [625, 341] on button "Load next items" at bounding box center [629, 347] width 81 height 19
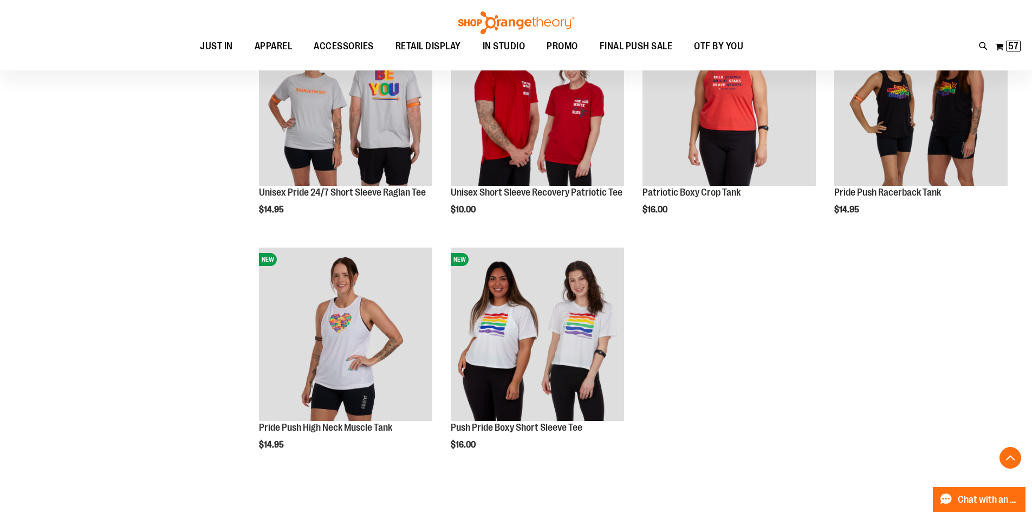
scroll to position [5025, 0]
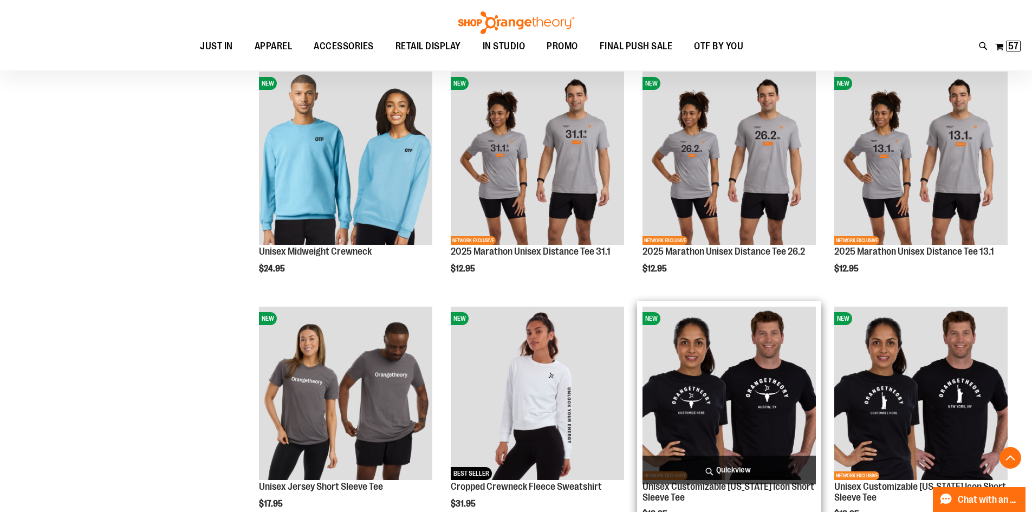
scroll to position [4159, 0]
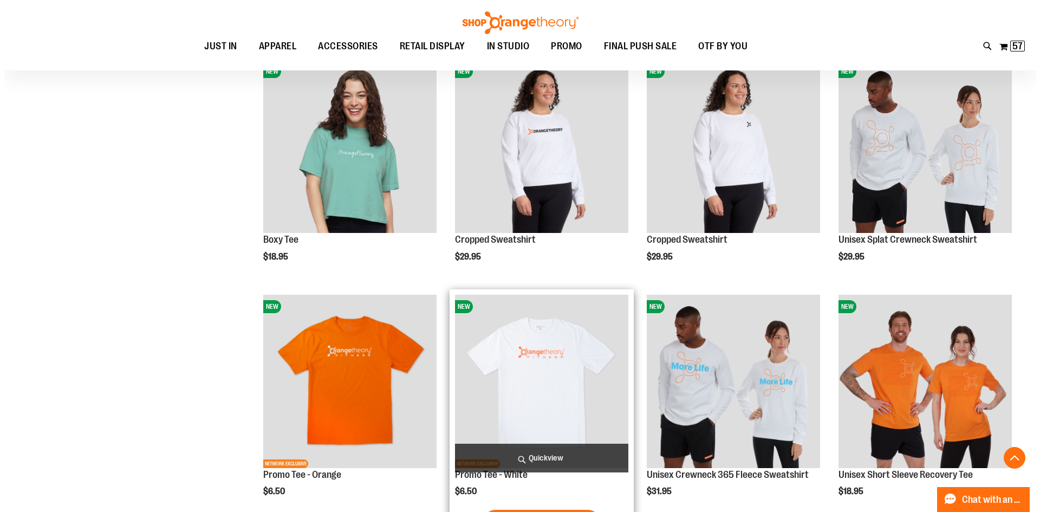
scroll to position [3671, 0]
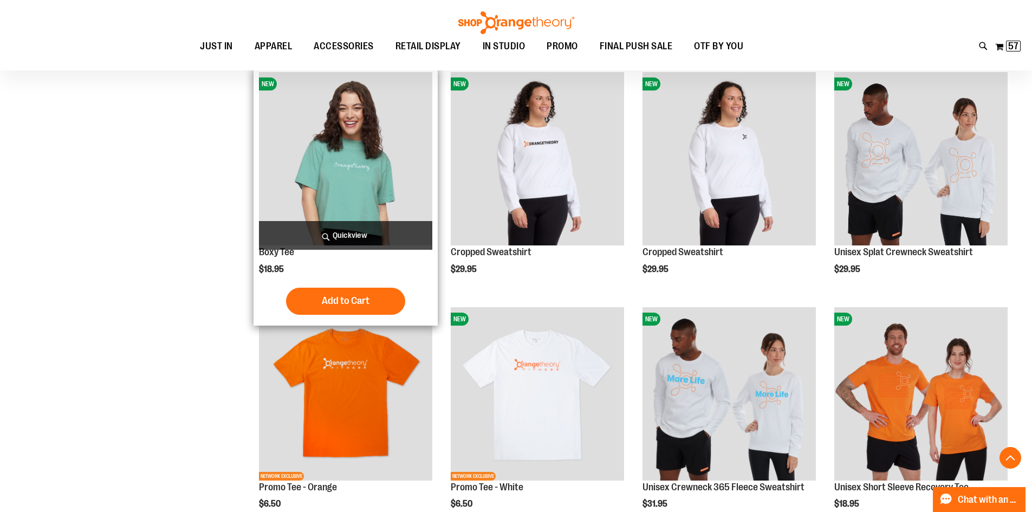
click at [330, 236] on span "Quickview" at bounding box center [345, 235] width 173 height 29
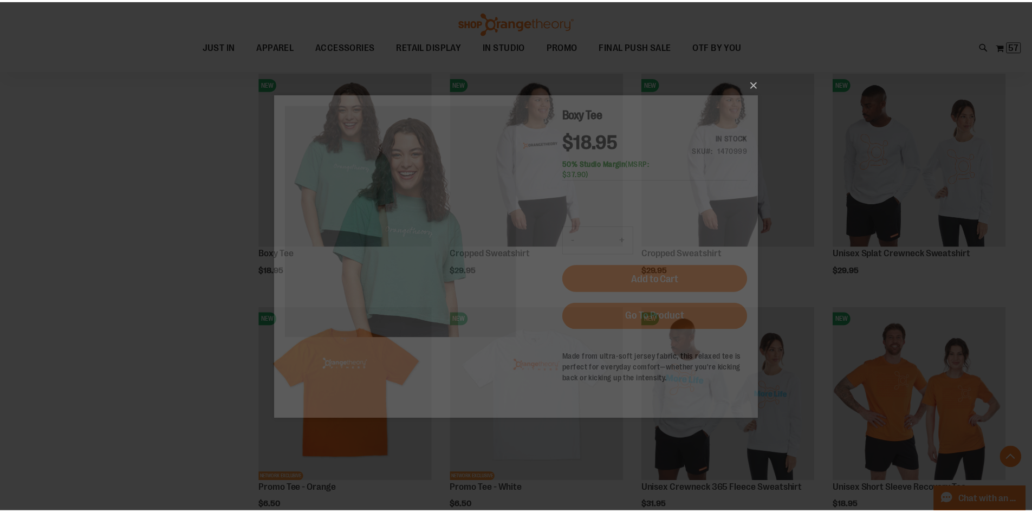
scroll to position [0, 0]
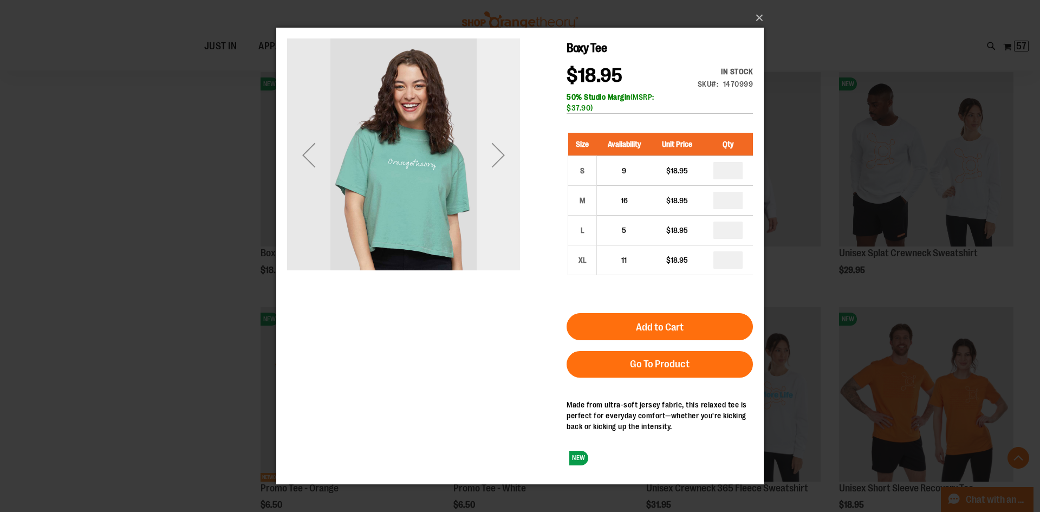
click at [512, 270] on div "Next" at bounding box center [498, 154] width 43 height 233
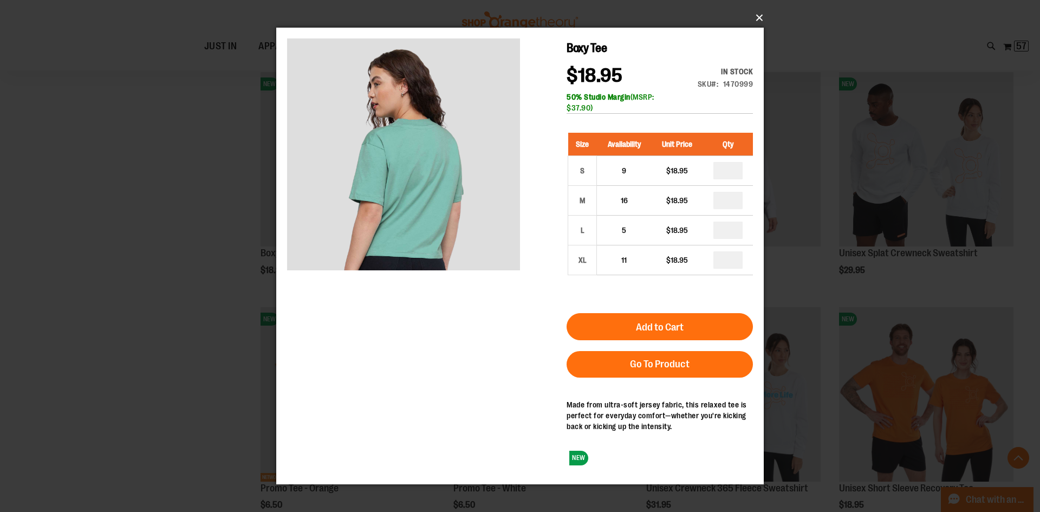
click at [764, 17] on button "×" at bounding box center [522, 18] width 487 height 24
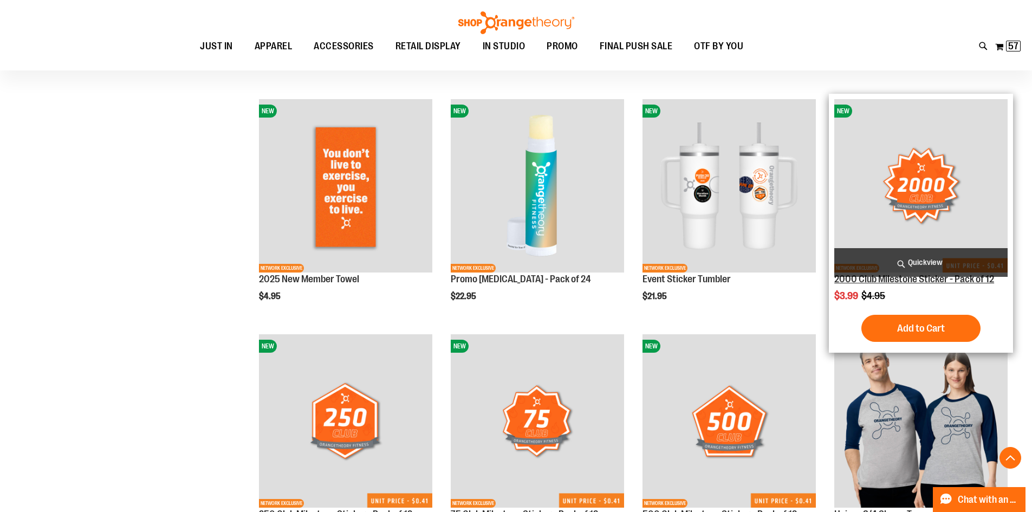
scroll to position [2696, 0]
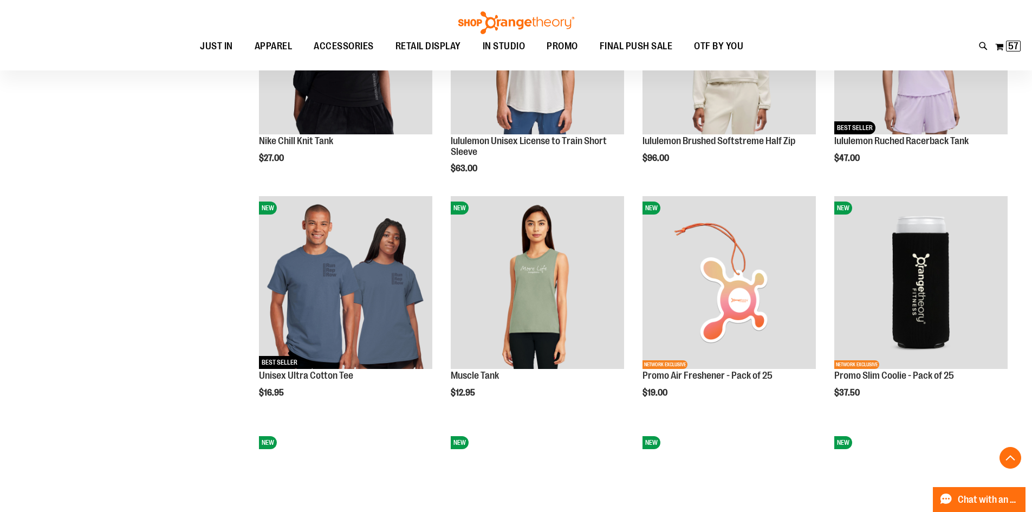
scroll to position [1180, 0]
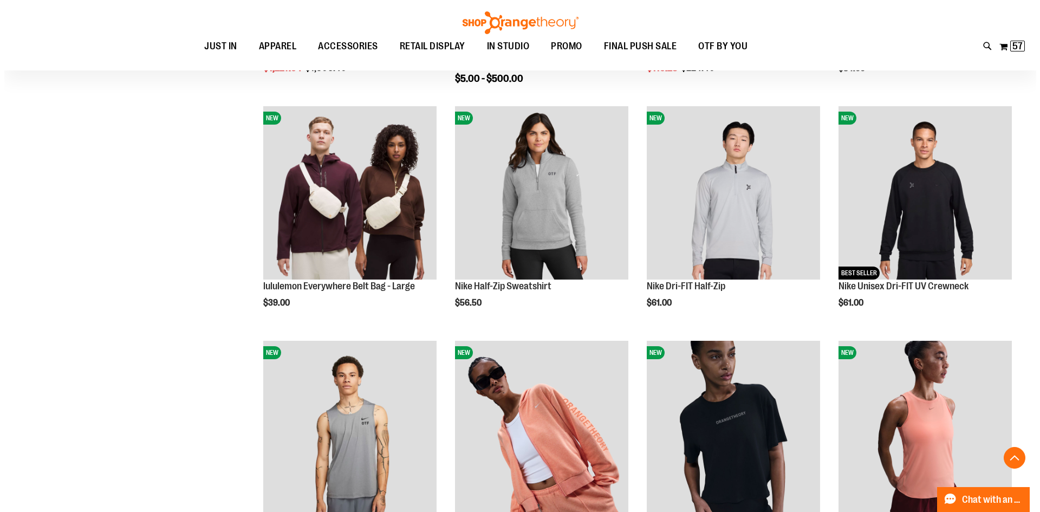
scroll to position [530, 0]
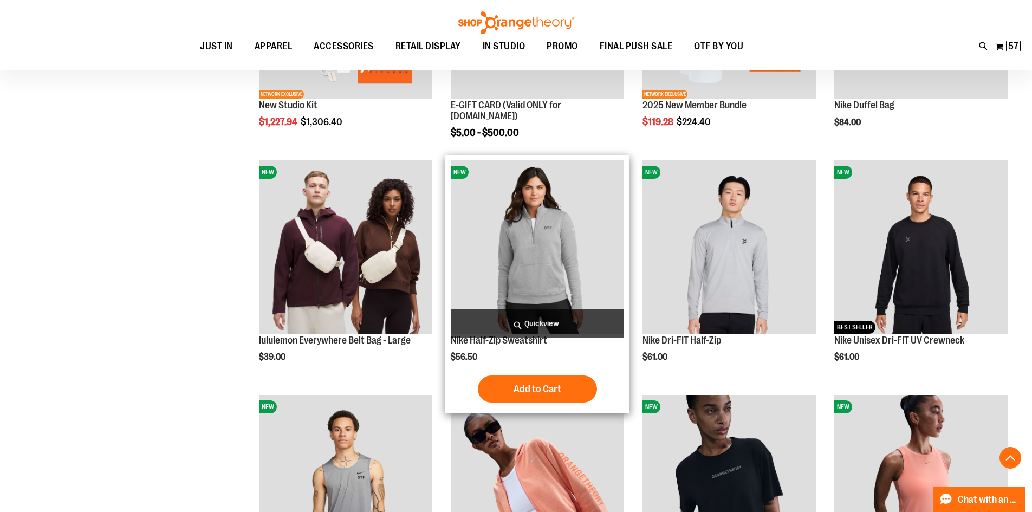
click at [555, 317] on span "Quickview" at bounding box center [537, 323] width 173 height 29
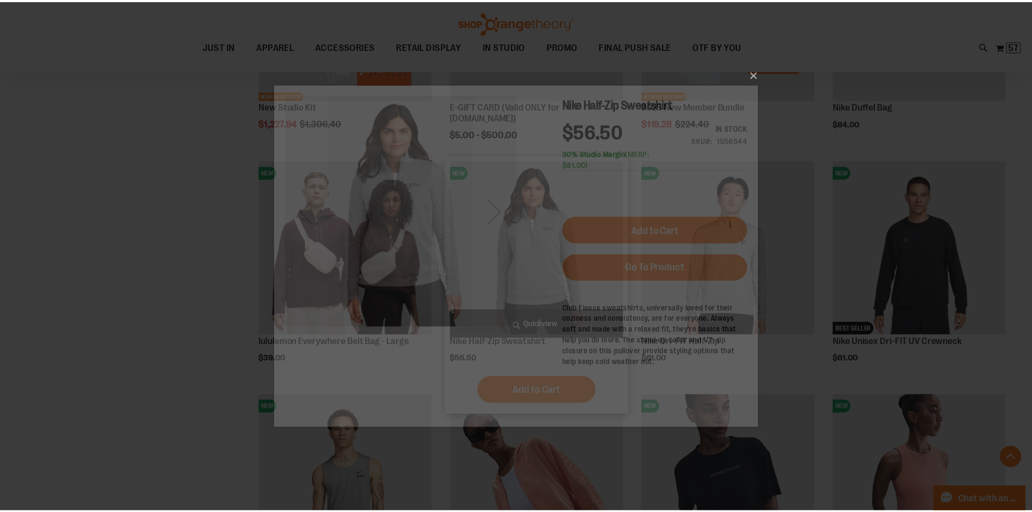
scroll to position [0, 0]
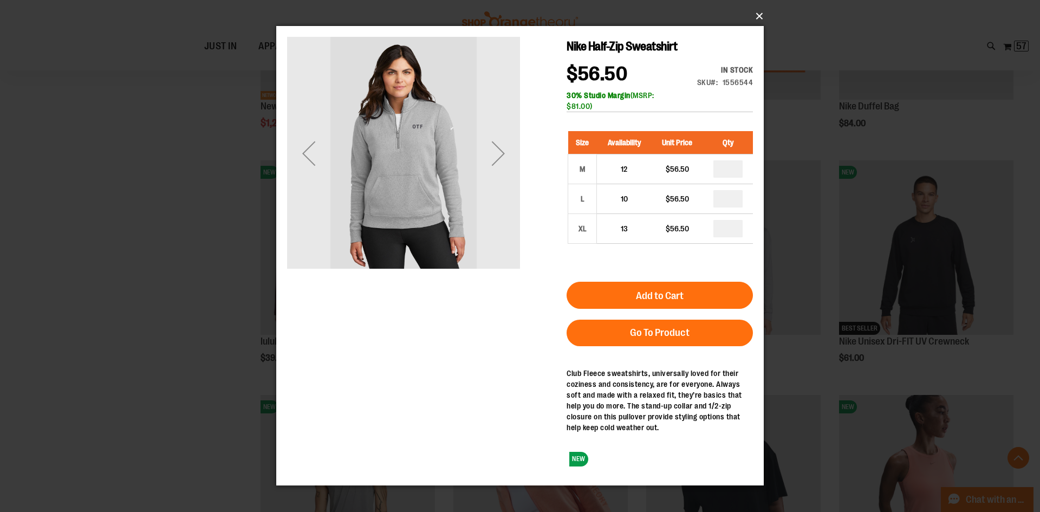
click at [757, 14] on button "×" at bounding box center [522, 16] width 487 height 24
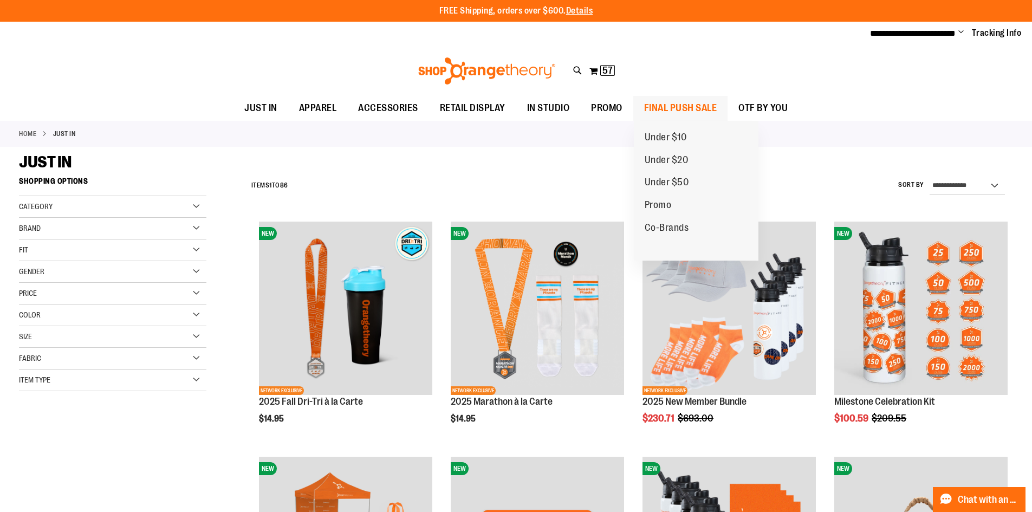
click at [700, 109] on span "FINAL PUSH SALE" at bounding box center [680, 108] width 73 height 24
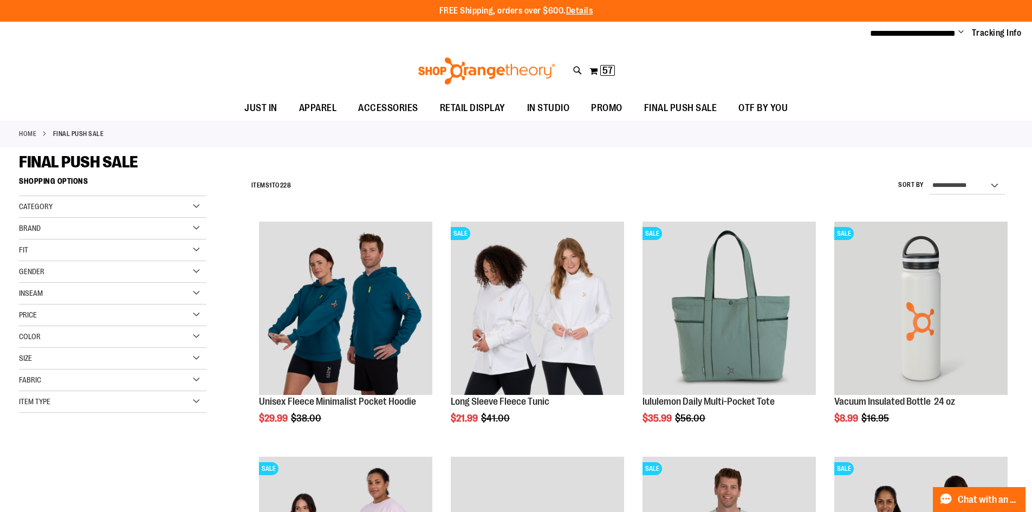
type input "**********"
click at [972, 182] on select "**********" at bounding box center [966, 185] width 75 height 17
select select "*********"
click at [929, 177] on select "**********" at bounding box center [966, 185] width 75 height 17
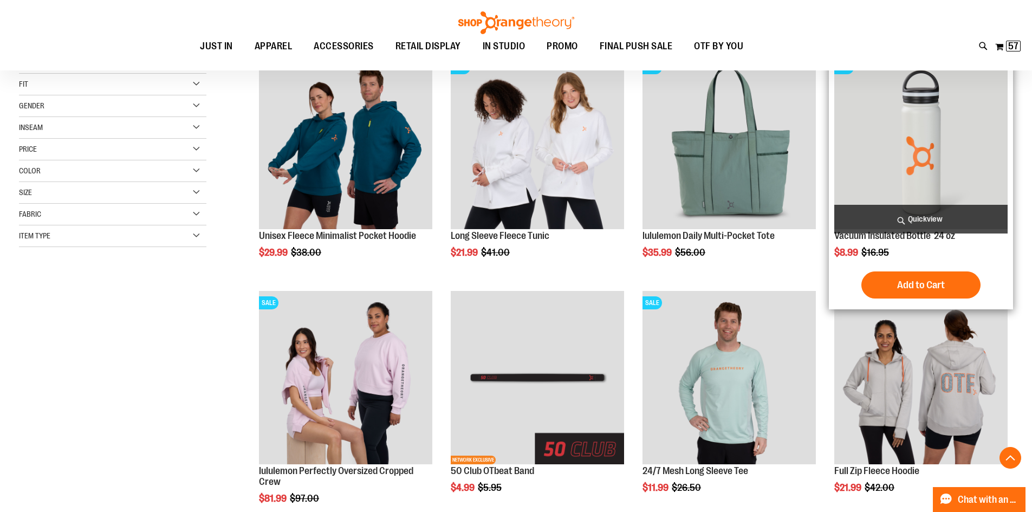
scroll to position [171, 0]
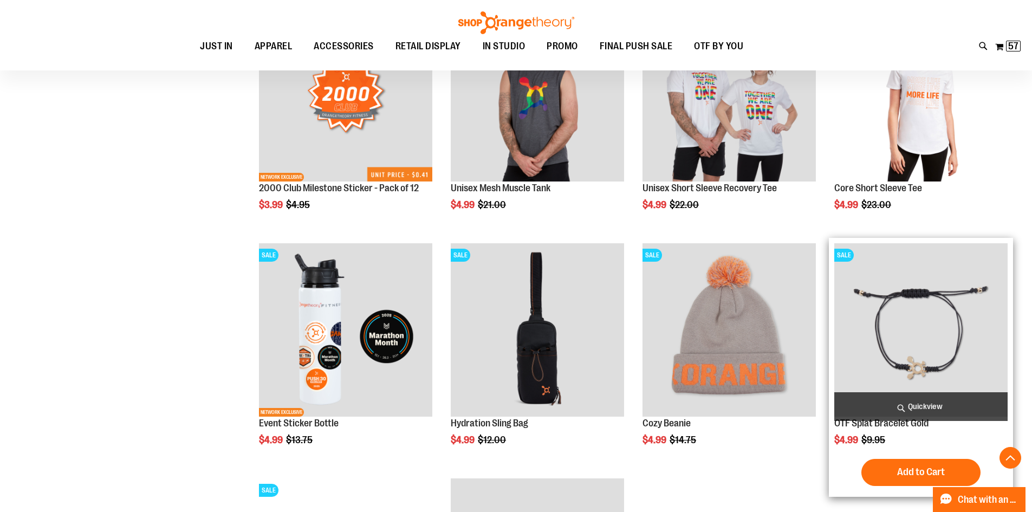
scroll to position [929, 0]
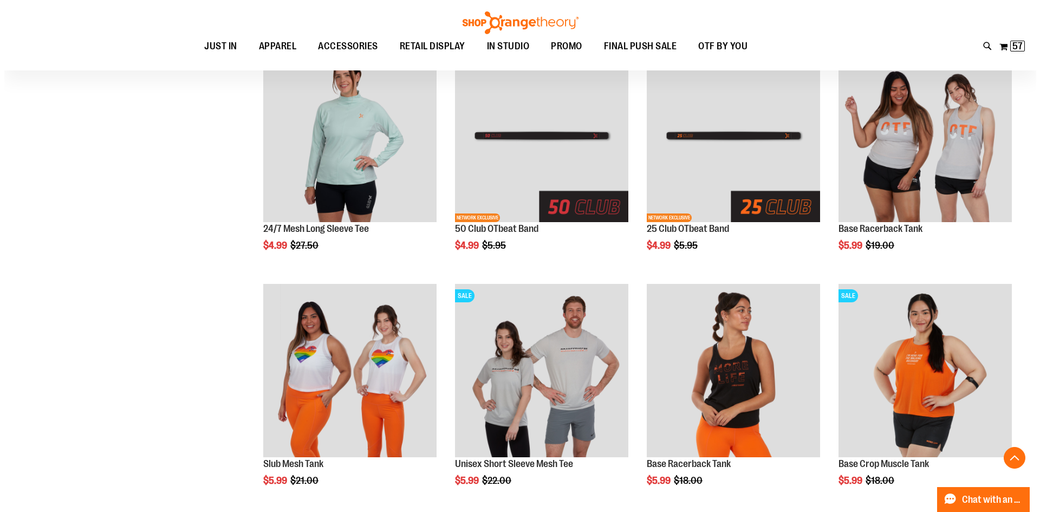
scroll to position [1417, 0]
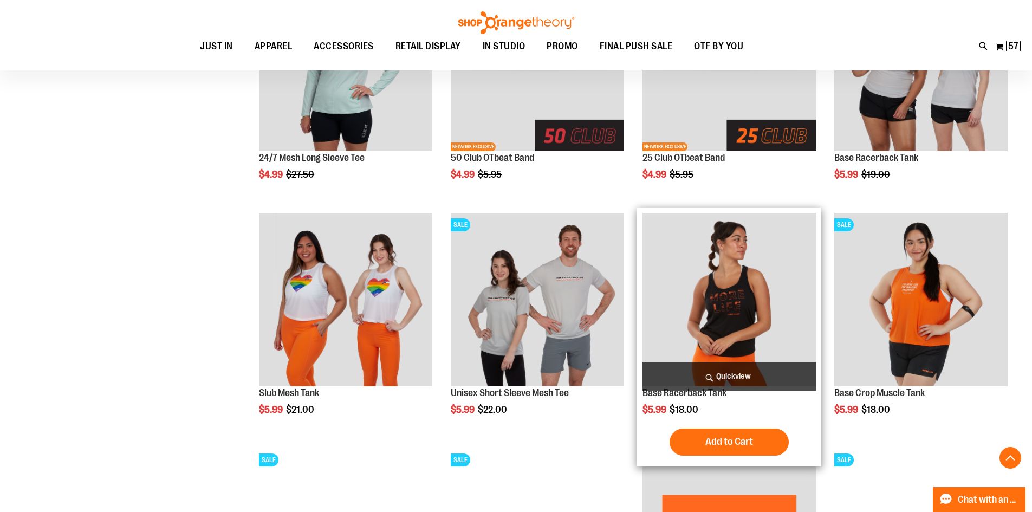
click at [712, 370] on span "Quickview" at bounding box center [728, 376] width 173 height 29
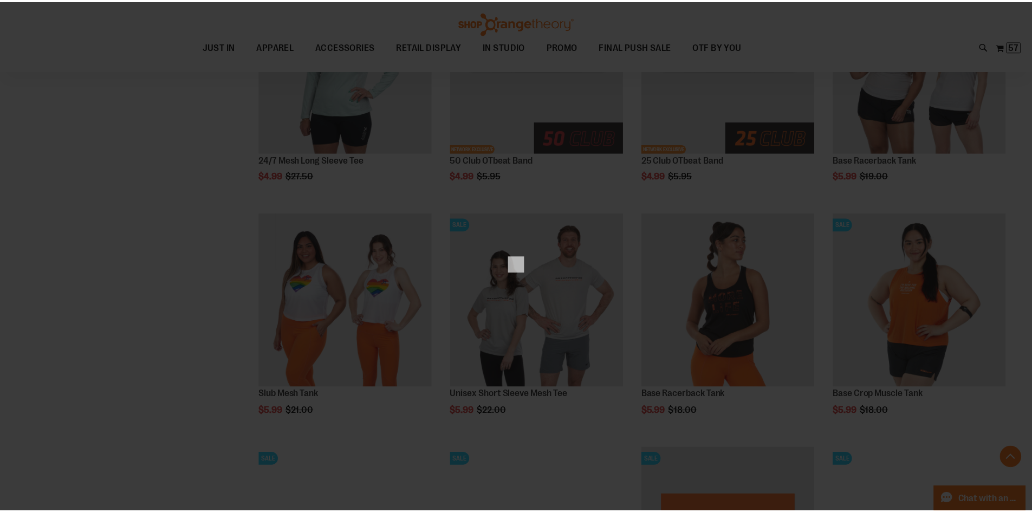
scroll to position [0, 0]
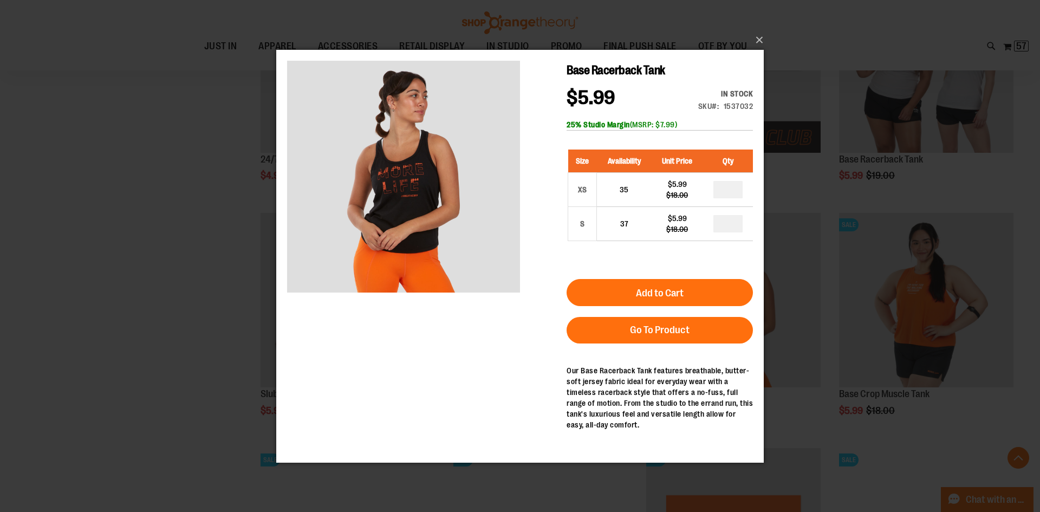
click at [164, 158] on div "×" at bounding box center [520, 256] width 1040 height 512
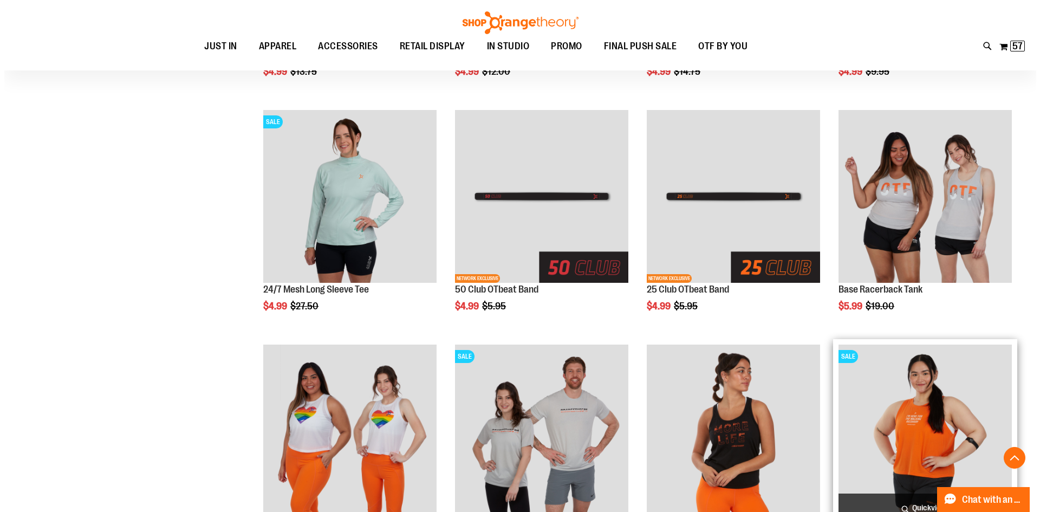
scroll to position [1254, 0]
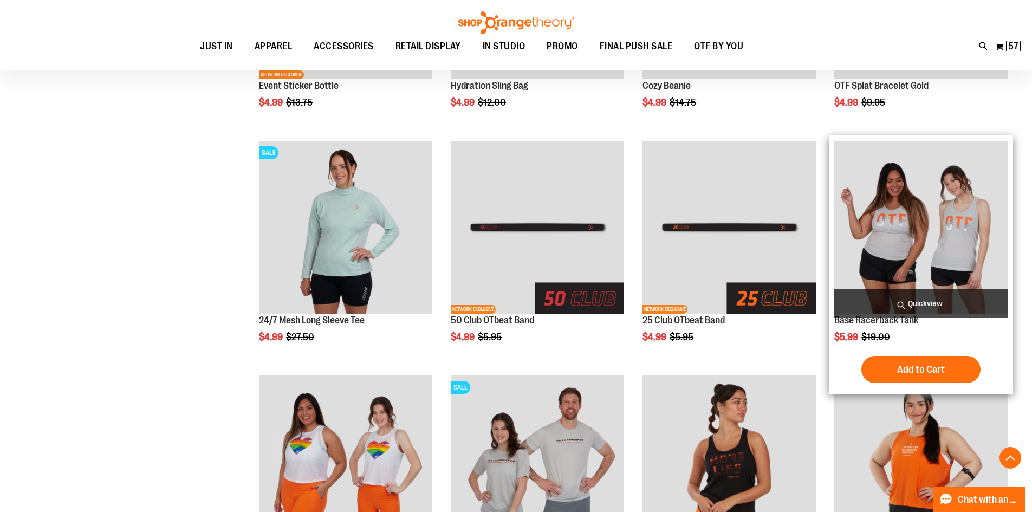
click at [905, 306] on span "Quickview" at bounding box center [920, 303] width 173 height 29
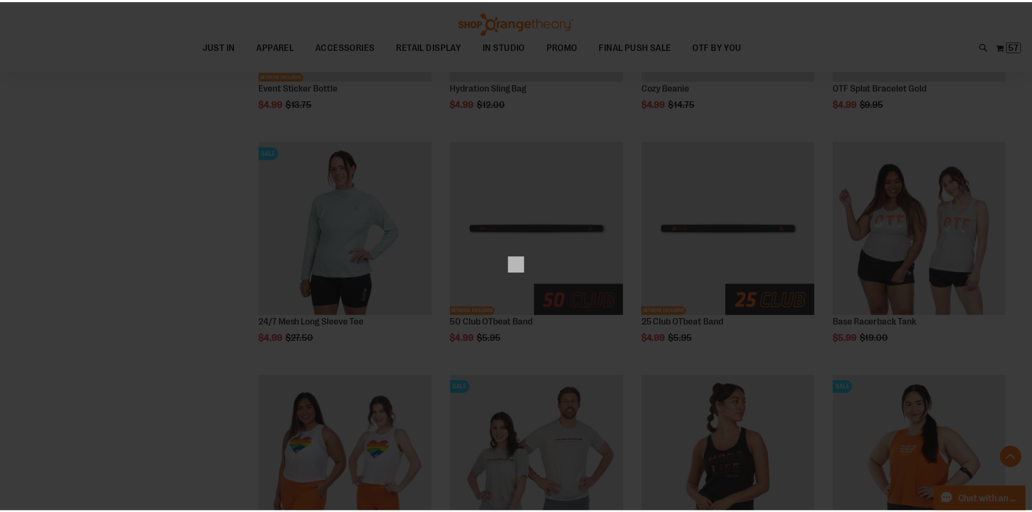
scroll to position [0, 0]
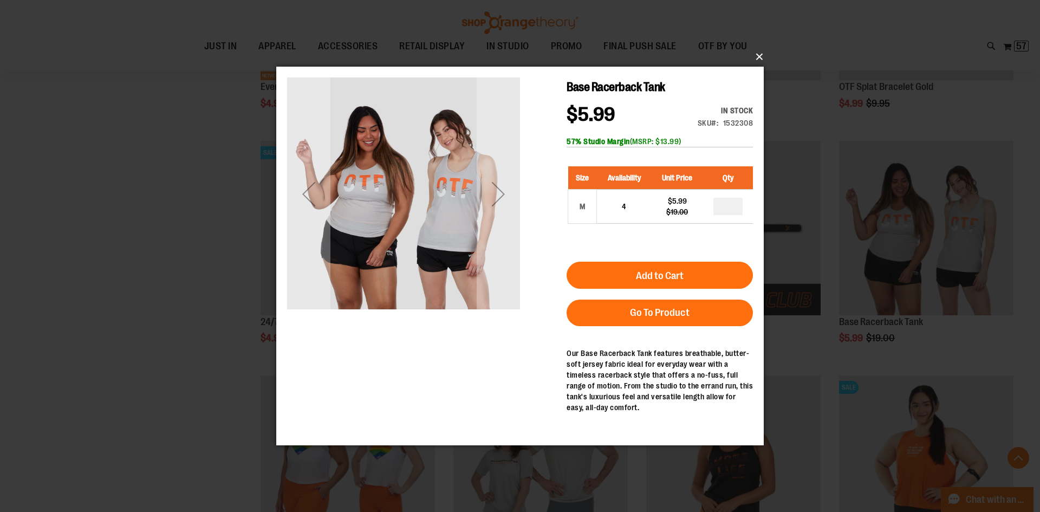
click at [758, 57] on button "×" at bounding box center [522, 57] width 487 height 24
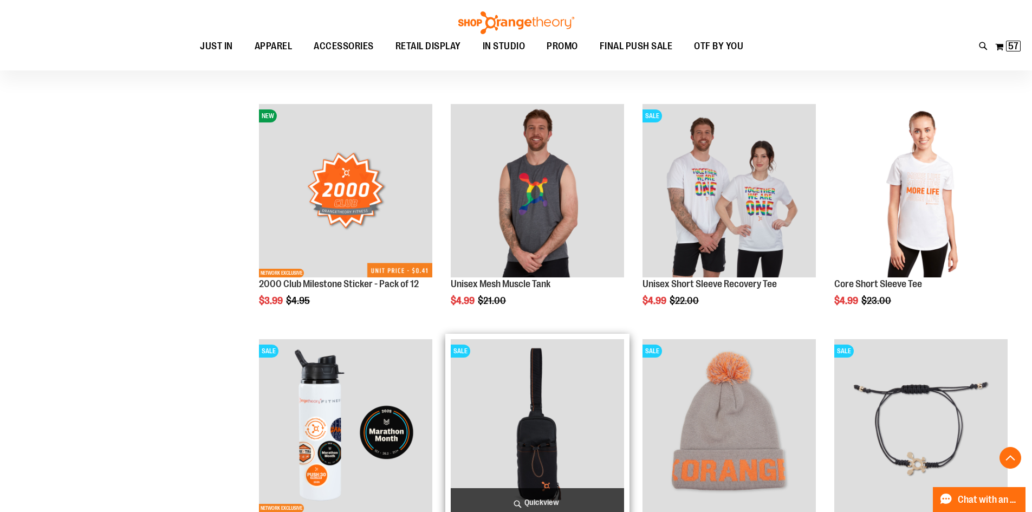
scroll to position [767, 0]
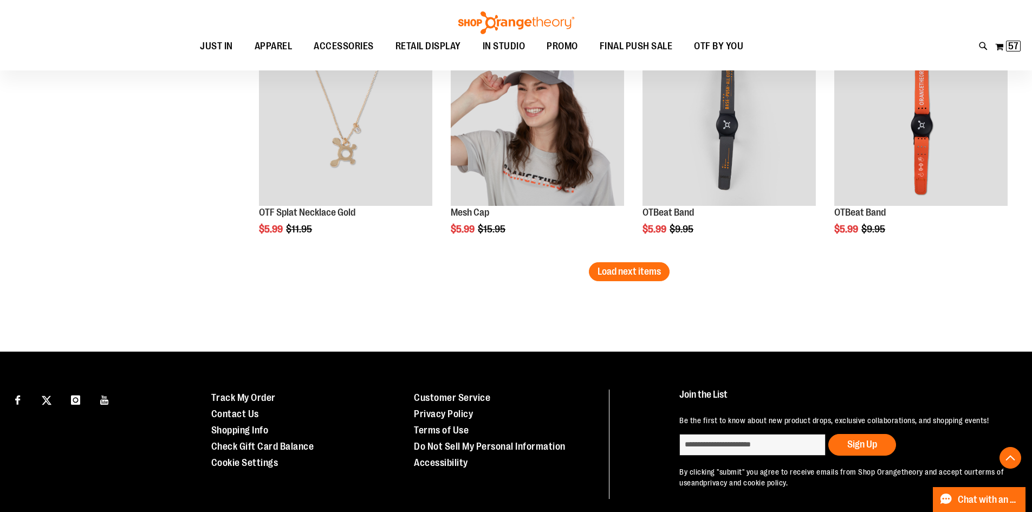
scroll to position [2108, 0]
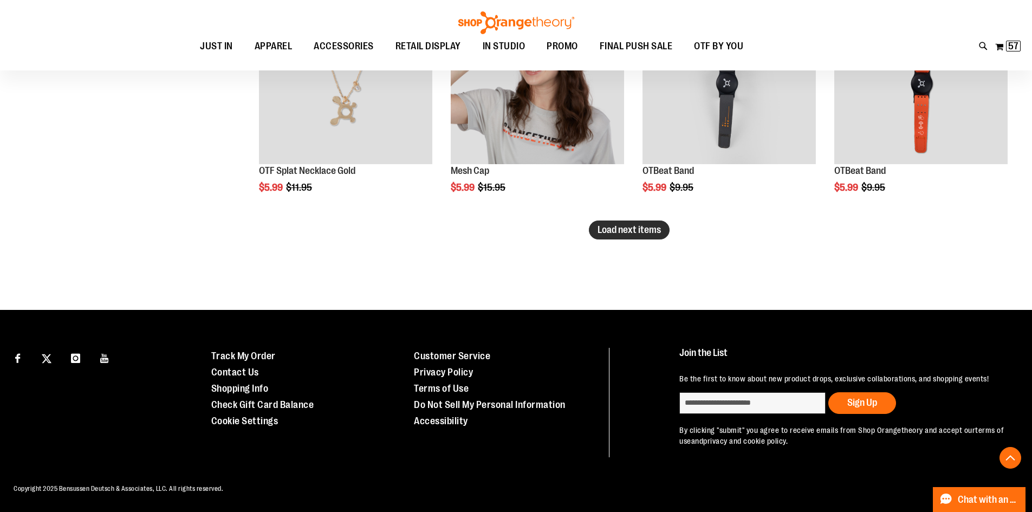
click at [635, 224] on button "Load next items" at bounding box center [629, 229] width 81 height 19
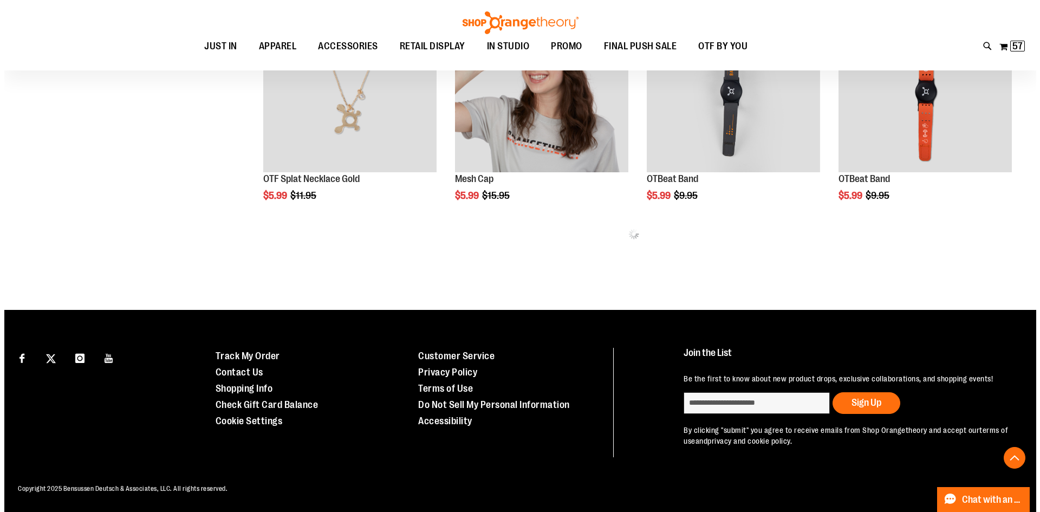
scroll to position [2108, 0]
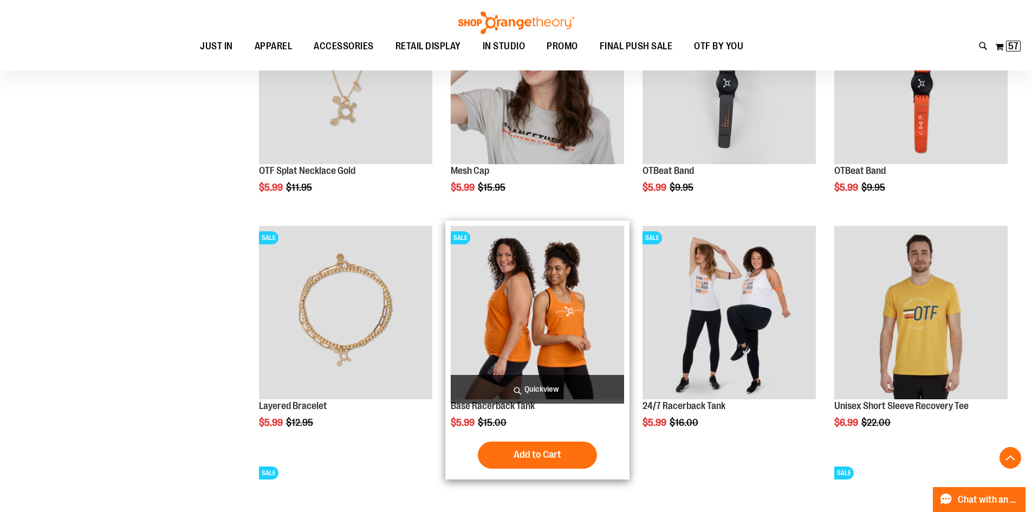
click at [563, 403] on span "Quickview" at bounding box center [537, 389] width 173 height 29
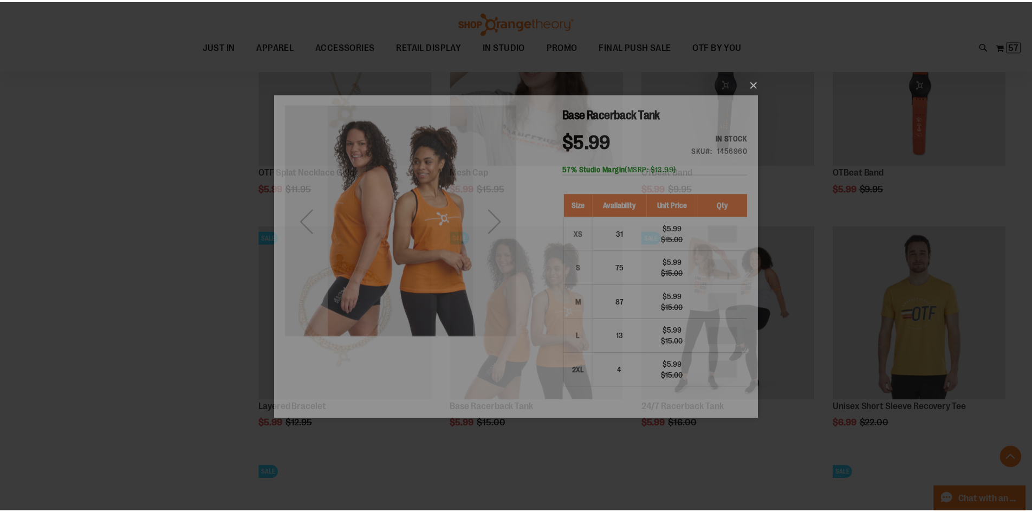
scroll to position [0, 0]
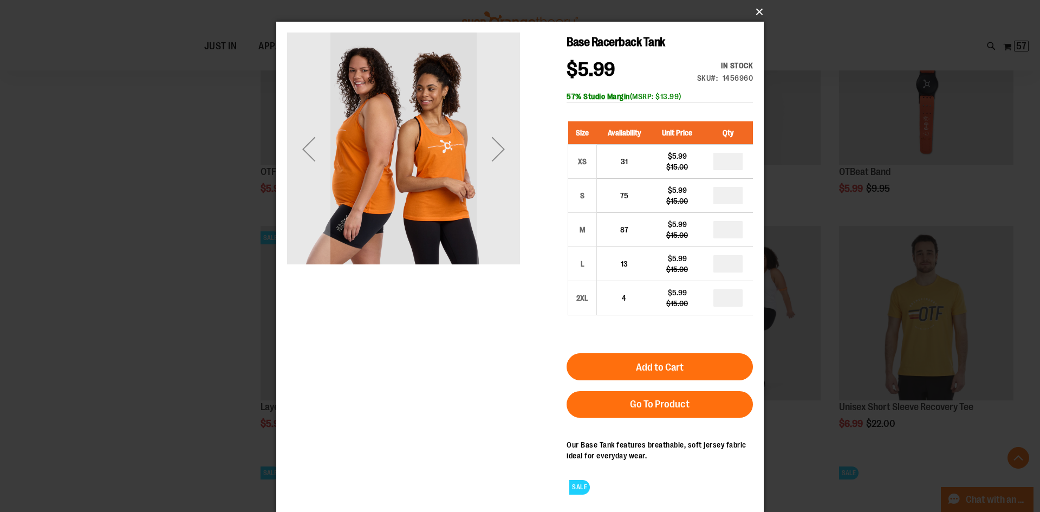
click at [755, 8] on button "×" at bounding box center [522, 12] width 487 height 24
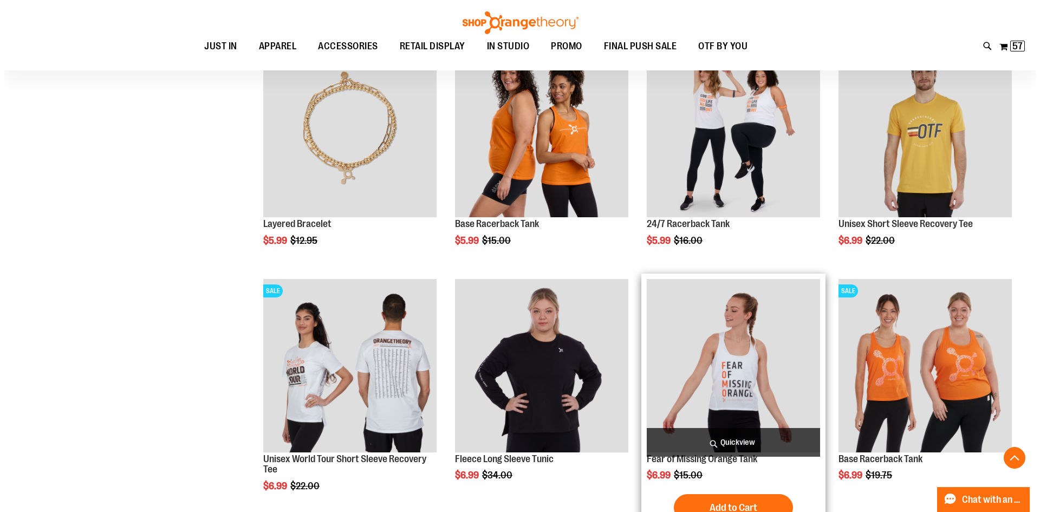
scroll to position [2325, 0]
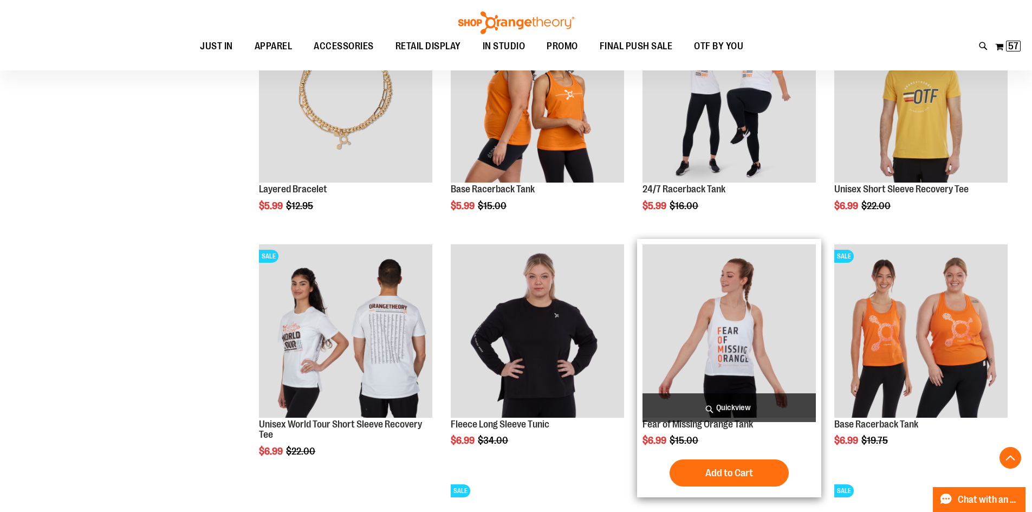
click at [776, 407] on span "Quickview" at bounding box center [728, 407] width 173 height 29
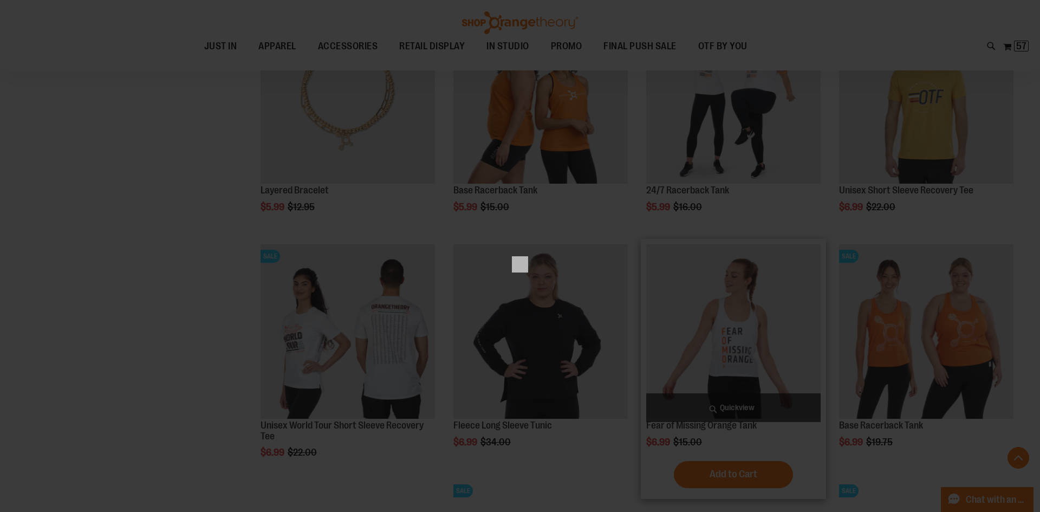
scroll to position [0, 0]
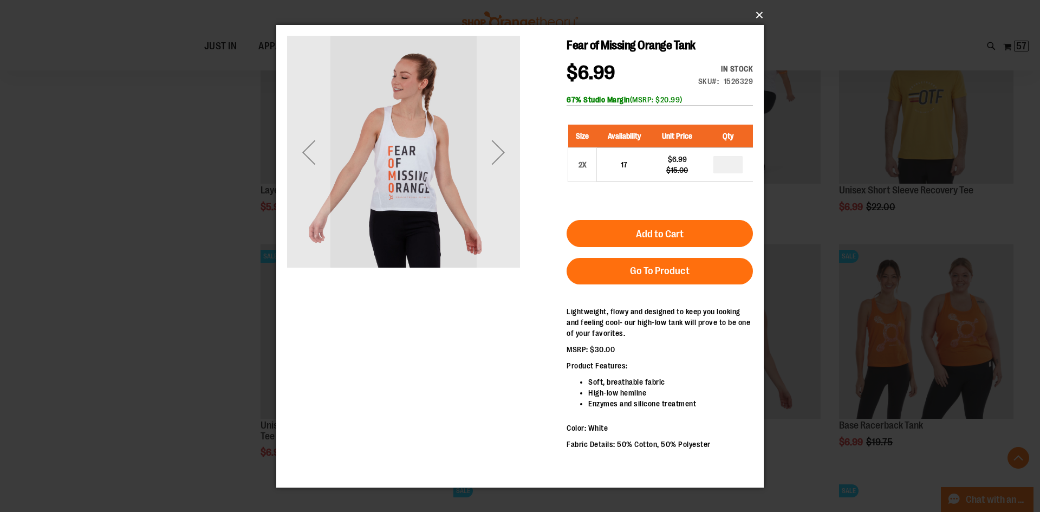
click at [765, 10] on button "×" at bounding box center [522, 15] width 487 height 24
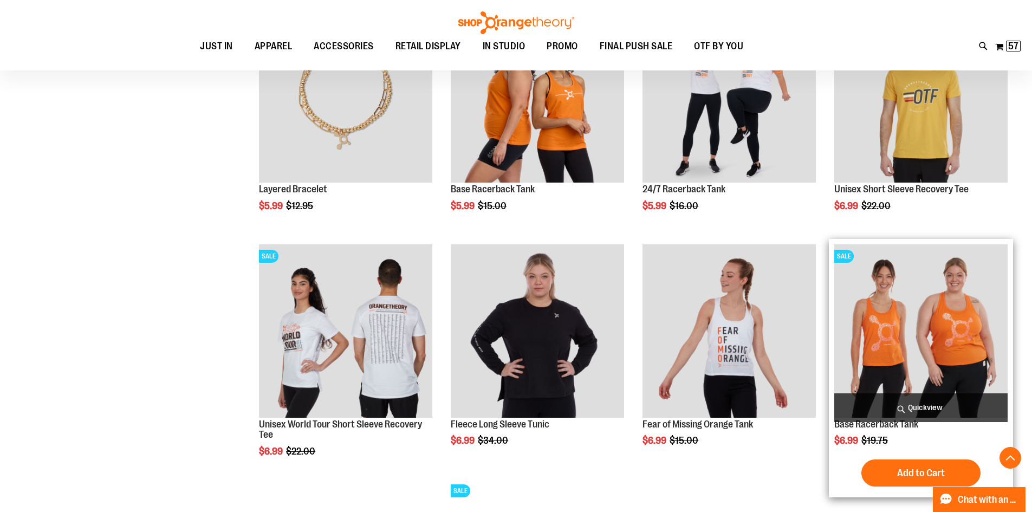
click at [935, 415] on span "Quickview" at bounding box center [920, 407] width 173 height 29
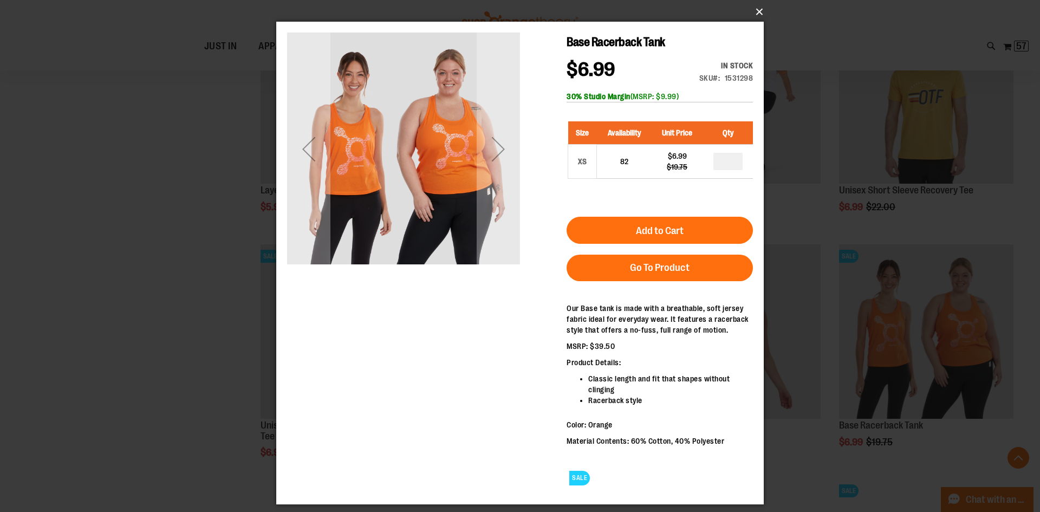
click at [760, 5] on button "×" at bounding box center [522, 12] width 487 height 24
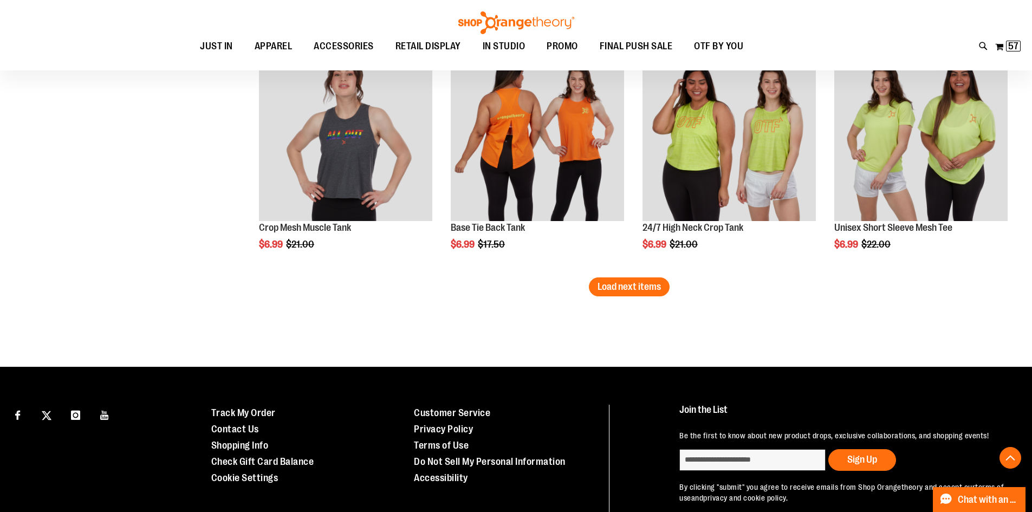
scroll to position [2758, 0]
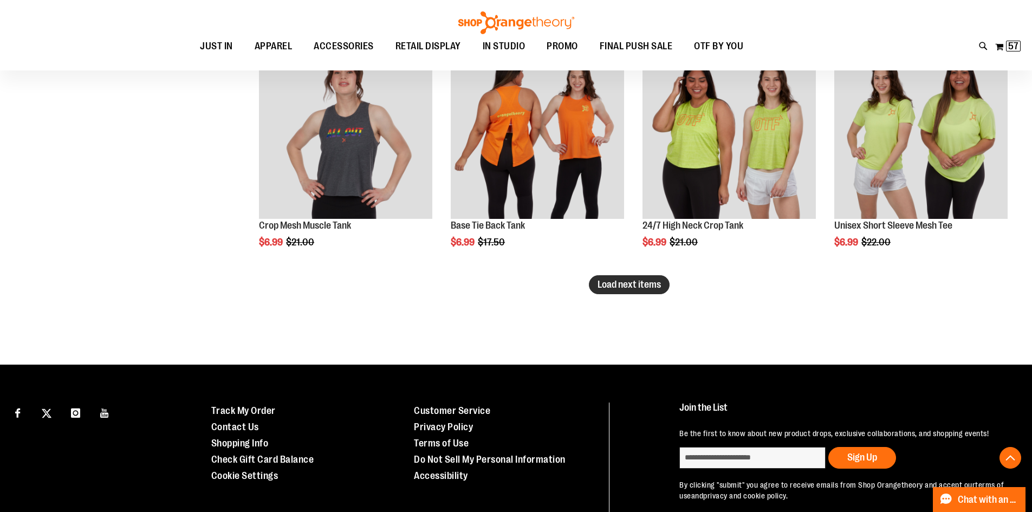
click at [619, 285] on span "Load next items" at bounding box center [628, 284] width 63 height 11
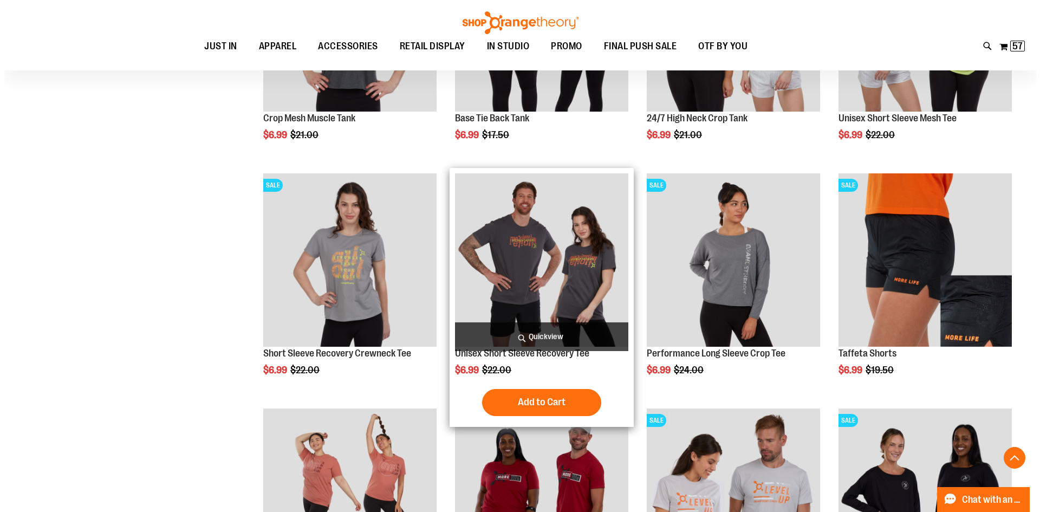
scroll to position [2867, 0]
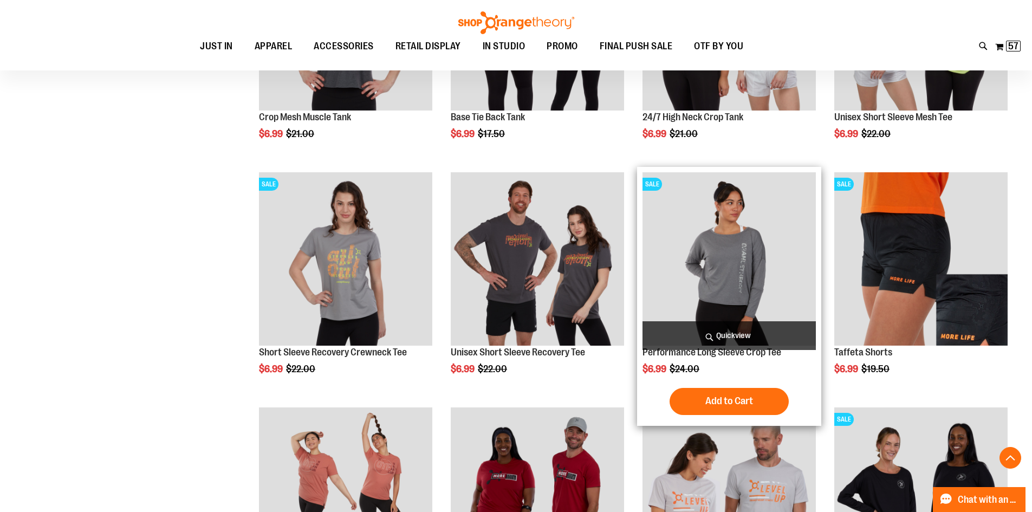
click at [763, 330] on span "Quickview" at bounding box center [728, 335] width 173 height 29
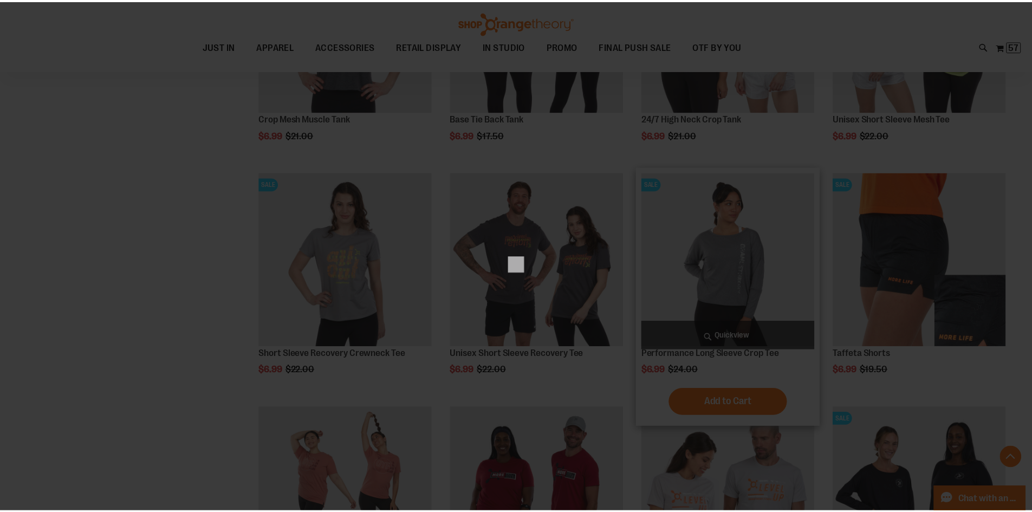
scroll to position [0, 0]
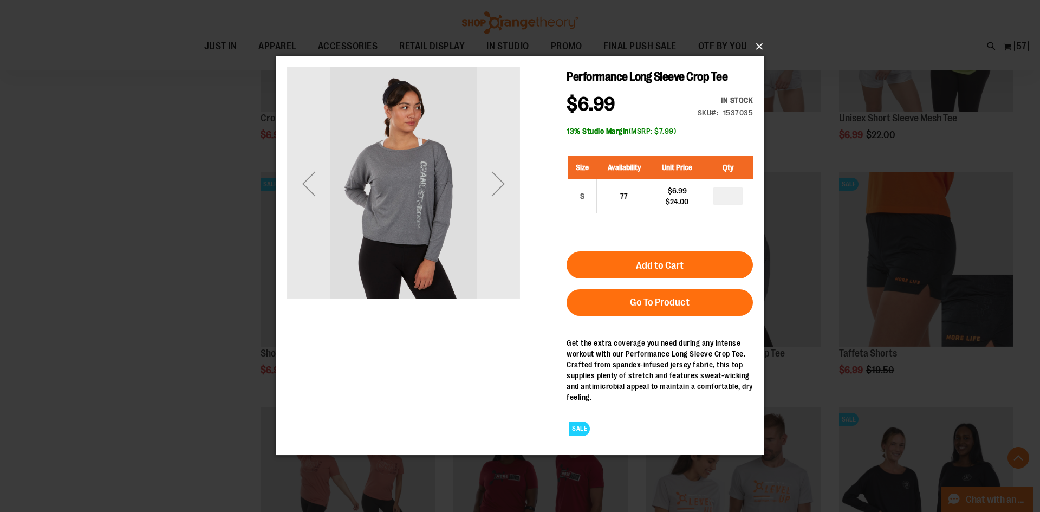
click at [758, 49] on button "×" at bounding box center [522, 47] width 487 height 24
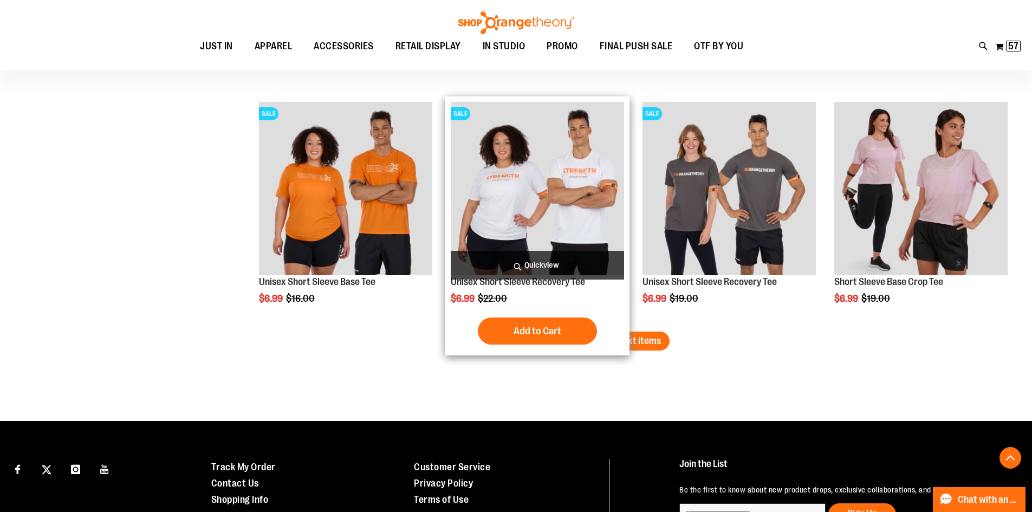
scroll to position [3408, 0]
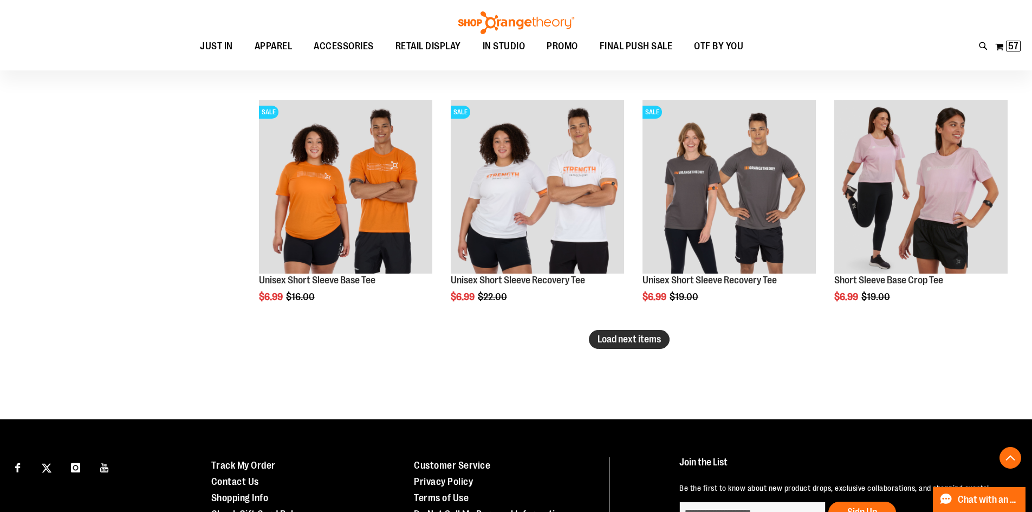
click at [623, 335] on span "Load next items" at bounding box center [628, 339] width 63 height 11
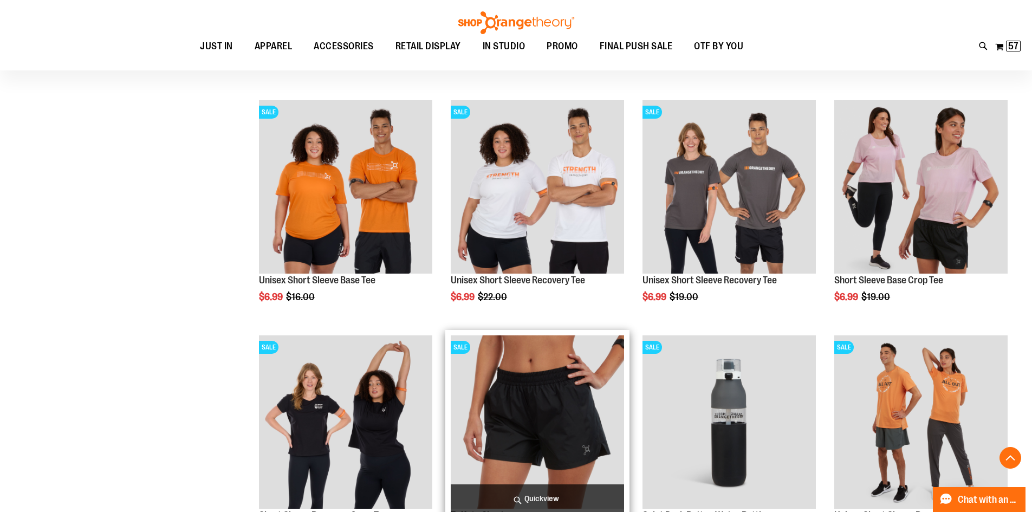
scroll to position [3462, 0]
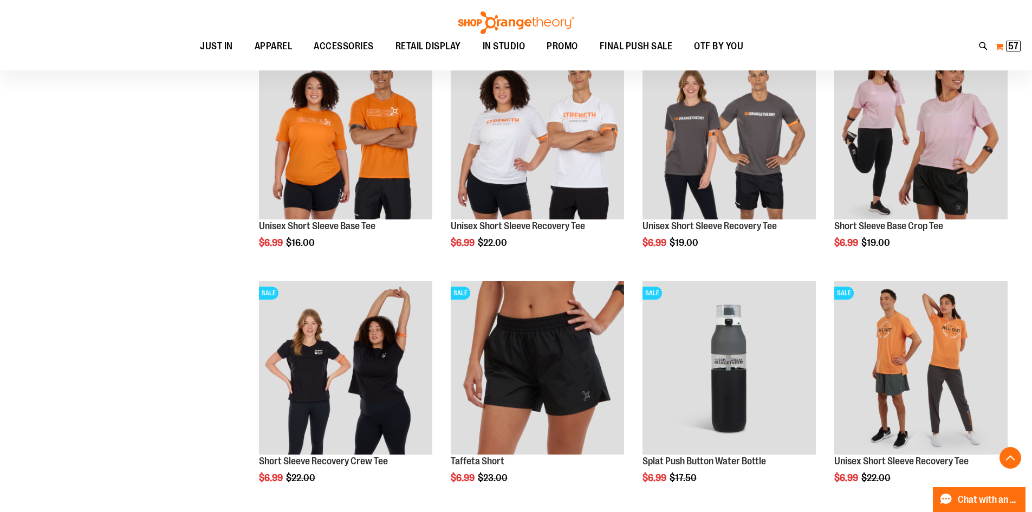
click at [1012, 51] on span "57 57 items" at bounding box center [1013, 46] width 15 height 11
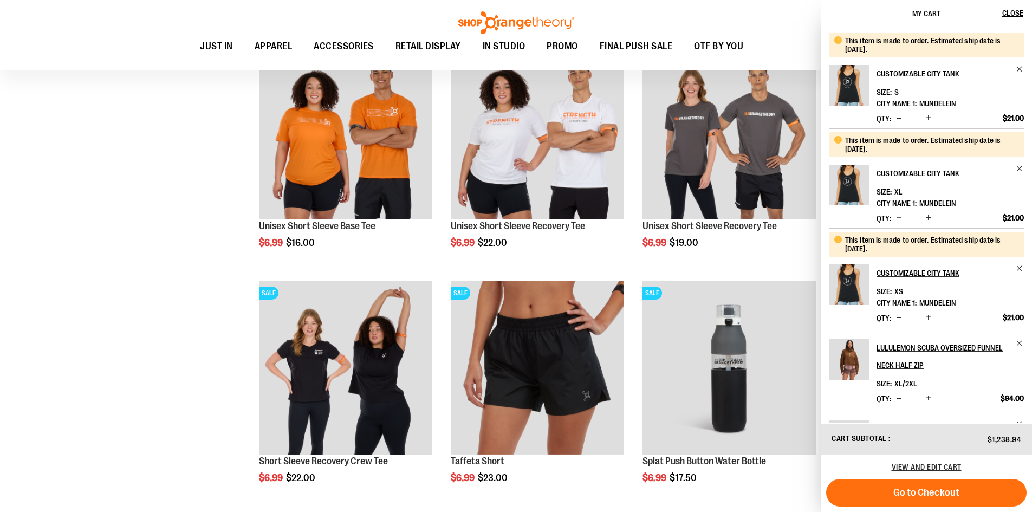
scroll to position [379, 0]
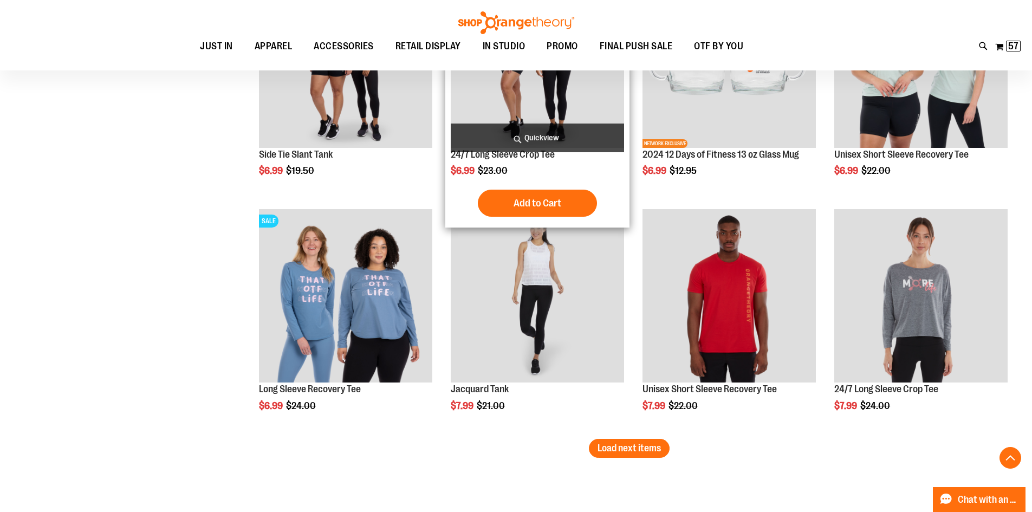
scroll to position [4112, 0]
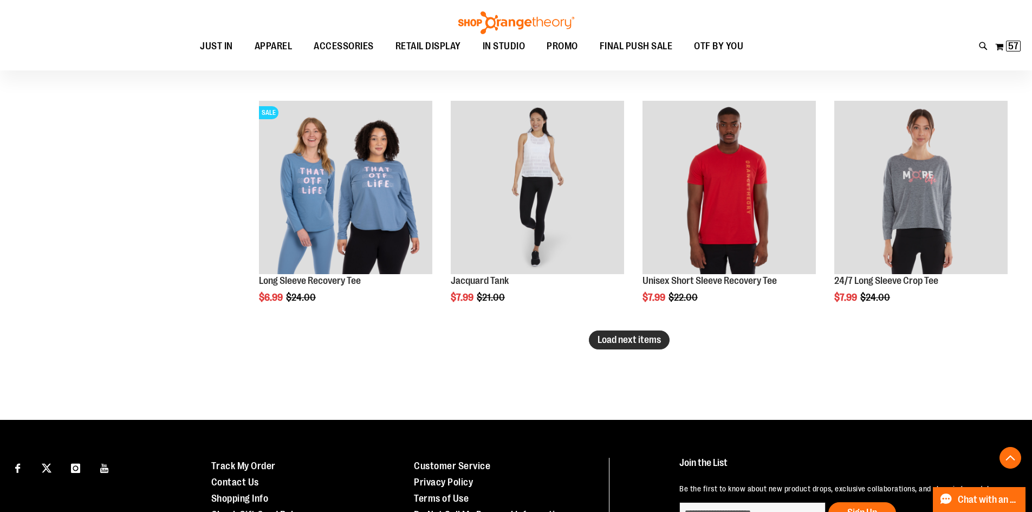
click at [624, 346] on button "Load next items" at bounding box center [629, 339] width 81 height 19
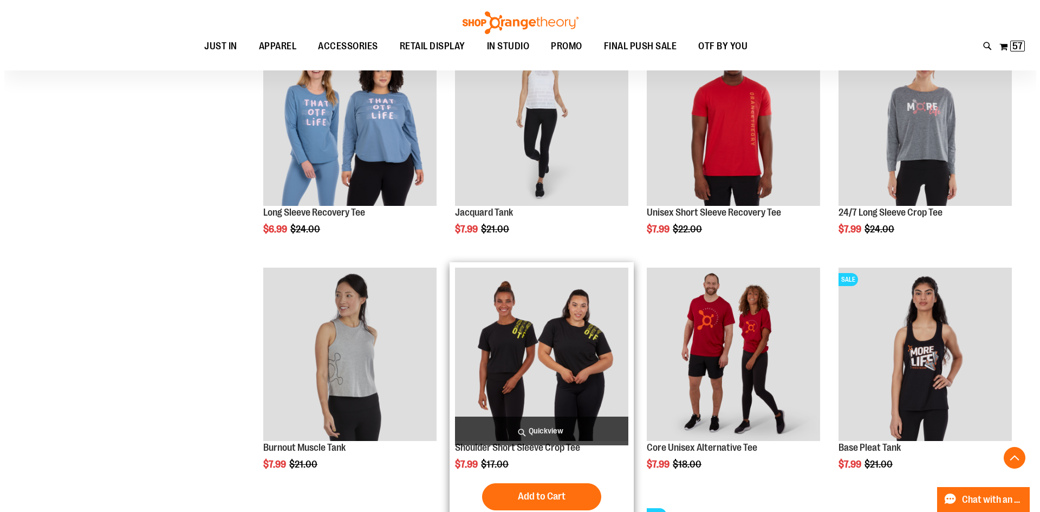
scroll to position [4220, 0]
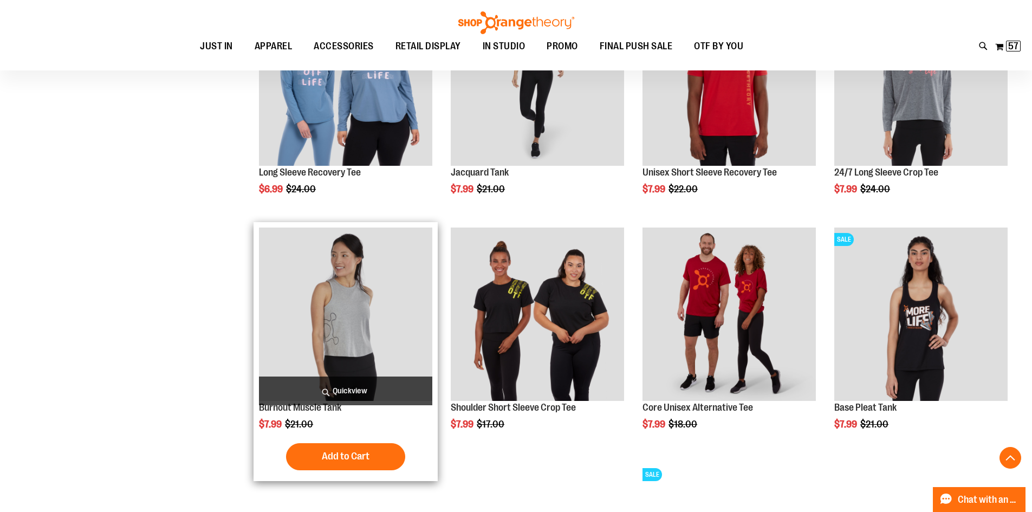
click at [325, 388] on span "Quickview" at bounding box center [345, 390] width 173 height 29
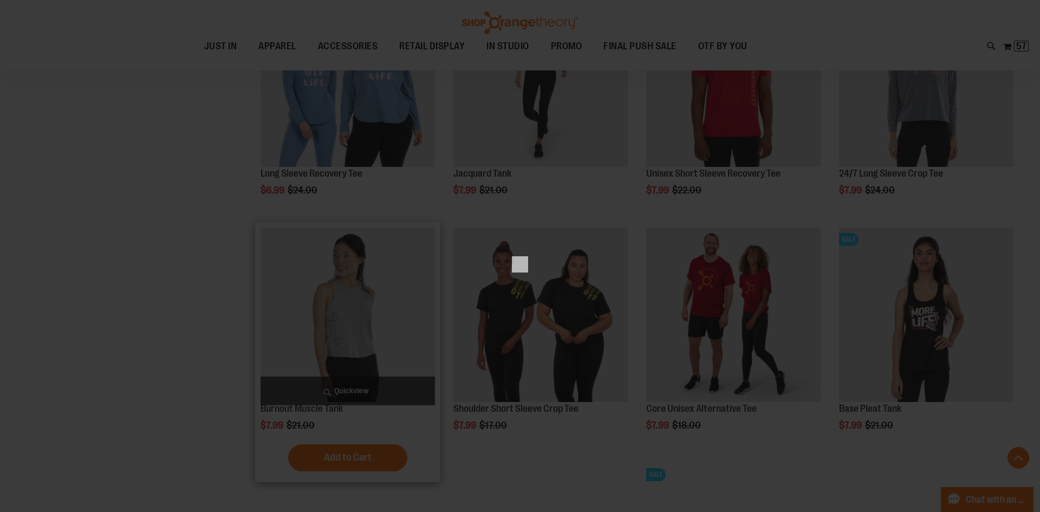
scroll to position [0, 0]
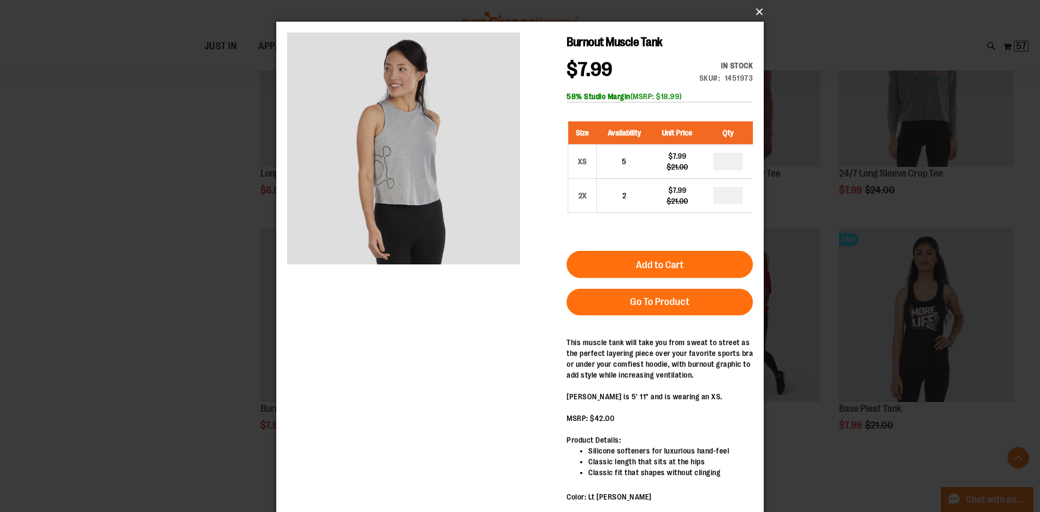
click at [755, 9] on button "×" at bounding box center [522, 12] width 487 height 24
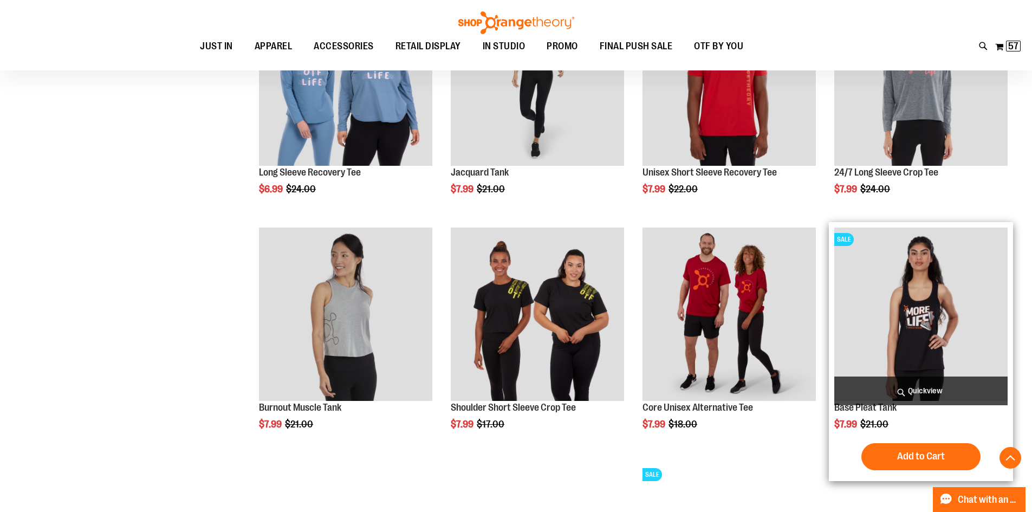
click at [932, 387] on span "Quickview" at bounding box center [920, 390] width 173 height 29
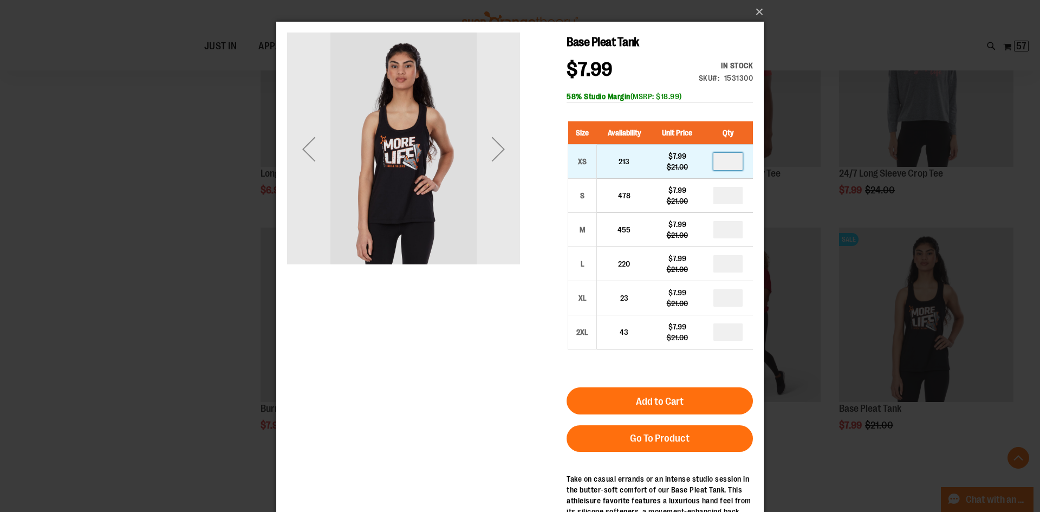
click at [735, 160] on input "number" at bounding box center [727, 161] width 29 height 17
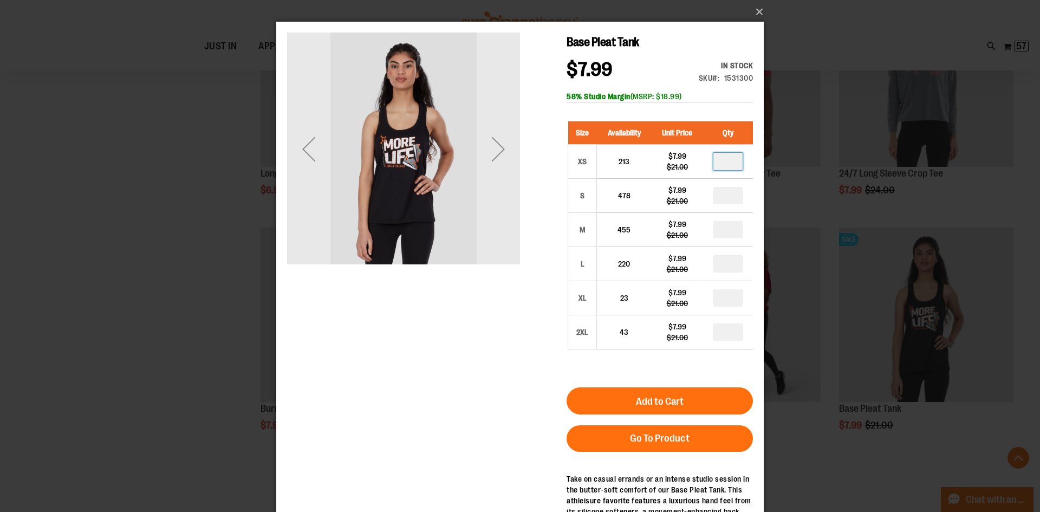
type input "*"
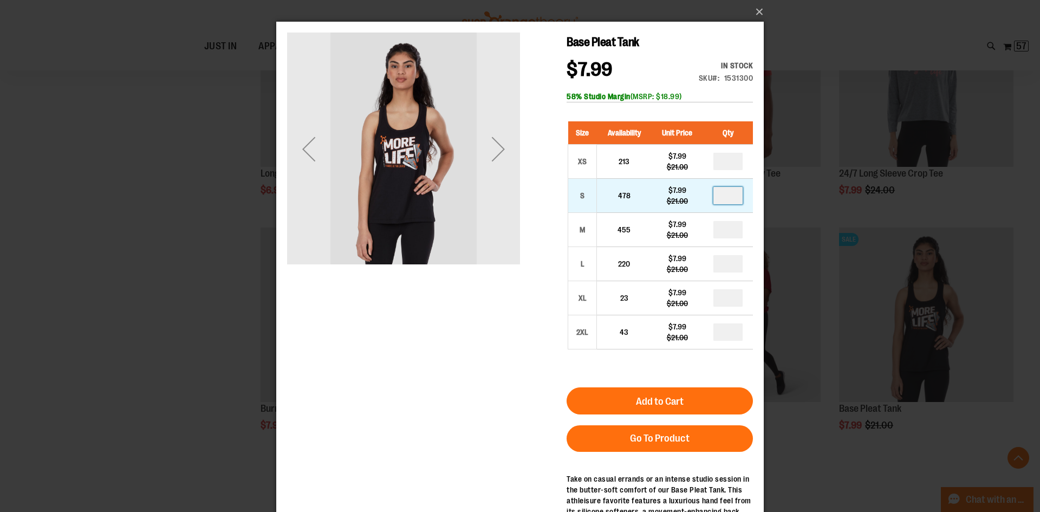
click at [722, 197] on input "number" at bounding box center [727, 195] width 29 height 17
type input "*"
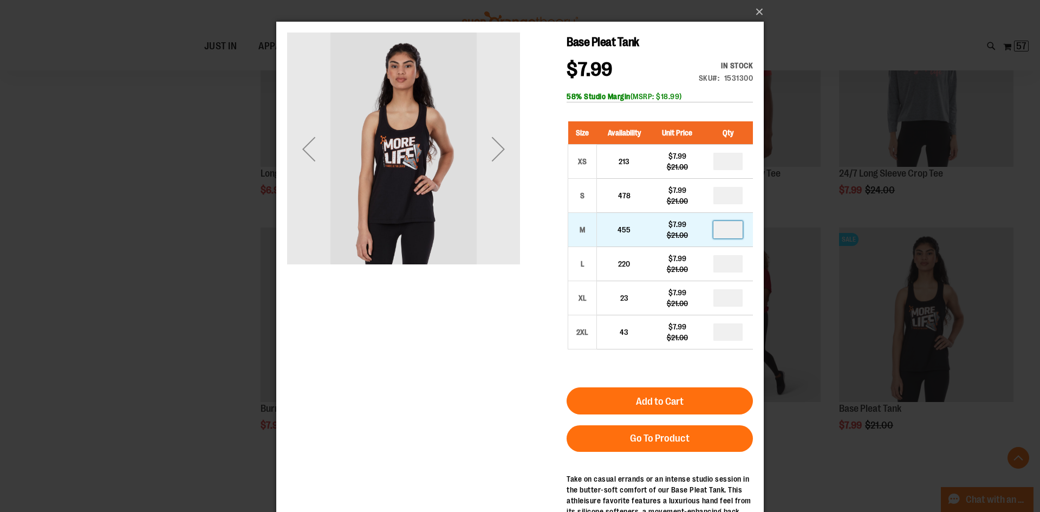
click at [726, 235] on input "number" at bounding box center [727, 229] width 29 height 17
type input "*"
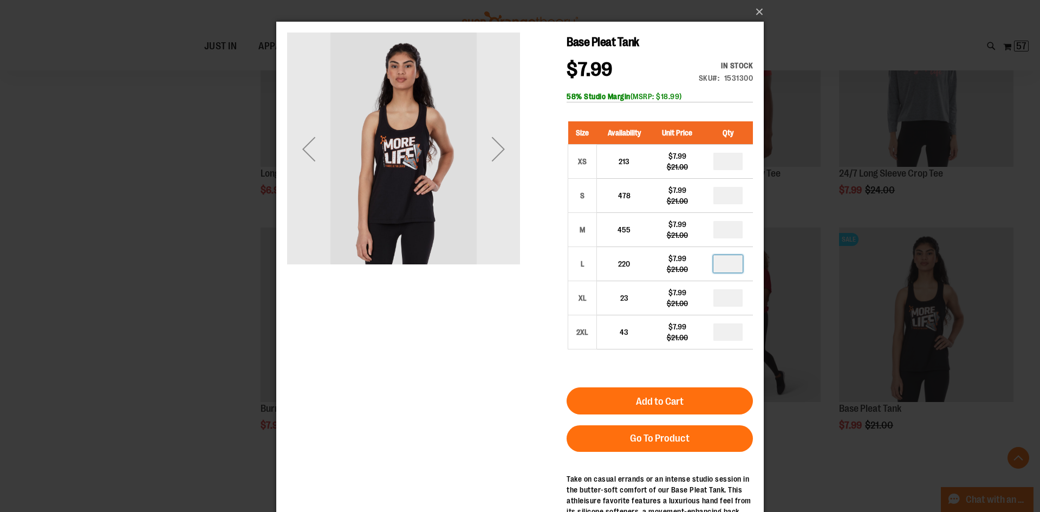
click at [725, 265] on input "number" at bounding box center [727, 263] width 29 height 17
type input "*"
click at [732, 302] on input "number" at bounding box center [727, 297] width 29 height 17
type input "*"
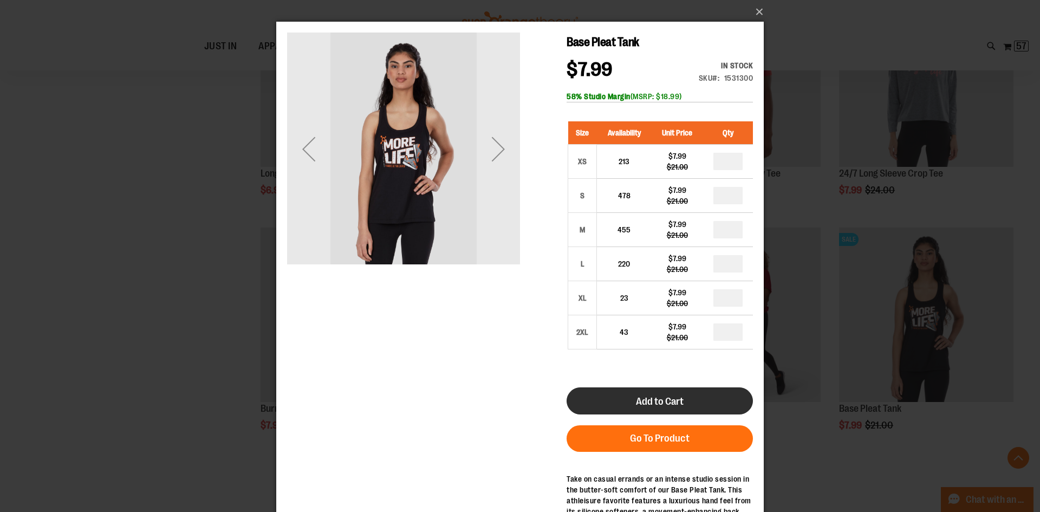
click at [692, 398] on button "Add to Cart" at bounding box center [659, 400] width 186 height 27
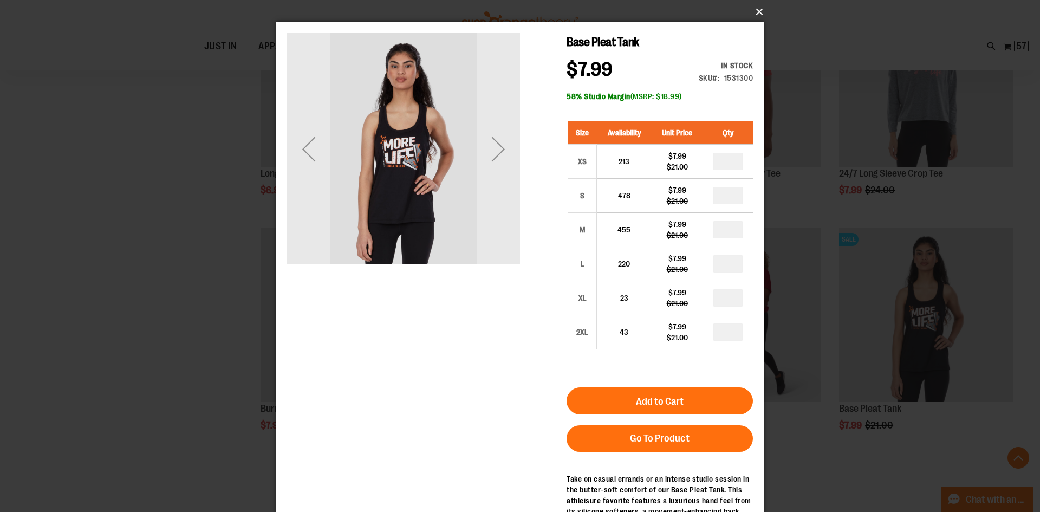
click at [758, 7] on button "×" at bounding box center [522, 12] width 487 height 24
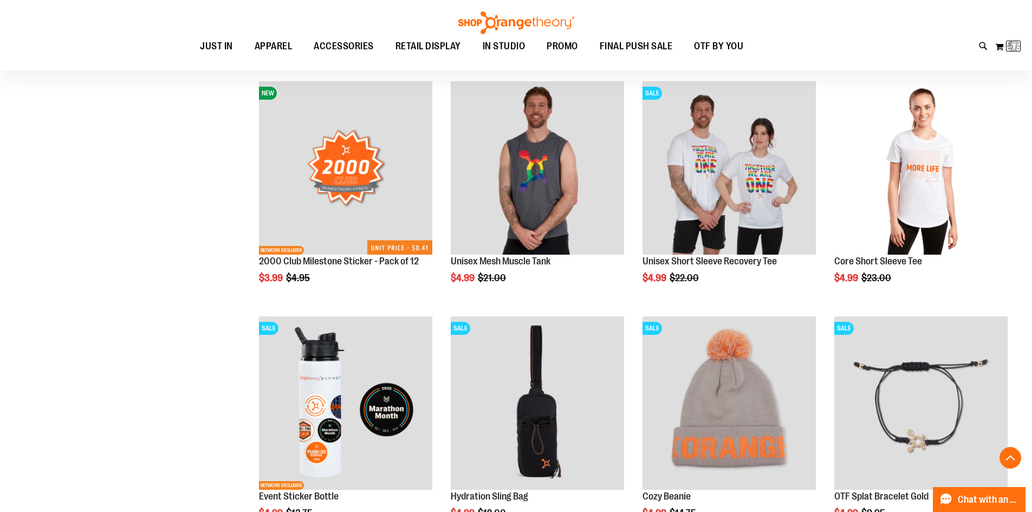
scroll to position [2, 0]
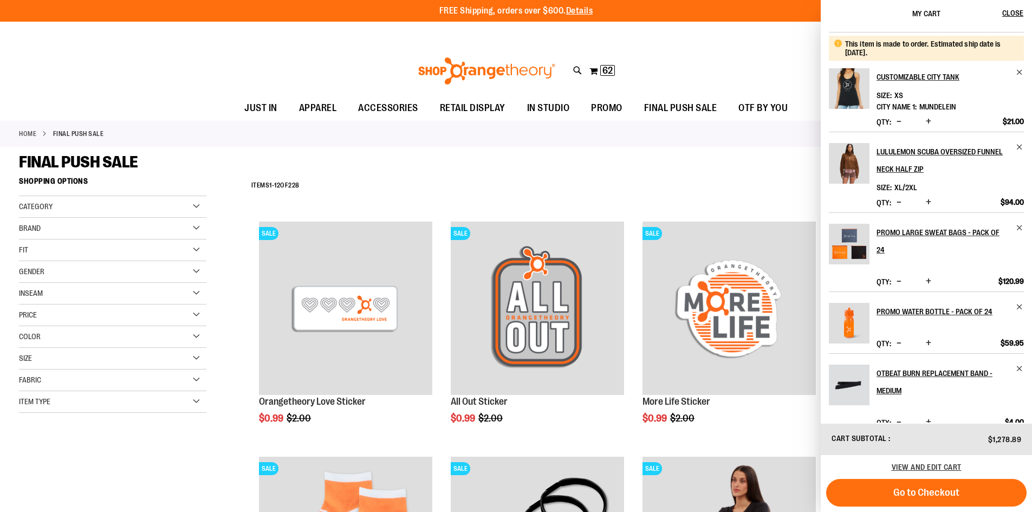
scroll to position [455, 0]
click at [903, 463] on span "View and edit cart" at bounding box center [926, 467] width 70 height 9
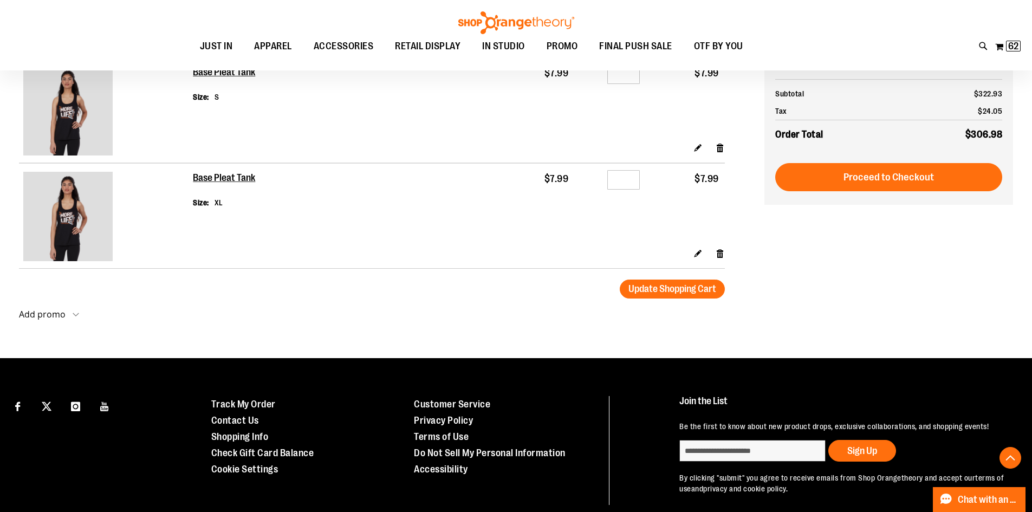
scroll to position [1678, 0]
